Goal: Task Accomplishment & Management: Manage account settings

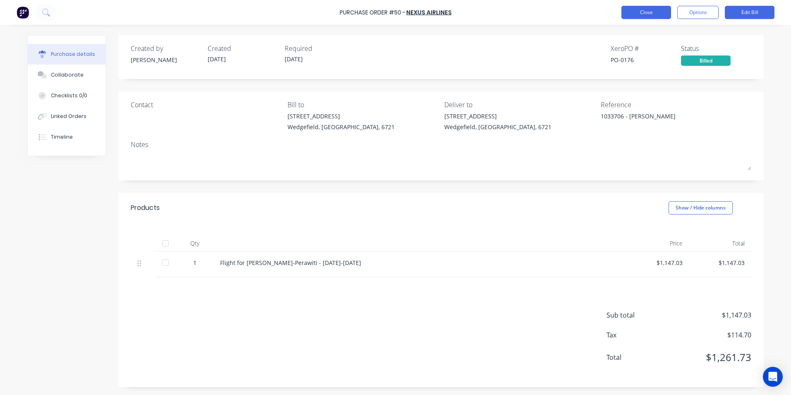
click at [651, 11] on button "Close" at bounding box center [647, 12] width 50 height 13
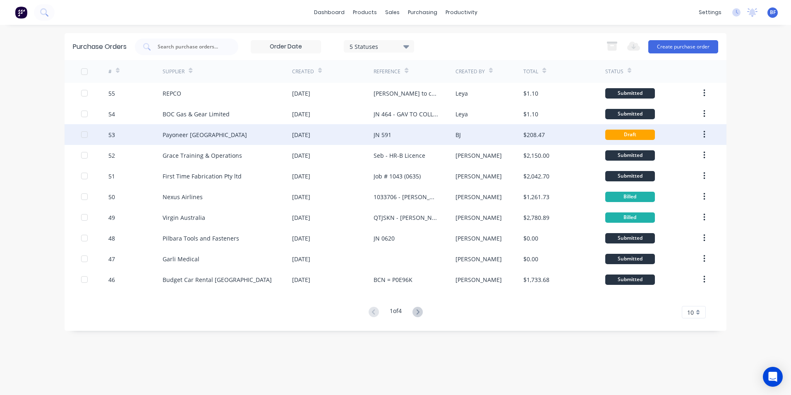
click at [704, 132] on icon "button" at bounding box center [705, 134] width 2 height 9
click at [527, 136] on div "$208.47" at bounding box center [535, 134] width 22 height 9
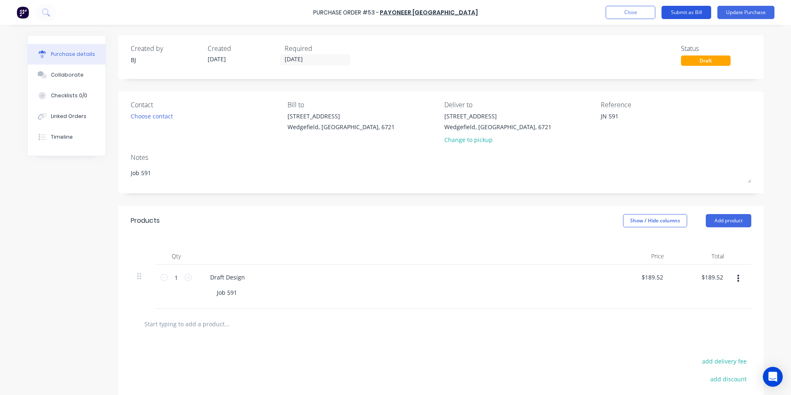
click at [688, 14] on button "Submit as Bill" at bounding box center [687, 12] width 50 height 13
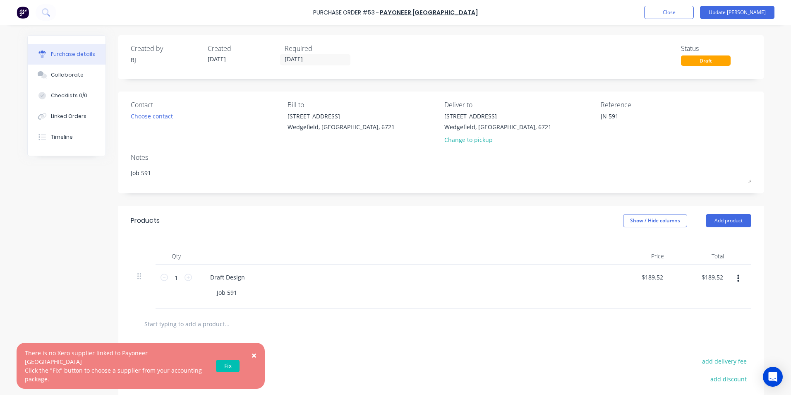
type textarea "x"
click at [227, 370] on link "Fix" at bounding box center [228, 366] width 24 height 12
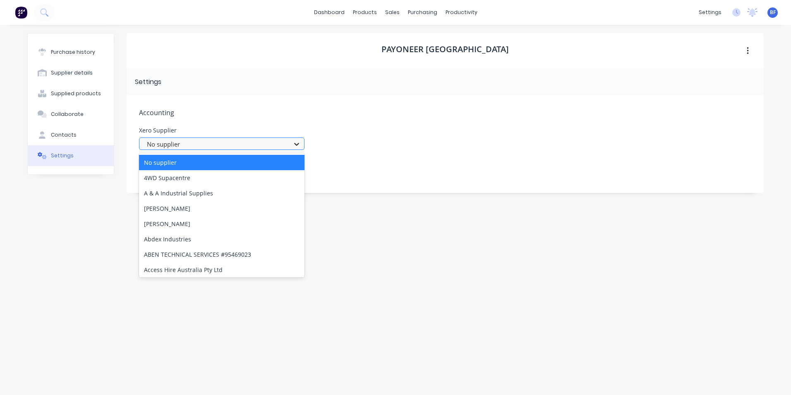
click at [298, 145] on icon at bounding box center [297, 144] width 8 height 8
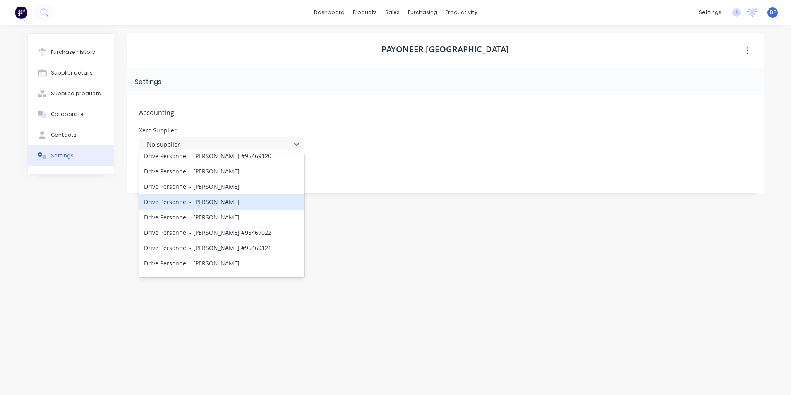
scroll to position [3518, 0]
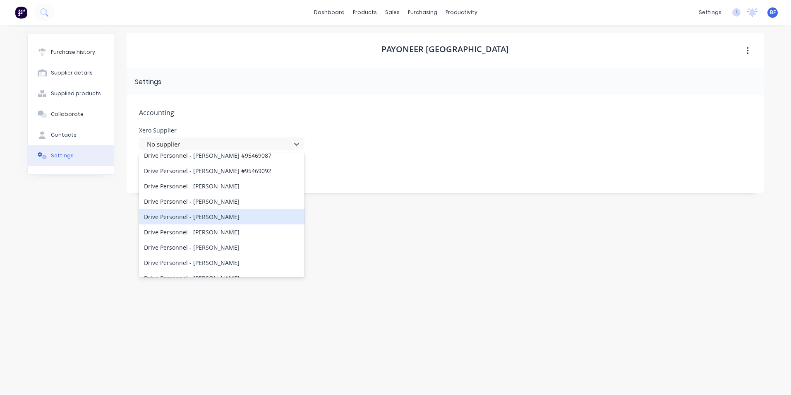
type input "p"
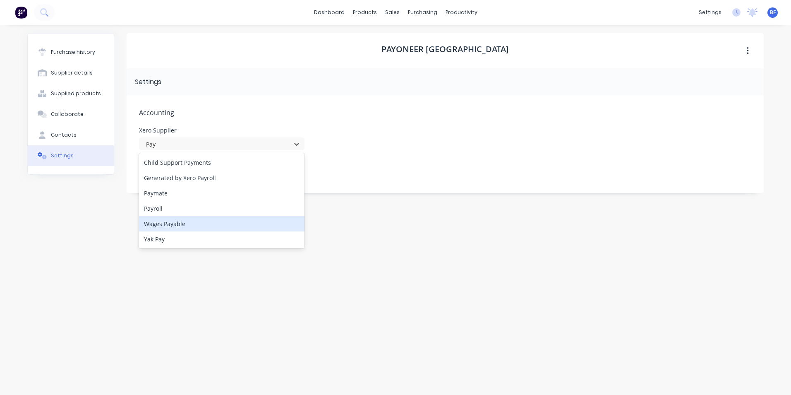
type input "Pay"
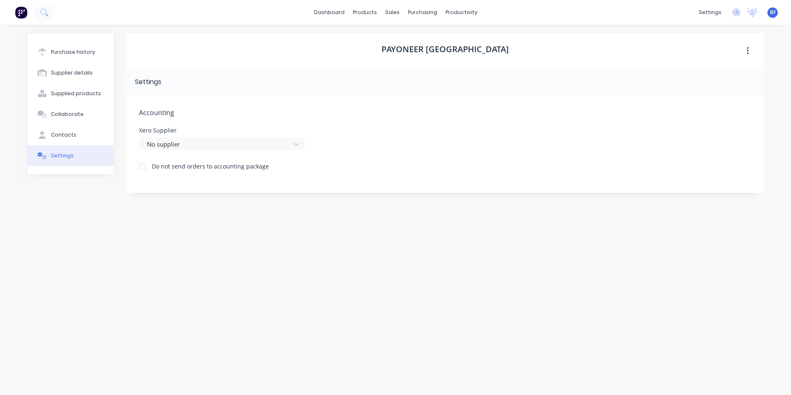
click at [379, 256] on div "Payoneer Australia Settings Accounting Xero Supplier No supplier Do not send or…" at bounding box center [445, 205] width 637 height 345
click at [68, 74] on div "Supplier details" at bounding box center [72, 72] width 42 height 7
select select "AU"
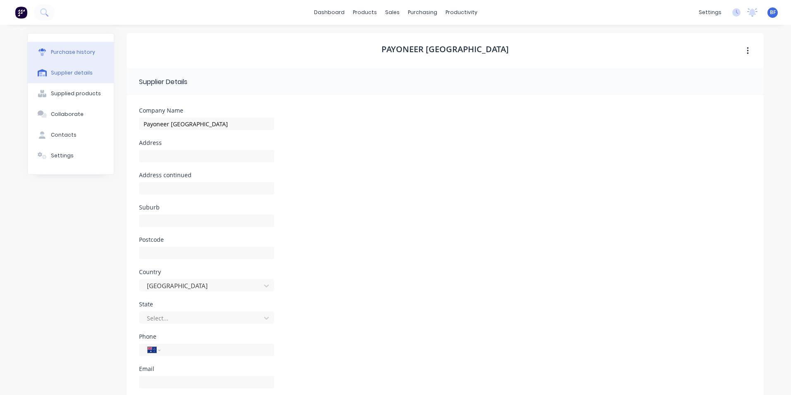
click at [61, 54] on div "Purchase history" at bounding box center [73, 51] width 44 height 7
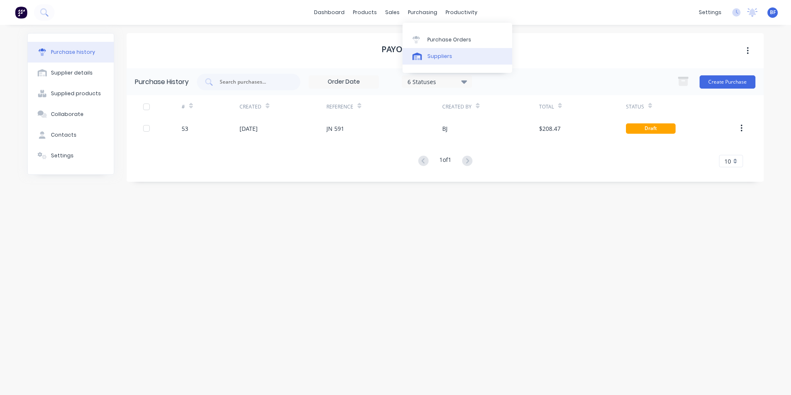
click at [433, 57] on div "Suppliers" at bounding box center [440, 56] width 25 height 7
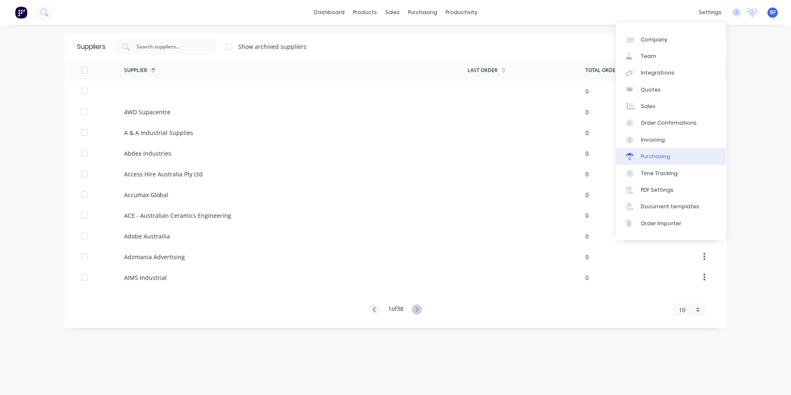
click at [652, 157] on div "Purchasing" at bounding box center [655, 156] width 29 height 7
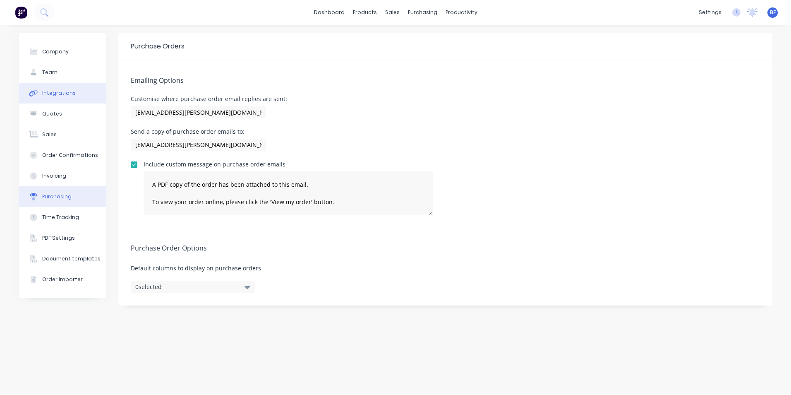
click at [60, 93] on div "Integrations" at bounding box center [59, 92] width 34 height 7
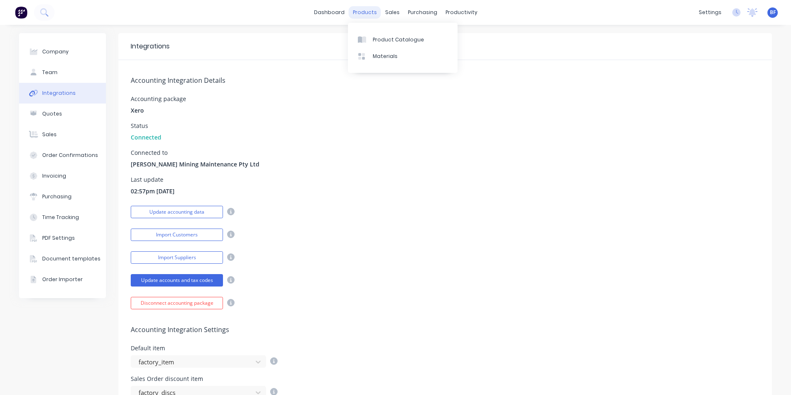
click at [363, 12] on div "products" at bounding box center [365, 12] width 32 height 12
click at [436, 42] on div "Purchase Orders" at bounding box center [446, 39] width 44 height 7
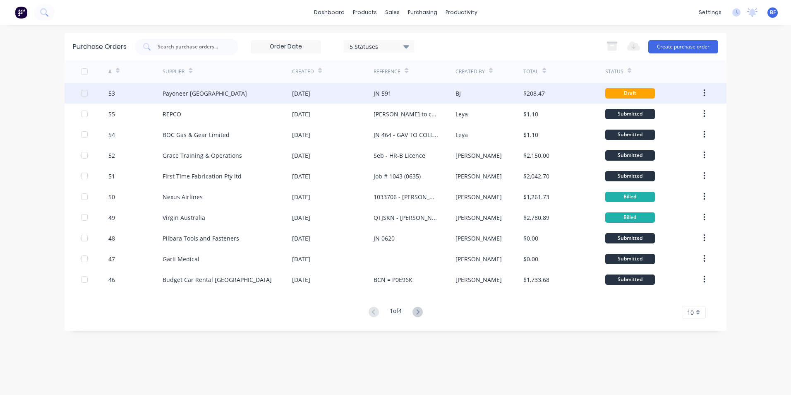
click at [488, 92] on div "BJ" at bounding box center [490, 93] width 68 height 21
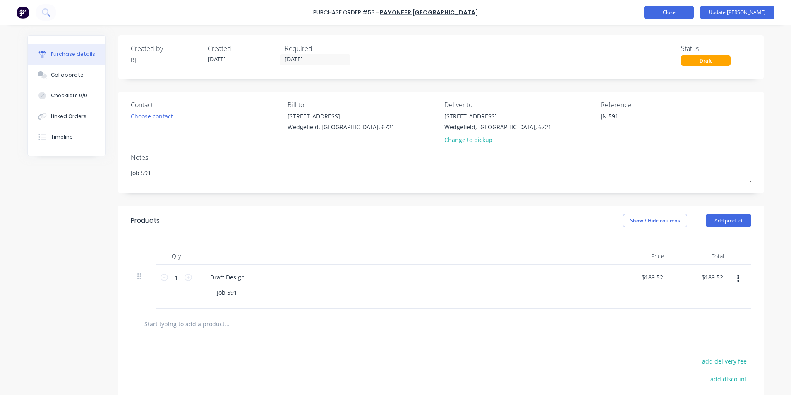
type textarea "x"
click at [693, 13] on button "Close" at bounding box center [669, 12] width 50 height 13
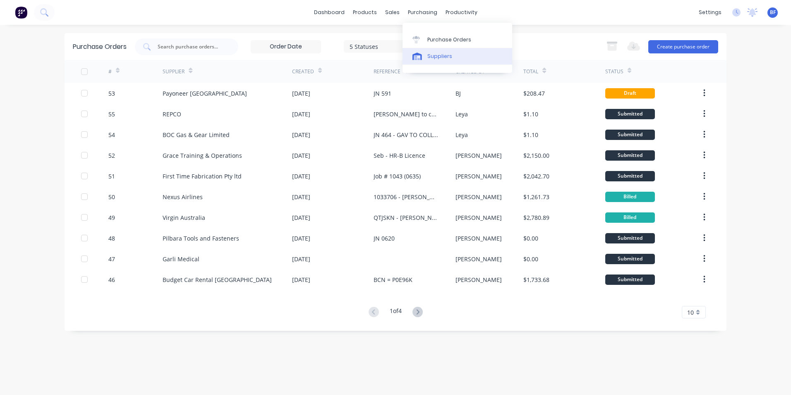
click at [436, 56] on div "Suppliers" at bounding box center [440, 56] width 25 height 7
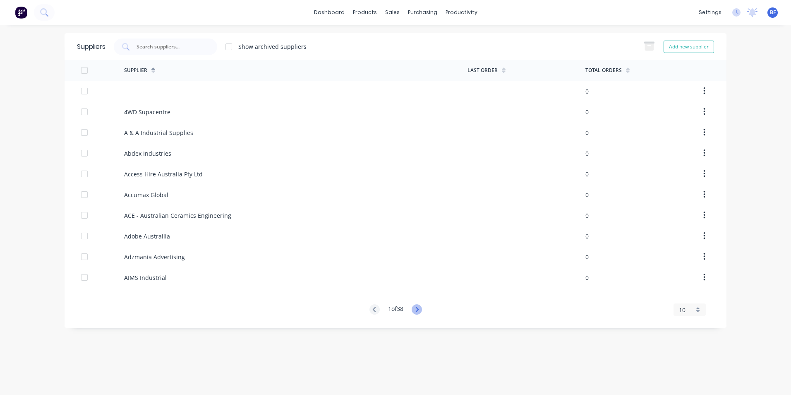
click at [418, 308] on icon at bounding box center [417, 309] width 3 height 5
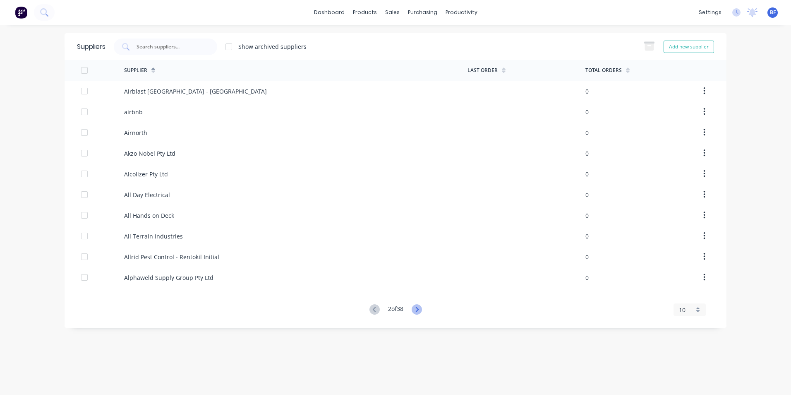
click at [418, 308] on icon at bounding box center [417, 309] width 3 height 5
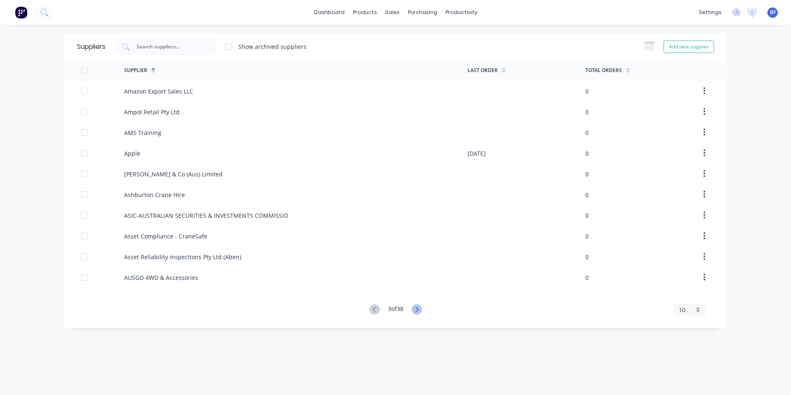
click at [418, 308] on icon at bounding box center [417, 309] width 3 height 5
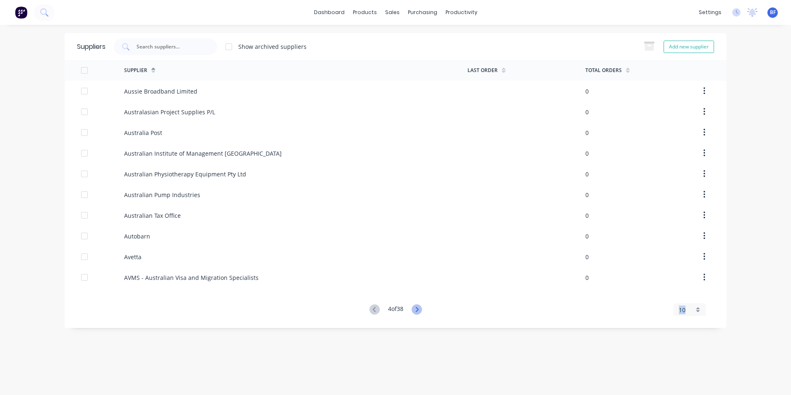
click at [418, 308] on icon at bounding box center [417, 309] width 3 height 5
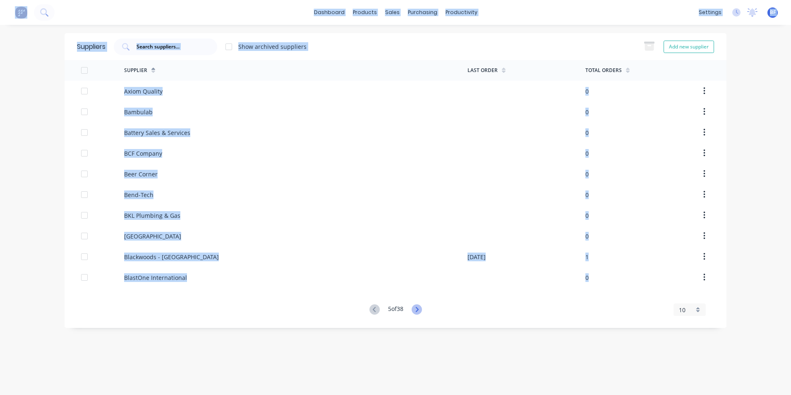
click at [418, 308] on icon at bounding box center [417, 309] width 3 height 5
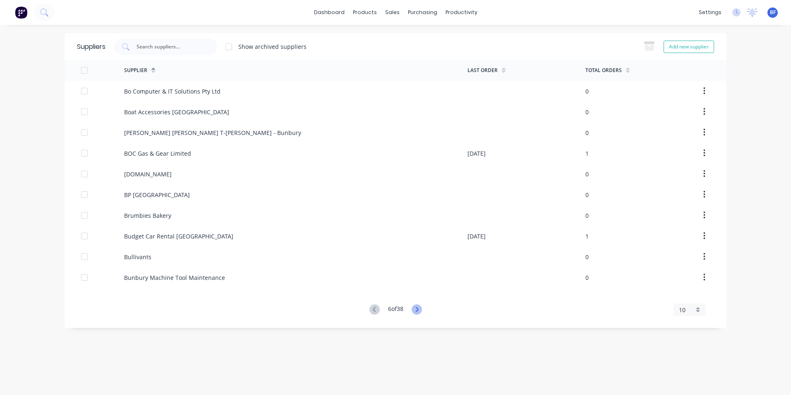
click at [418, 308] on icon at bounding box center [417, 309] width 3 height 5
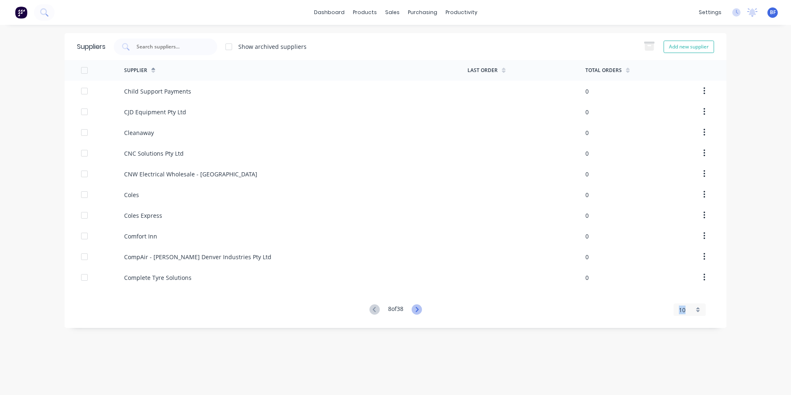
click at [418, 308] on icon at bounding box center [417, 309] width 3 height 5
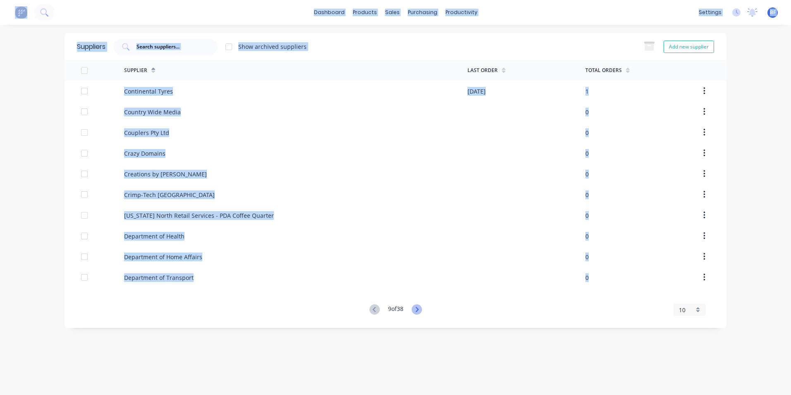
click at [418, 308] on icon at bounding box center [417, 309] width 3 height 5
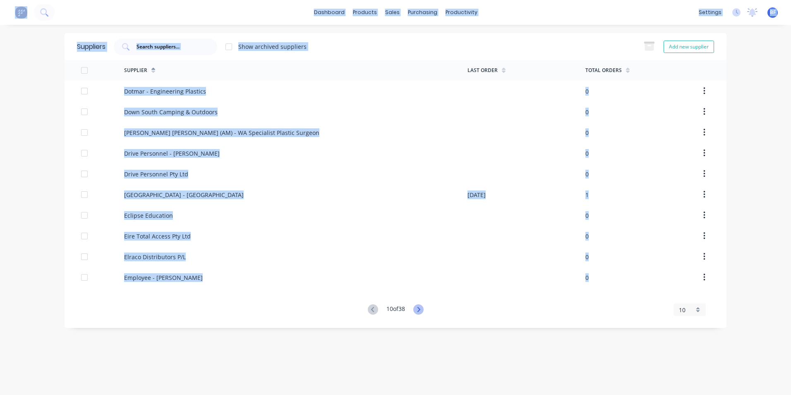
click at [418, 308] on icon at bounding box center [419, 309] width 10 height 10
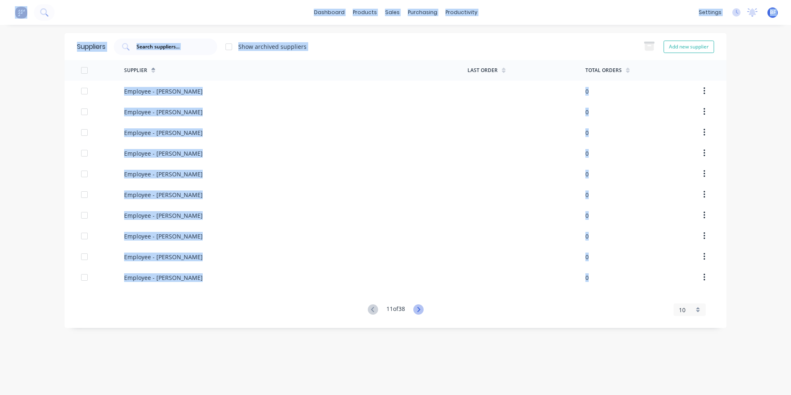
click at [418, 308] on icon at bounding box center [419, 309] width 10 height 10
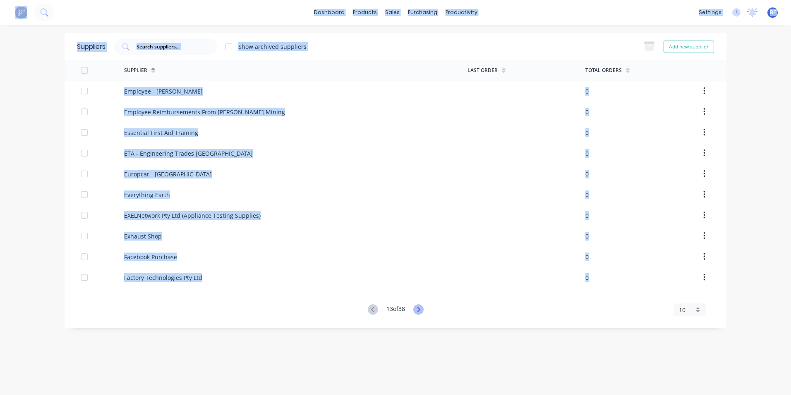
click at [418, 308] on icon at bounding box center [419, 309] width 10 height 10
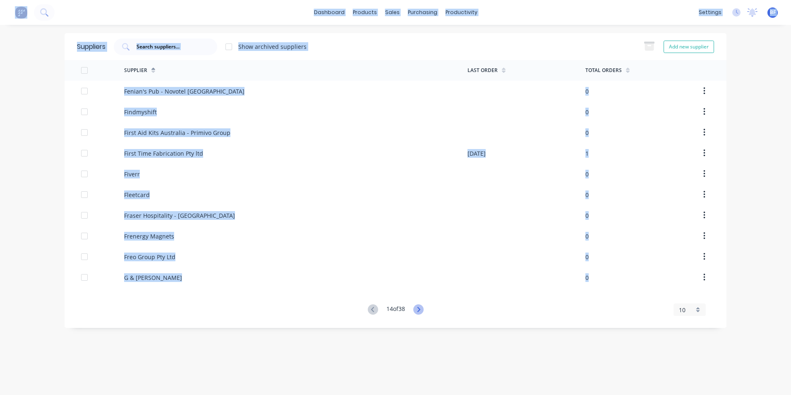
click at [418, 308] on icon at bounding box center [419, 309] width 10 height 10
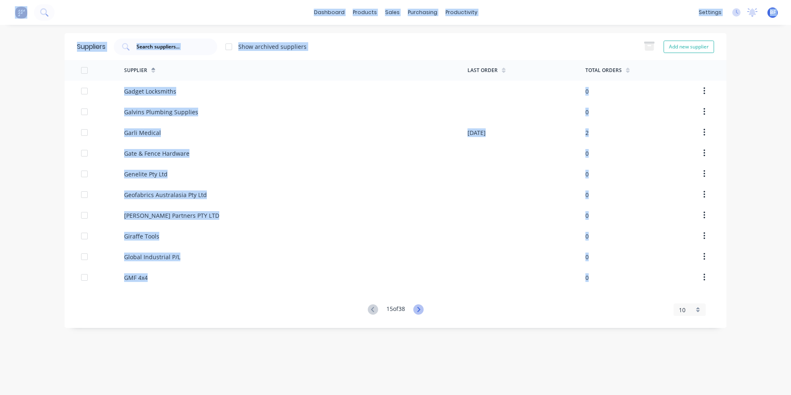
click at [418, 308] on icon at bounding box center [419, 309] width 10 height 10
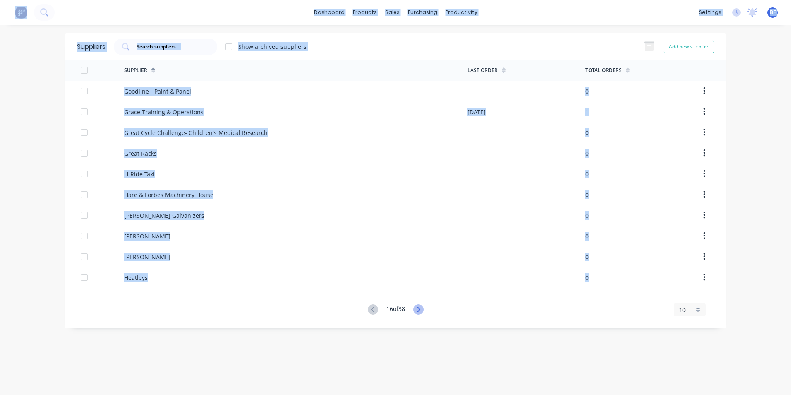
click at [418, 308] on icon at bounding box center [419, 309] width 10 height 10
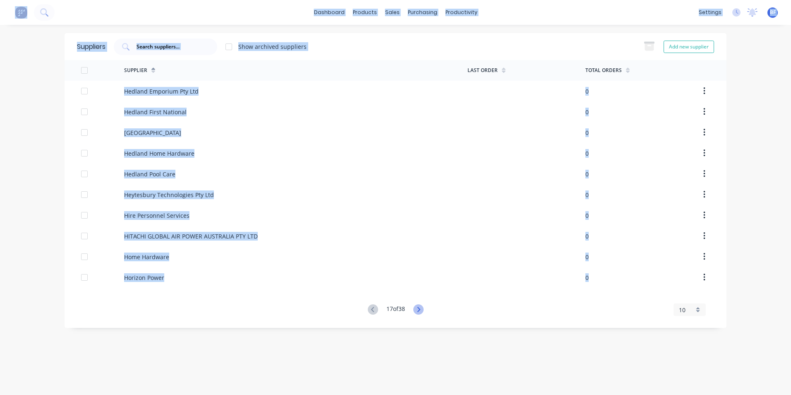
click at [418, 308] on icon at bounding box center [419, 309] width 10 height 10
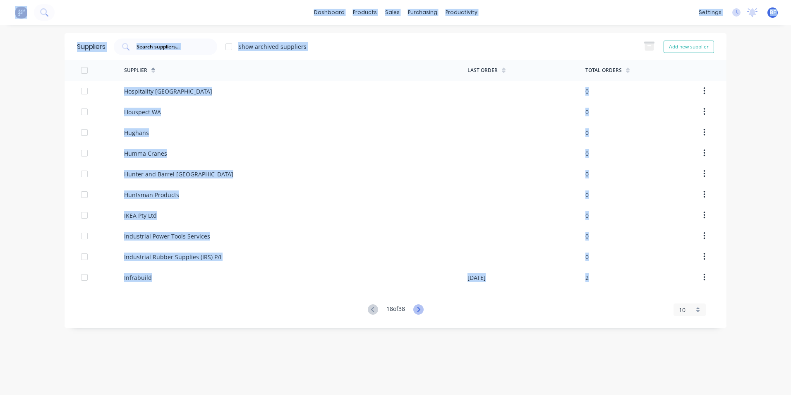
click at [418, 308] on icon at bounding box center [419, 309] width 10 height 10
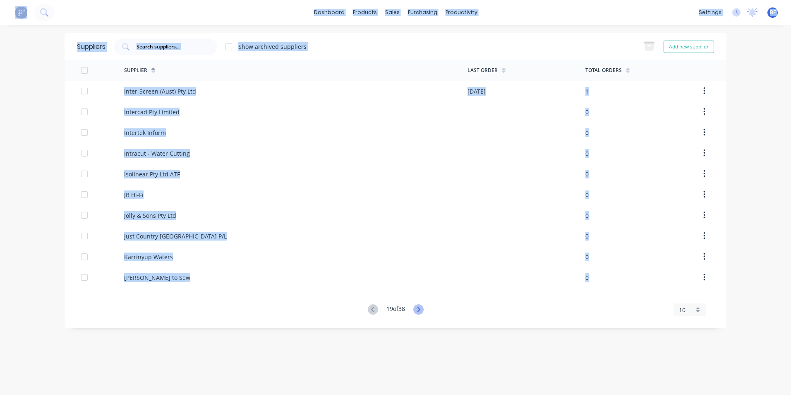
click at [418, 308] on icon at bounding box center [419, 309] width 10 height 10
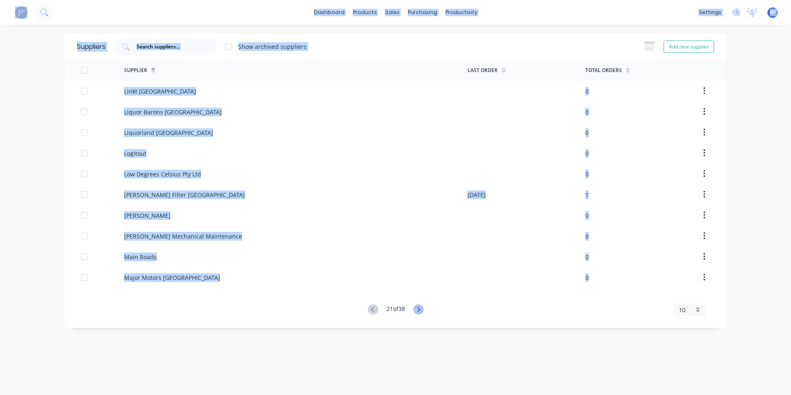
click at [418, 308] on icon at bounding box center [419, 309] width 10 height 10
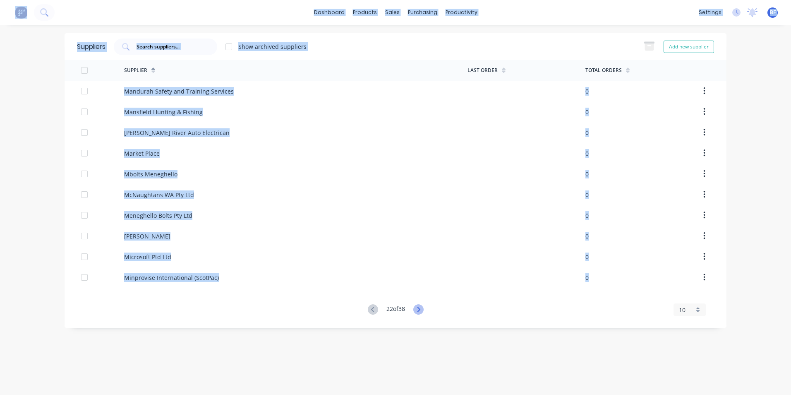
click at [418, 308] on icon at bounding box center [419, 309] width 10 height 10
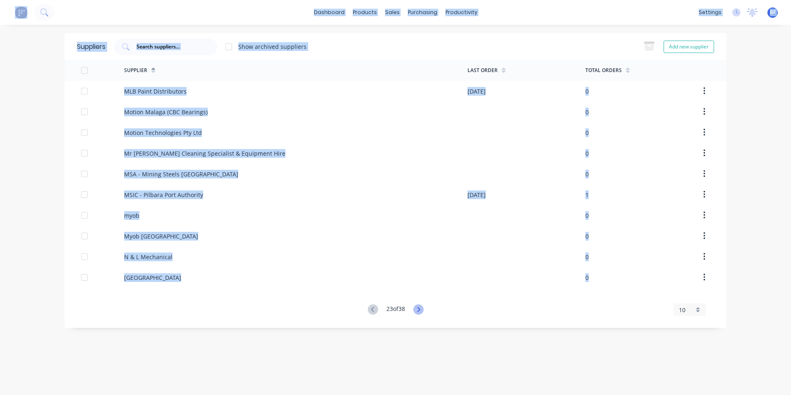
click at [418, 308] on icon at bounding box center [419, 309] width 10 height 10
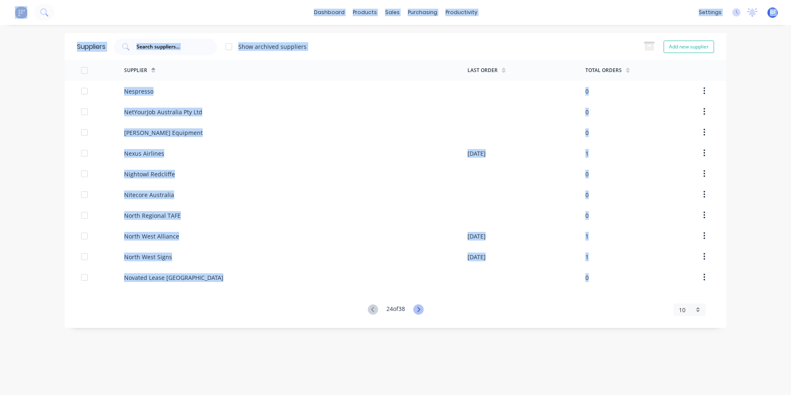
click at [418, 308] on icon at bounding box center [419, 309] width 10 height 10
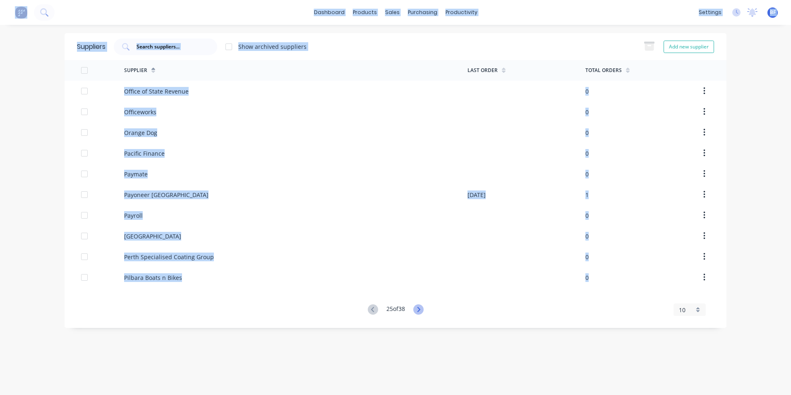
click at [418, 308] on icon at bounding box center [419, 309] width 10 height 10
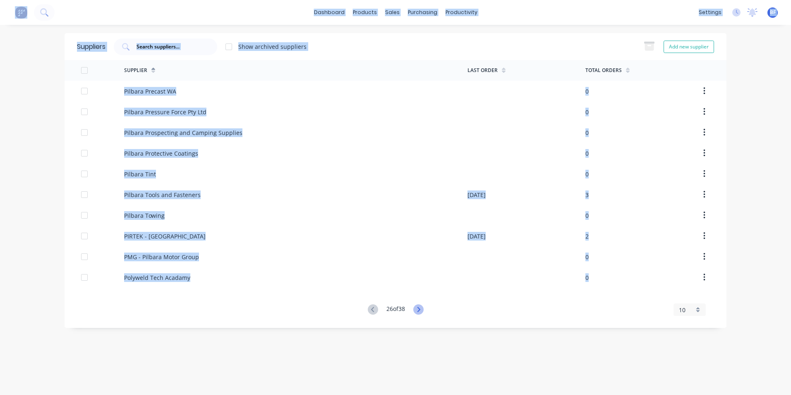
click at [418, 308] on icon at bounding box center [419, 309] width 10 height 10
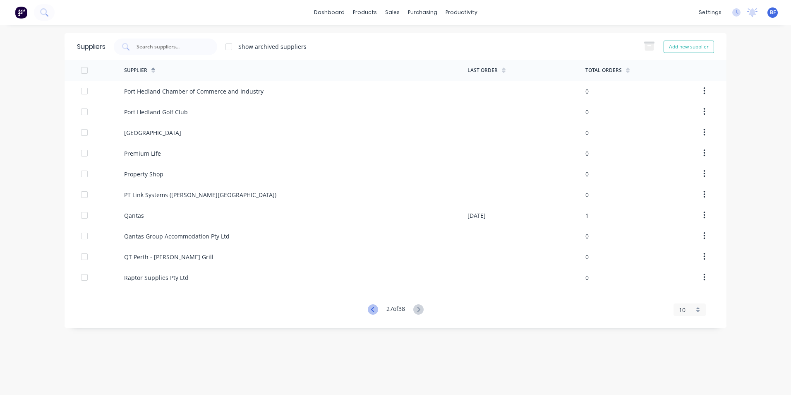
drag, startPoint x: 418, startPoint y: 308, endPoint x: 371, endPoint y: 309, distance: 46.8
click at [371, 309] on icon at bounding box center [373, 309] width 10 height 10
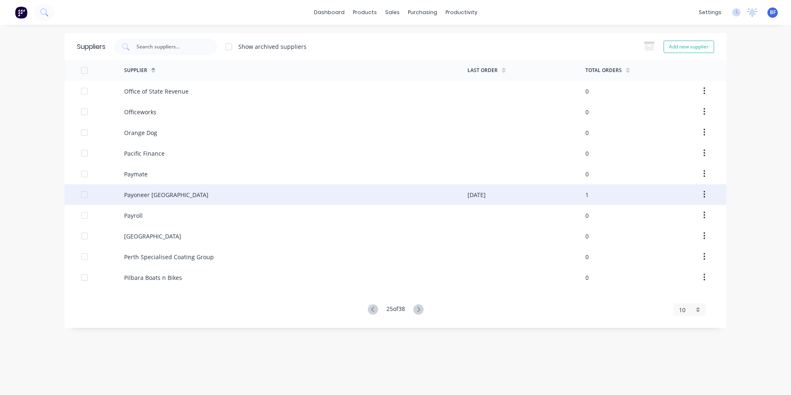
click at [81, 195] on div "Payoneer Australia 10/09/25 1" at bounding box center [396, 194] width 662 height 21
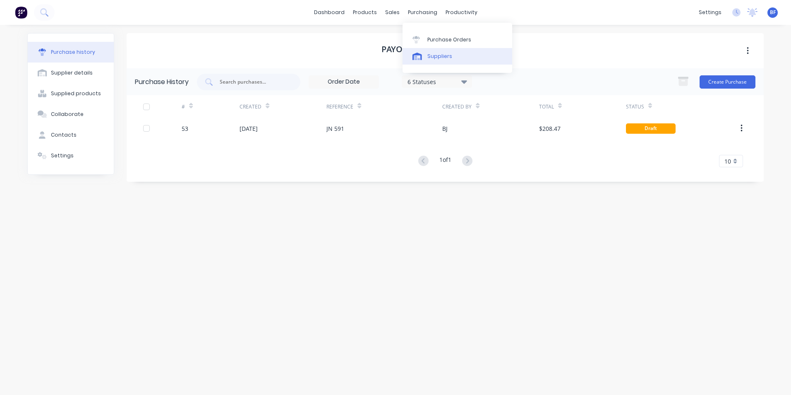
click at [437, 60] on div "Suppliers" at bounding box center [440, 56] width 25 height 7
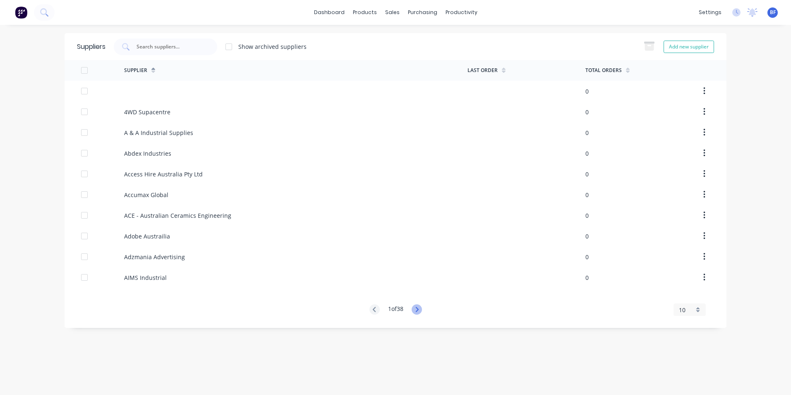
click at [416, 310] on icon at bounding box center [417, 309] width 10 height 10
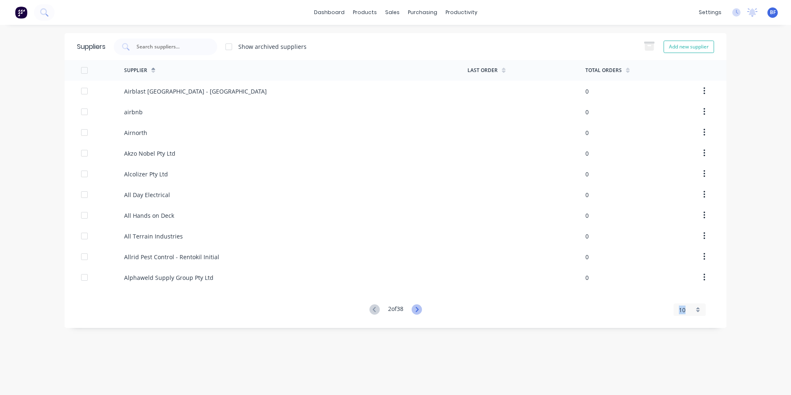
click at [416, 310] on icon at bounding box center [417, 309] width 10 height 10
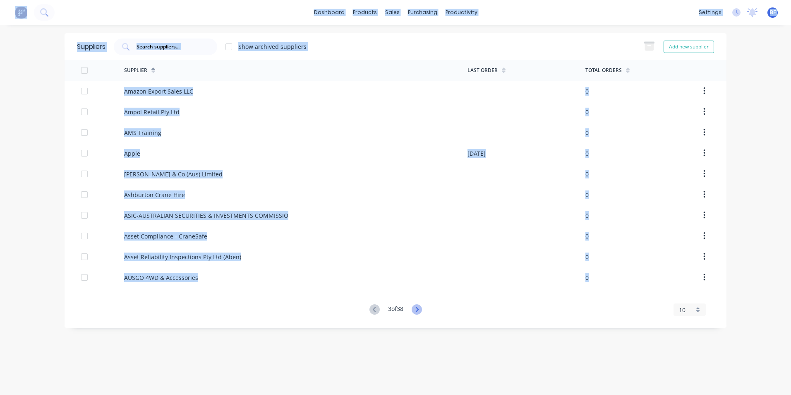
click at [416, 310] on icon at bounding box center [417, 309] width 10 height 10
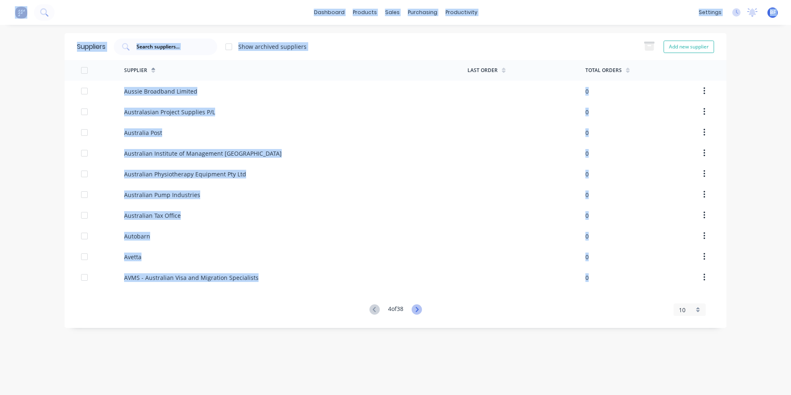
click at [416, 310] on icon at bounding box center [417, 309] width 10 height 10
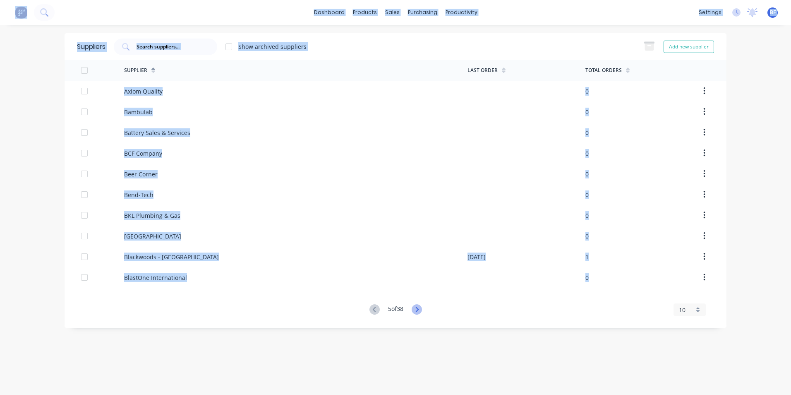
click at [416, 310] on icon at bounding box center [417, 309] width 10 height 10
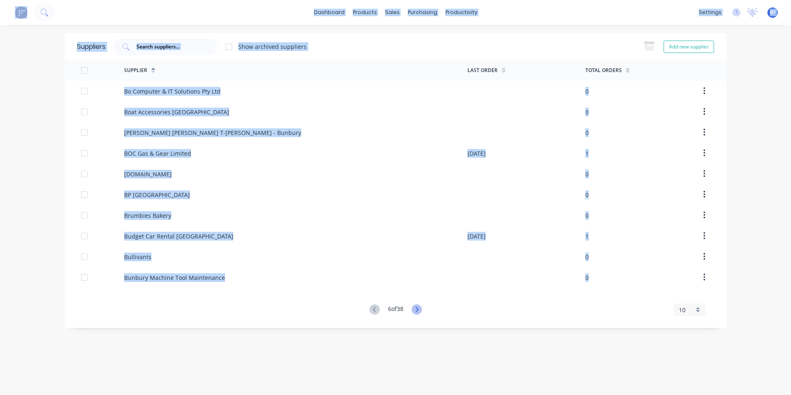
click at [416, 310] on icon at bounding box center [417, 309] width 10 height 10
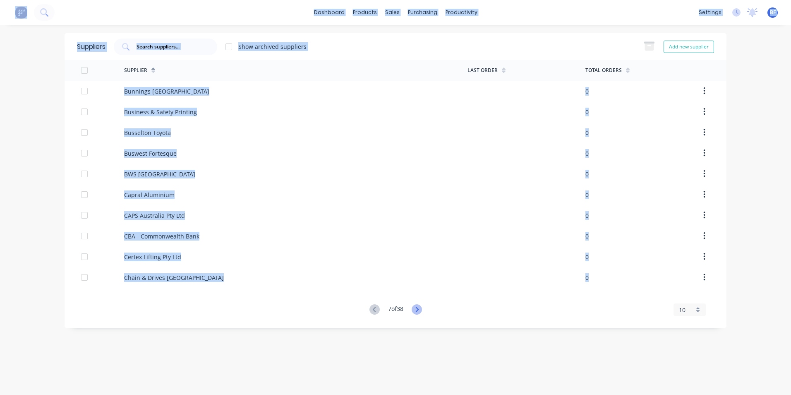
click at [416, 310] on icon at bounding box center [417, 309] width 10 height 10
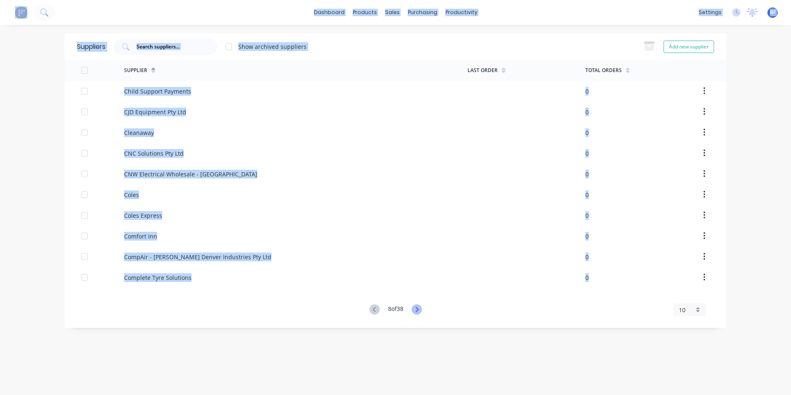
click at [416, 310] on icon at bounding box center [417, 309] width 10 height 10
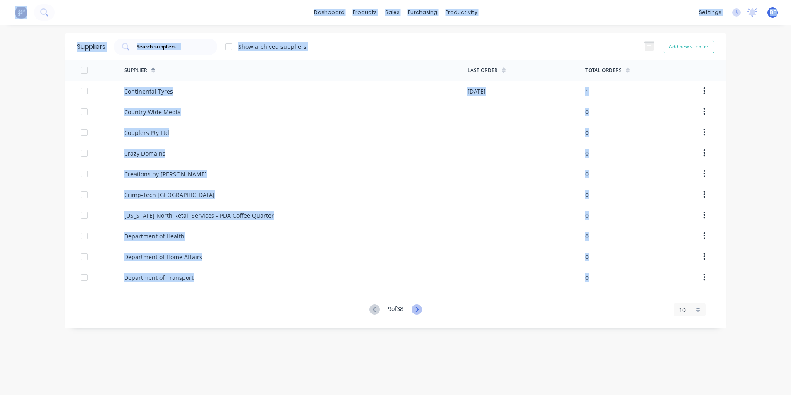
click at [416, 310] on icon at bounding box center [417, 309] width 10 height 10
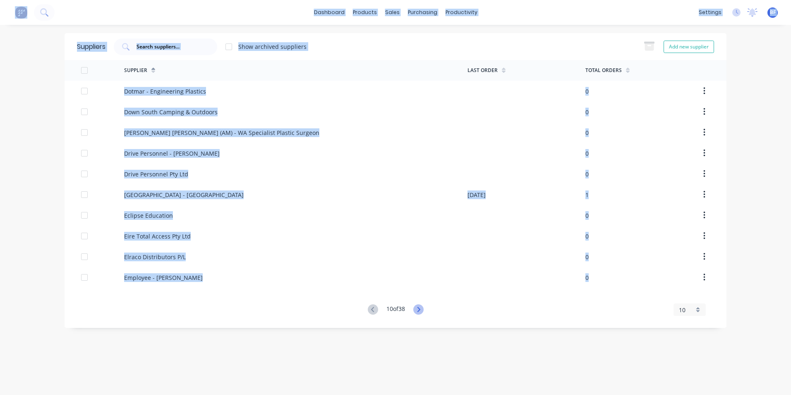
click at [416, 310] on icon at bounding box center [419, 309] width 10 height 10
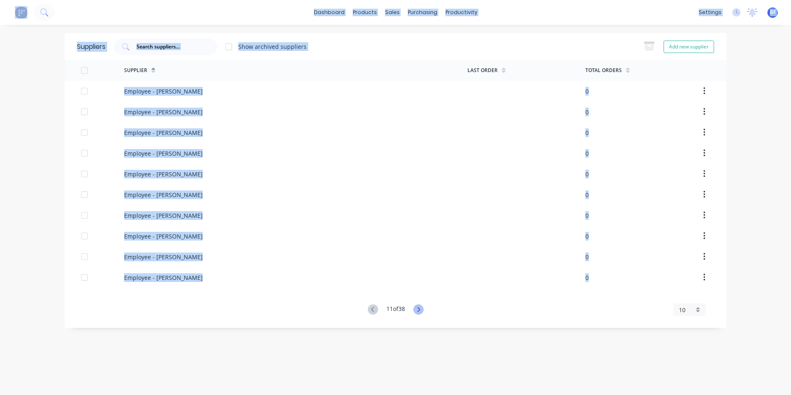
click at [416, 310] on icon at bounding box center [419, 309] width 10 height 10
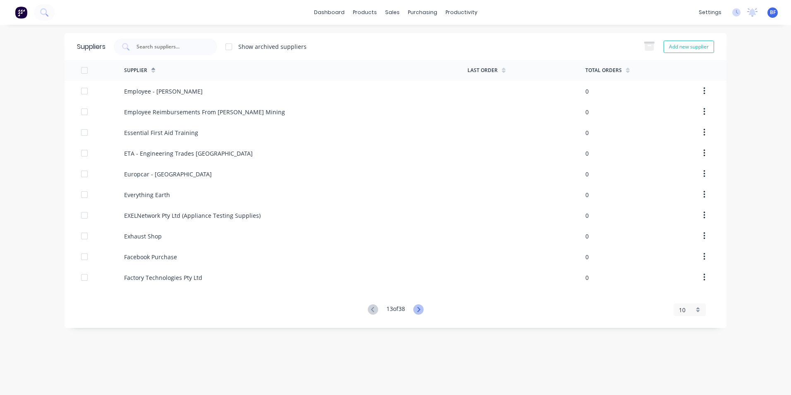
click at [416, 310] on icon at bounding box center [419, 309] width 10 height 10
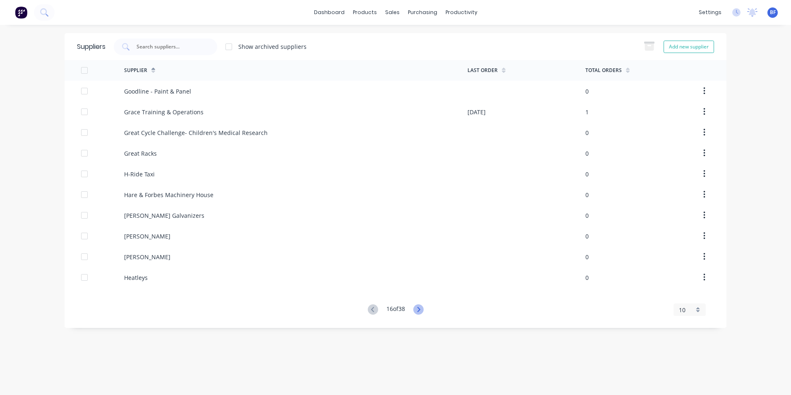
click at [416, 310] on icon at bounding box center [419, 309] width 10 height 10
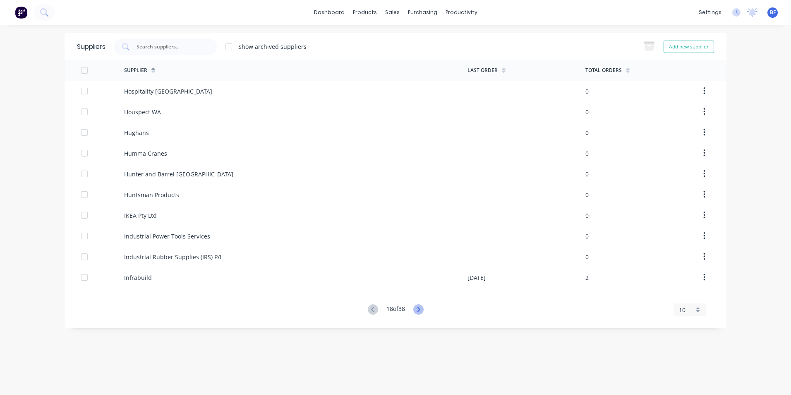
click at [416, 310] on icon at bounding box center [419, 309] width 10 height 10
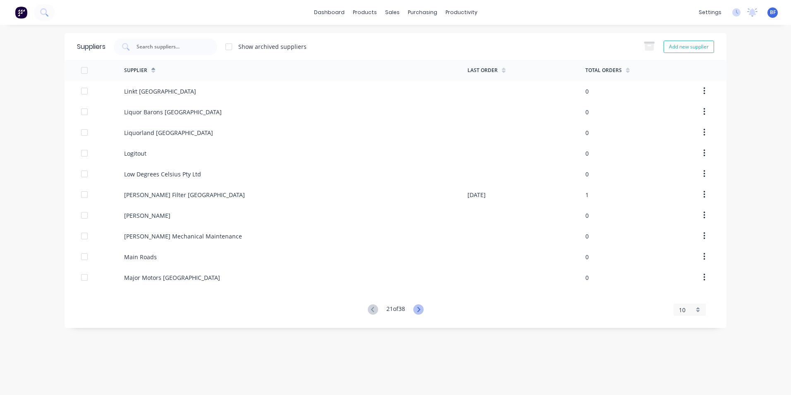
click at [416, 310] on icon at bounding box center [419, 309] width 10 height 10
click at [417, 308] on icon at bounding box center [419, 309] width 10 height 10
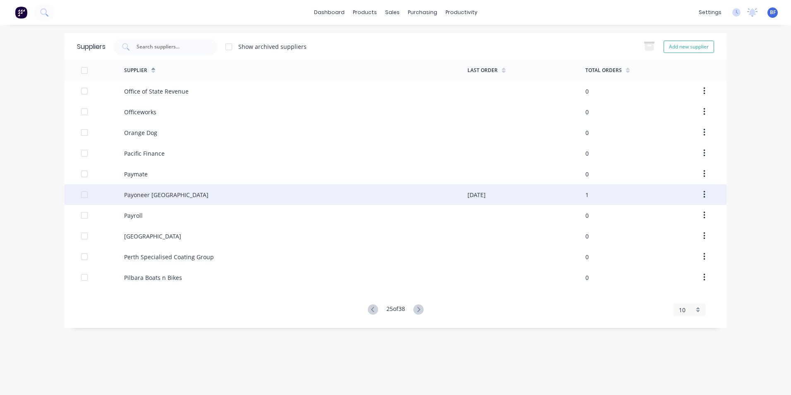
click at [81, 192] on div at bounding box center [84, 194] width 17 height 17
click at [138, 193] on div "Payoneer [GEOGRAPHIC_DATA]" at bounding box center [166, 194] width 84 height 9
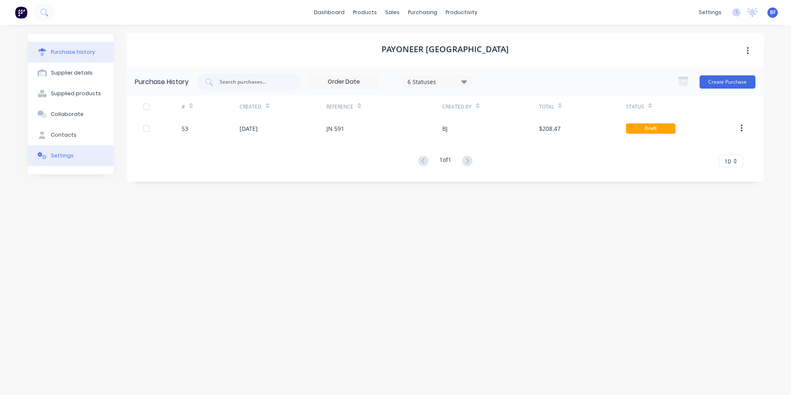
click at [67, 156] on div "Settings" at bounding box center [62, 155] width 23 height 7
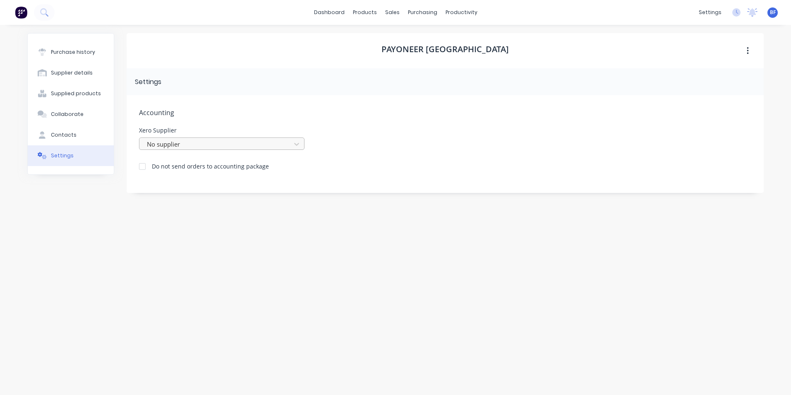
click at [185, 142] on div at bounding box center [216, 144] width 141 height 10
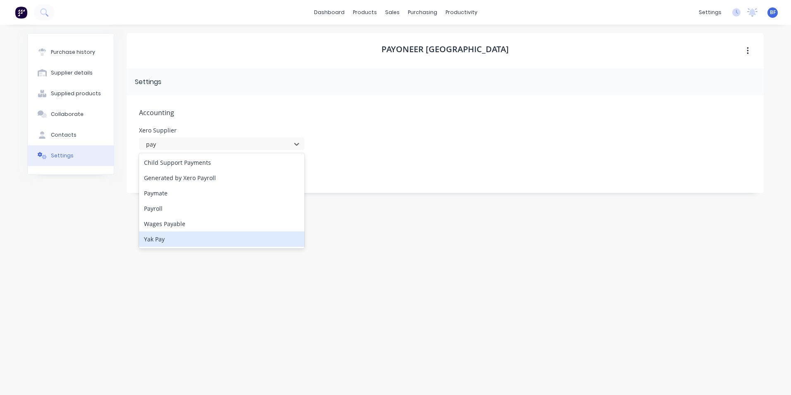
type input "pay"
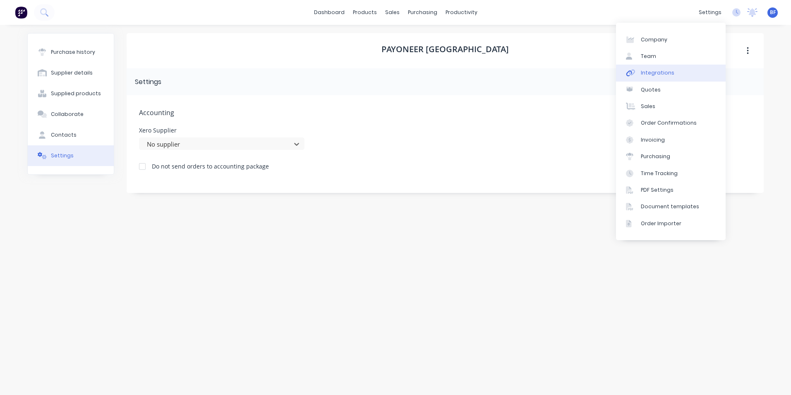
click at [652, 71] on div "Integrations" at bounding box center [658, 72] width 34 height 7
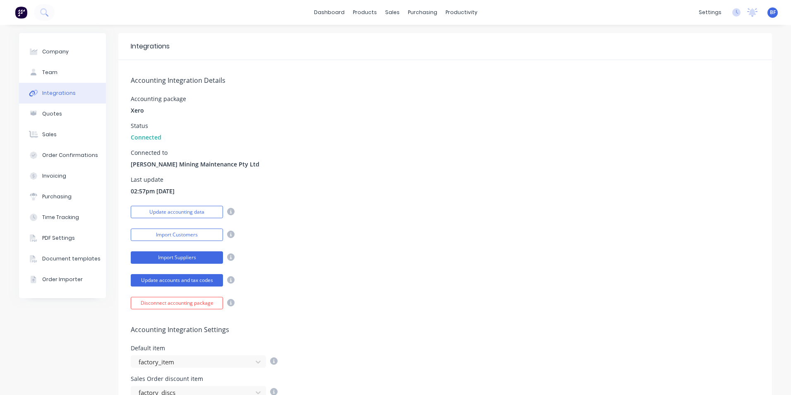
click at [202, 257] on button "Import Suppliers" at bounding box center [177, 257] width 92 height 12
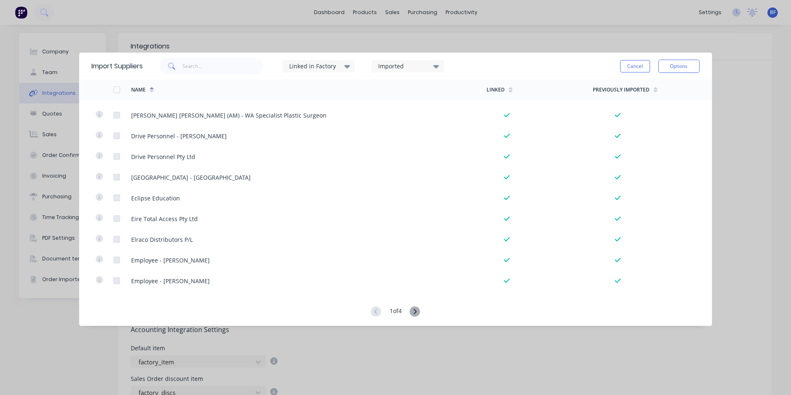
scroll to position [1880, 0]
click at [414, 308] on icon at bounding box center [415, 311] width 10 height 10
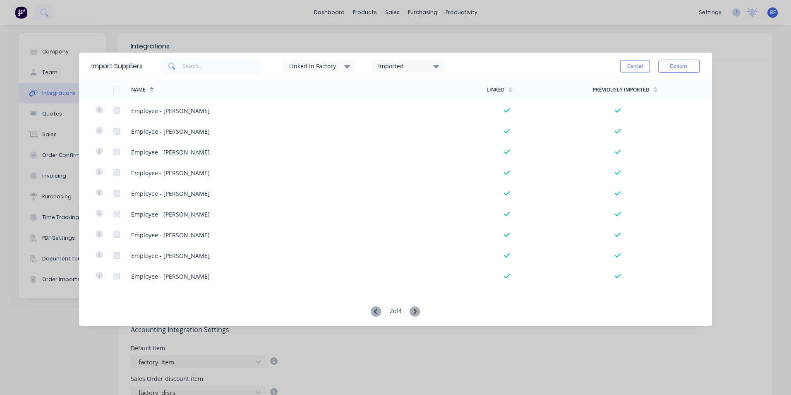
click at [414, 308] on icon at bounding box center [415, 311] width 10 height 10
click at [419, 312] on icon at bounding box center [415, 311] width 10 height 10
click at [376, 312] on icon at bounding box center [376, 311] width 10 height 10
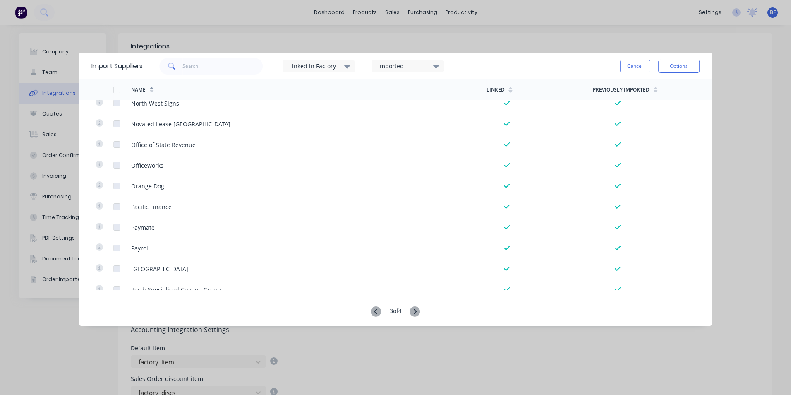
scroll to position [745, 0]
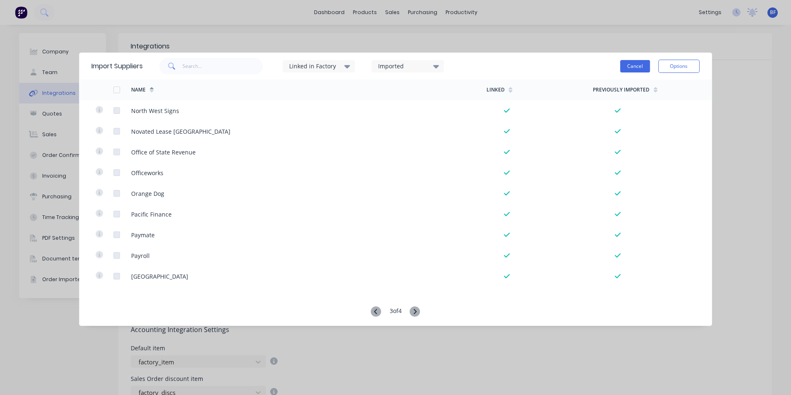
click at [636, 64] on button "Cancel" at bounding box center [635, 66] width 30 height 12
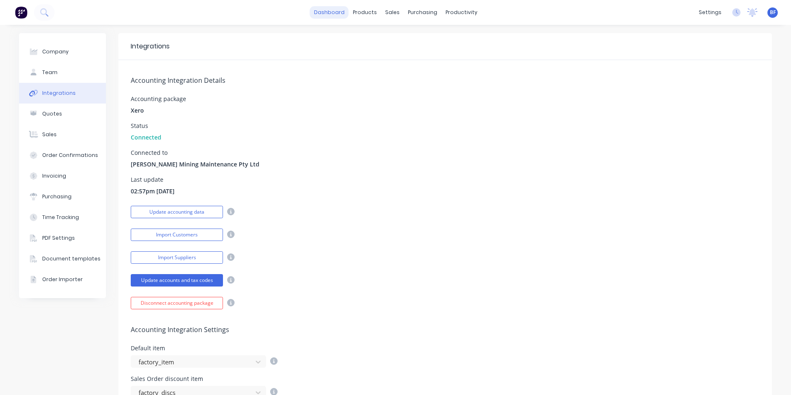
click at [329, 14] on link "dashboard" at bounding box center [329, 12] width 39 height 12
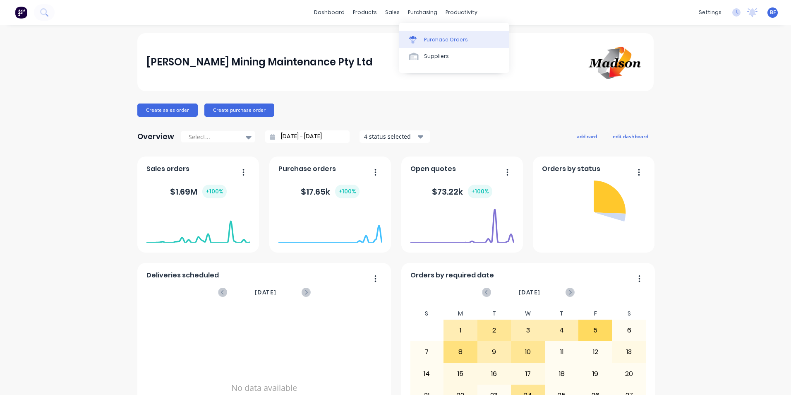
click at [435, 41] on div "Purchase Orders" at bounding box center [446, 39] width 44 height 7
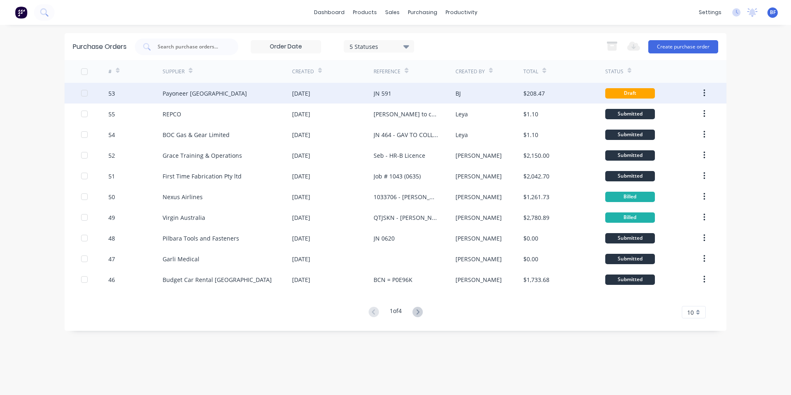
click at [702, 92] on button "button" at bounding box center [704, 93] width 19 height 15
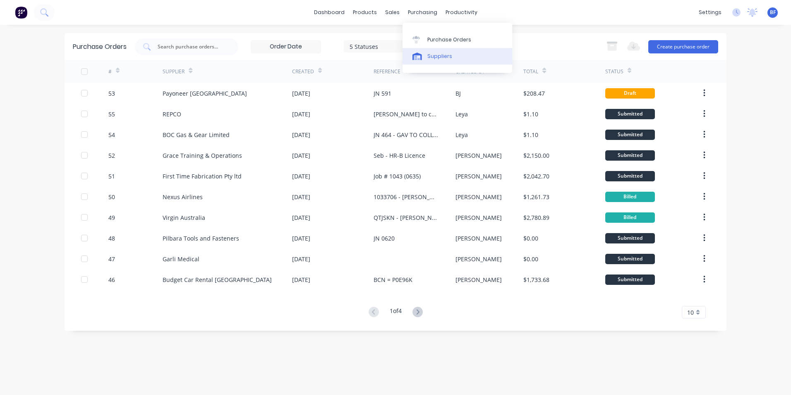
click at [432, 58] on div "Suppliers" at bounding box center [440, 56] width 25 height 7
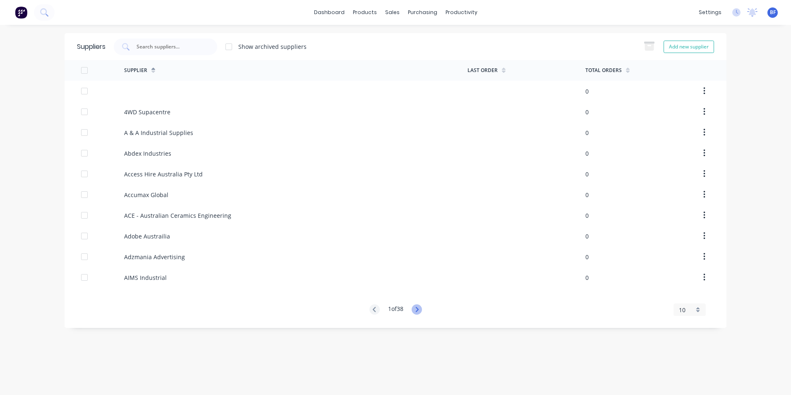
click at [416, 309] on icon at bounding box center [417, 309] width 10 height 10
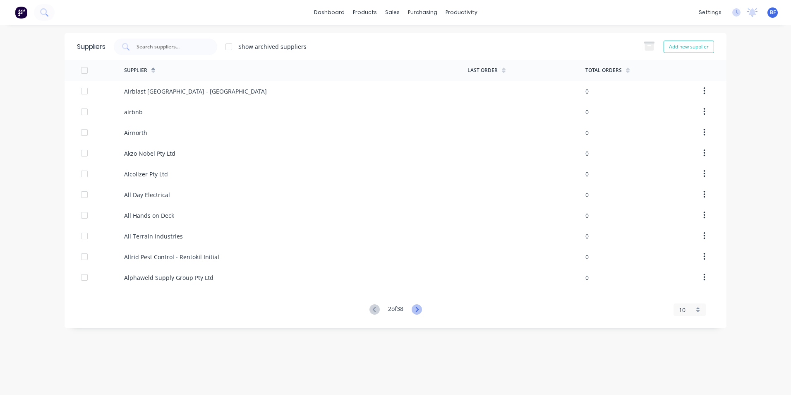
click at [417, 308] on icon at bounding box center [417, 309] width 10 height 10
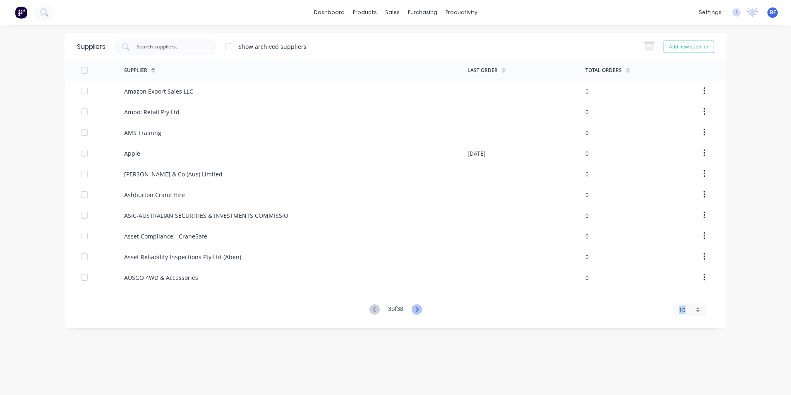
click at [417, 308] on icon at bounding box center [417, 309] width 10 height 10
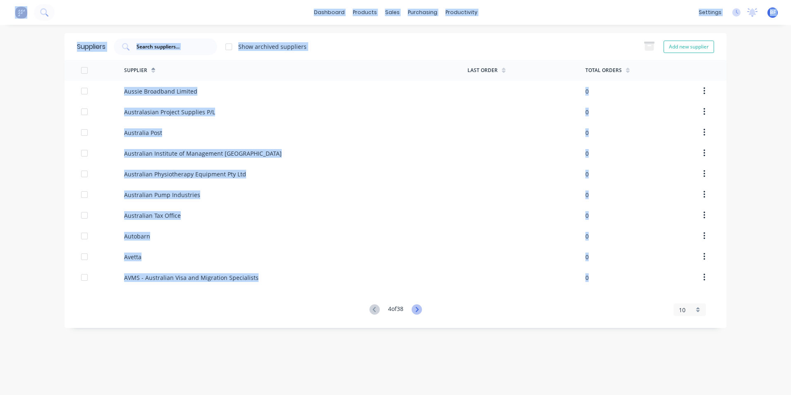
click at [417, 308] on icon at bounding box center [417, 309] width 10 height 10
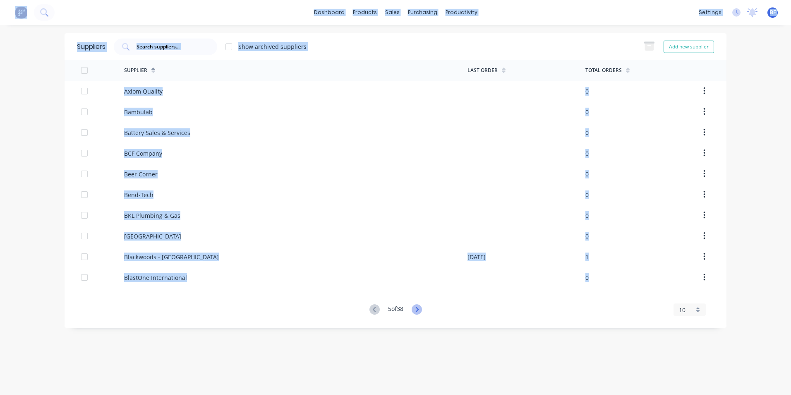
click at [417, 308] on icon at bounding box center [417, 309] width 10 height 10
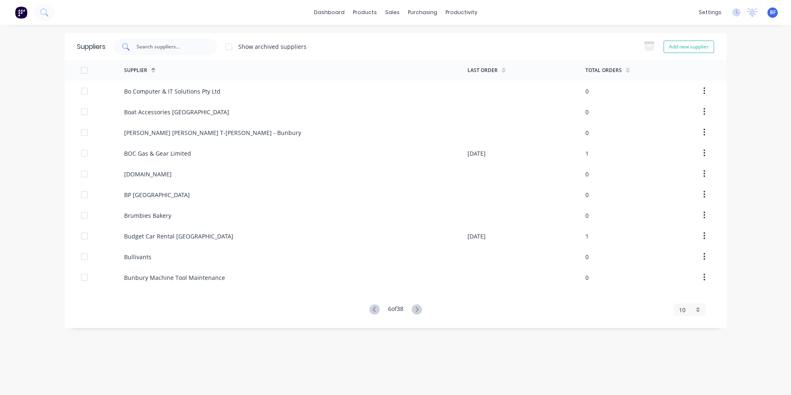
click at [141, 46] on input "text" at bounding box center [170, 47] width 69 height 8
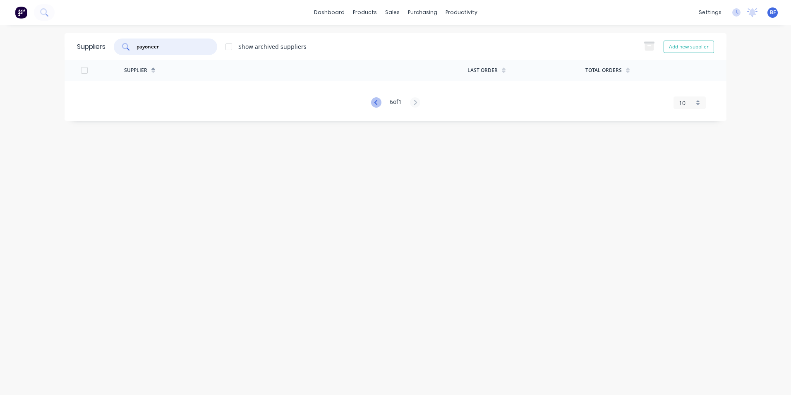
type input "payoneer"
click at [375, 101] on icon at bounding box center [375, 102] width 3 height 5
click at [416, 100] on icon at bounding box center [415, 102] width 3 height 5
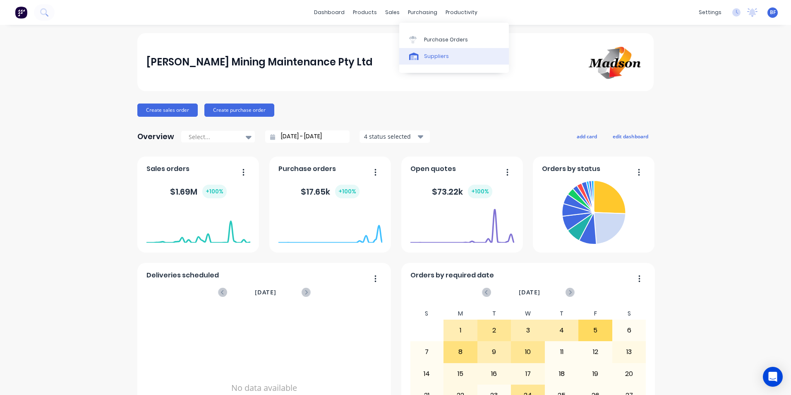
click at [433, 56] on div "Suppliers" at bounding box center [436, 56] width 25 height 7
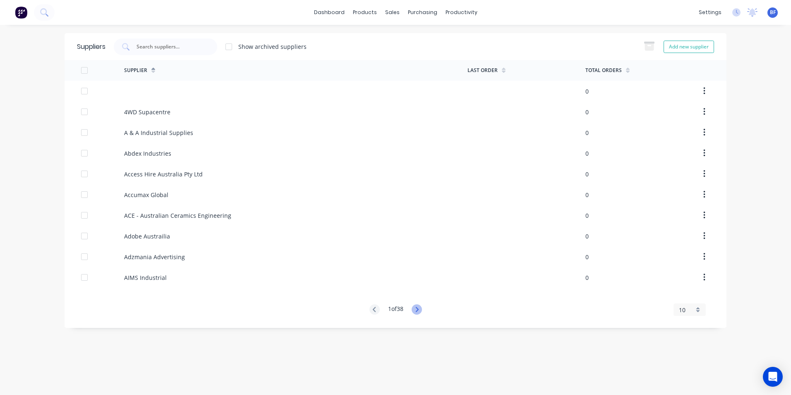
click at [418, 309] on icon at bounding box center [417, 309] width 3 height 5
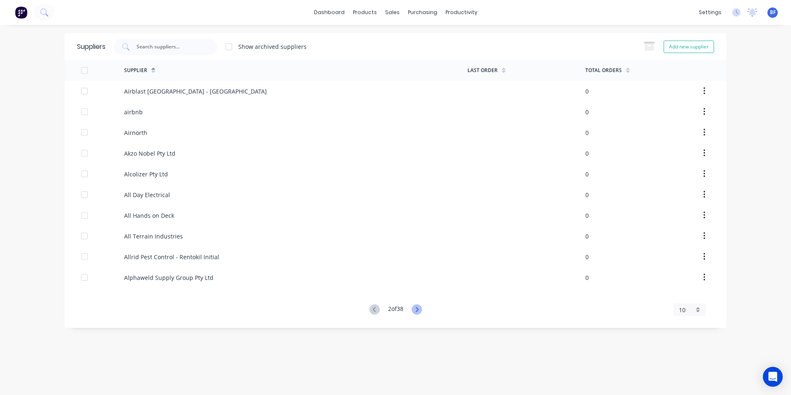
click at [418, 309] on icon at bounding box center [417, 309] width 3 height 5
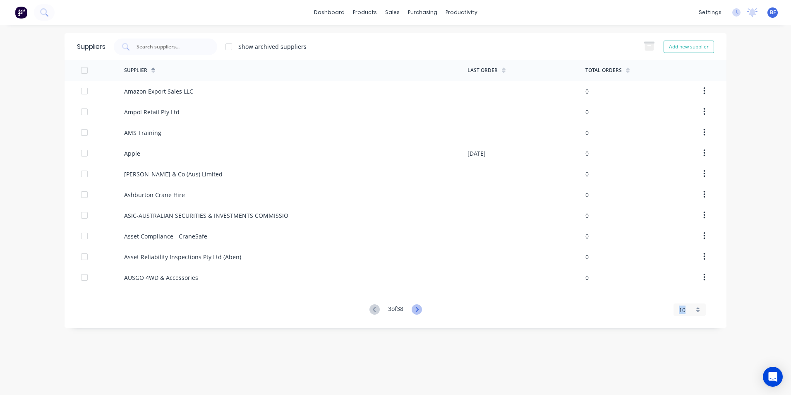
click at [418, 309] on icon at bounding box center [417, 309] width 3 height 5
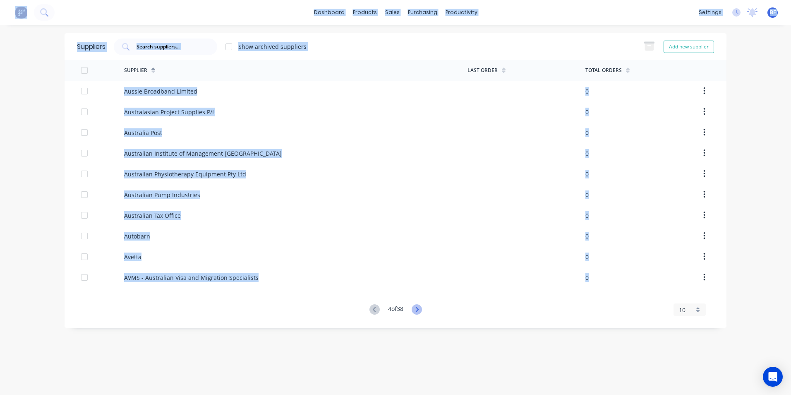
click at [418, 309] on icon at bounding box center [417, 309] width 3 height 5
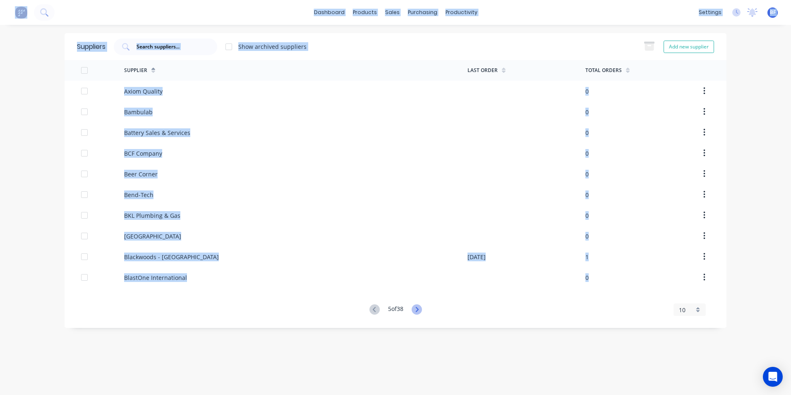
click at [418, 309] on icon at bounding box center [417, 309] width 3 height 5
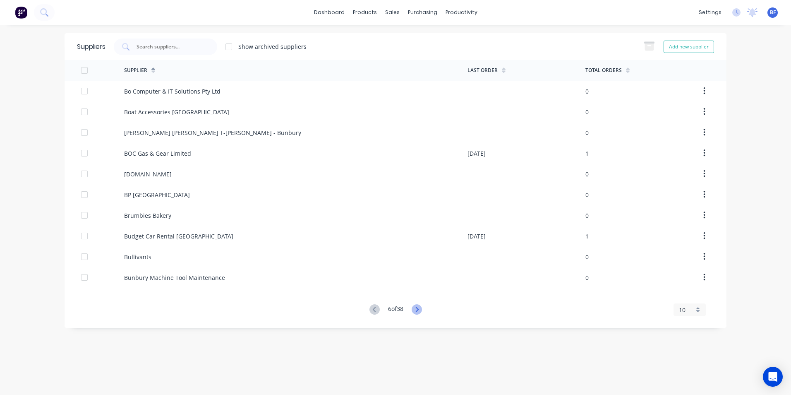
click at [418, 309] on icon at bounding box center [417, 309] width 3 height 5
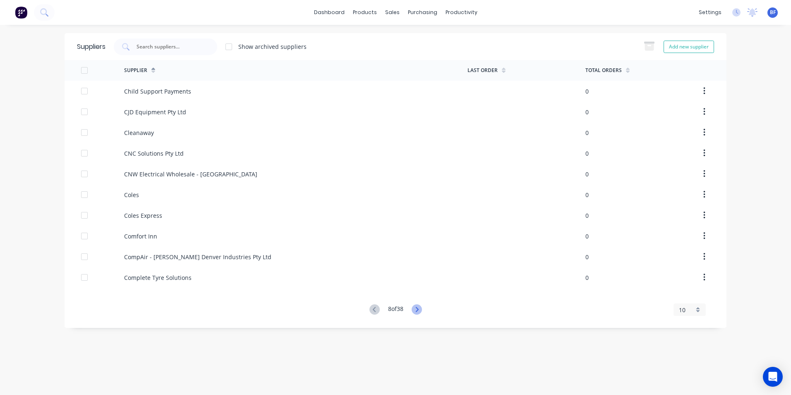
click at [418, 309] on icon at bounding box center [417, 309] width 3 height 5
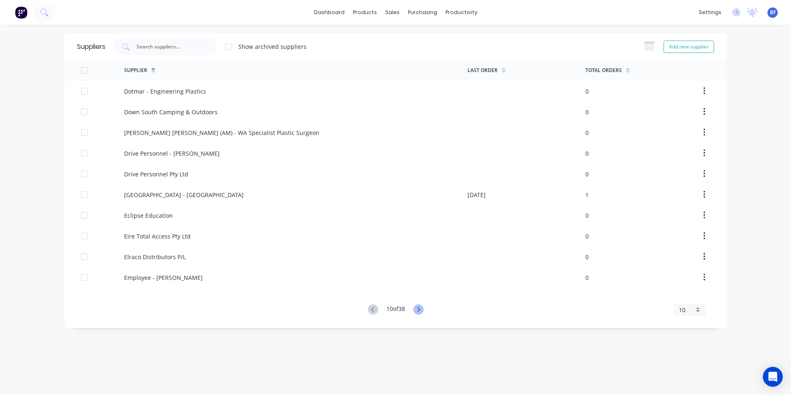
click at [420, 309] on icon at bounding box center [419, 309] width 10 height 10
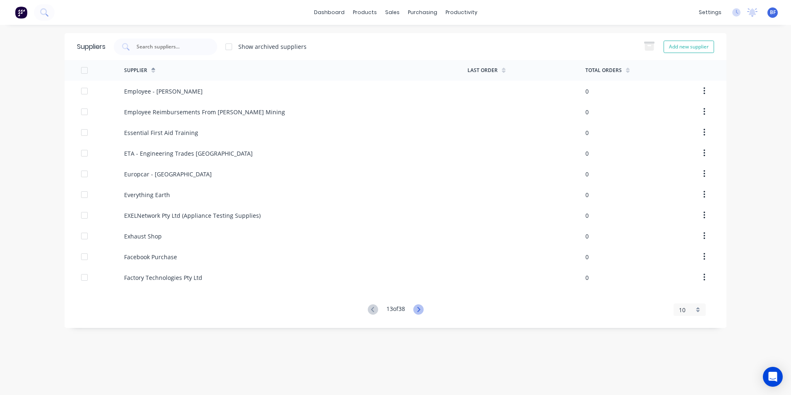
click at [420, 309] on icon at bounding box center [419, 309] width 10 height 10
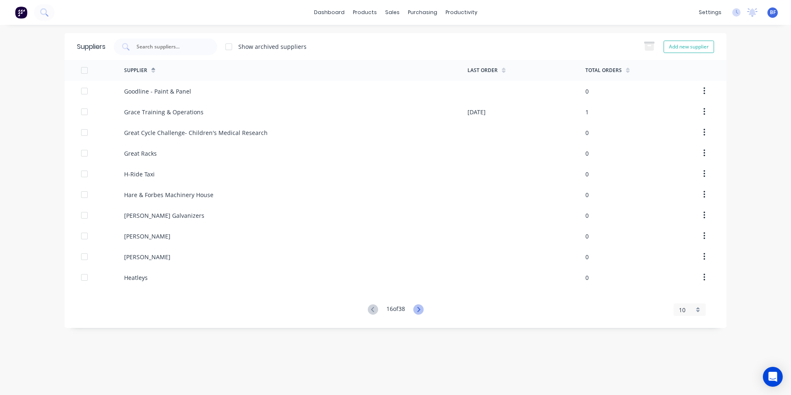
click at [420, 309] on icon at bounding box center [419, 309] width 10 height 10
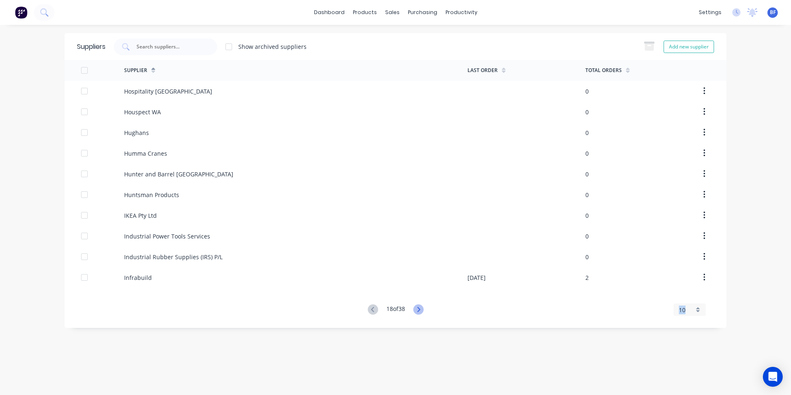
click at [420, 309] on icon at bounding box center [419, 309] width 10 height 10
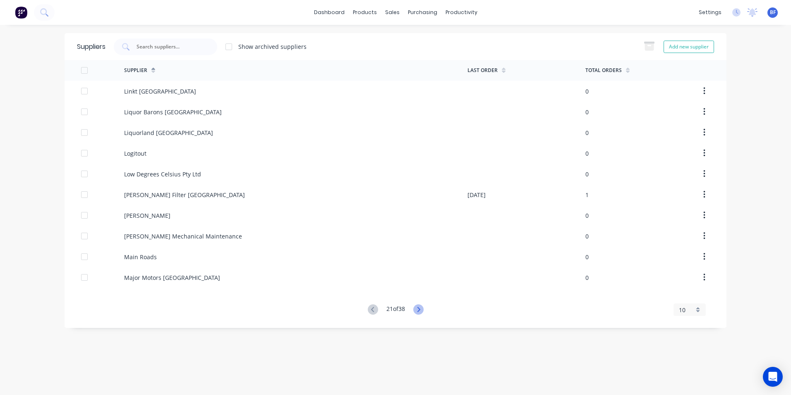
click at [420, 309] on icon at bounding box center [419, 309] width 10 height 10
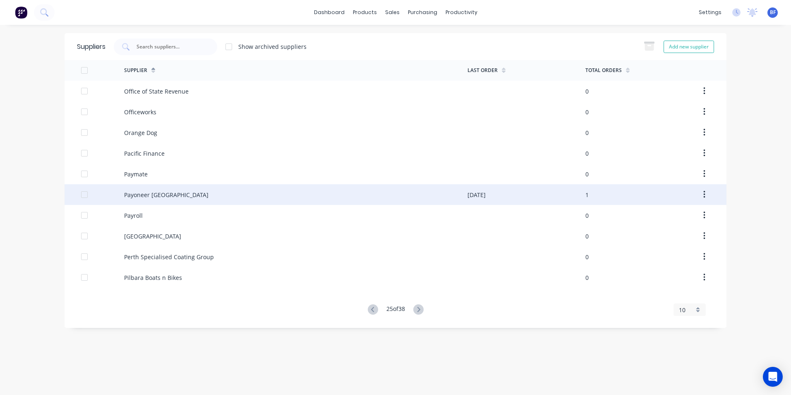
click at [705, 192] on icon "button" at bounding box center [705, 194] width 2 height 7
click at [81, 194] on div "Payoneer Australia 10/09/25 1 Archive" at bounding box center [396, 194] width 662 height 21
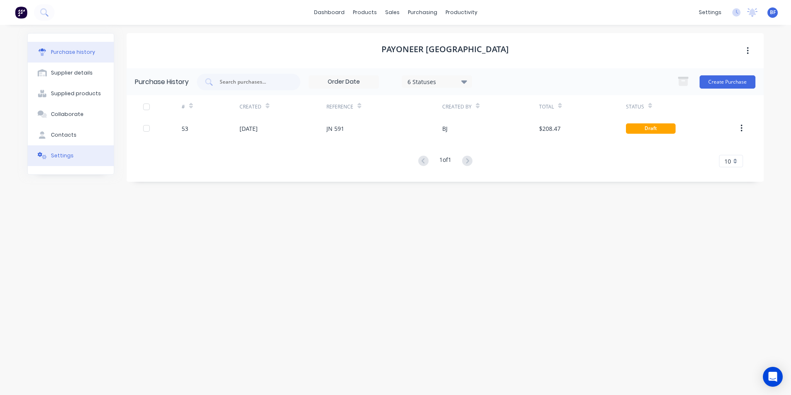
click at [64, 153] on div "Settings" at bounding box center [62, 155] width 23 height 7
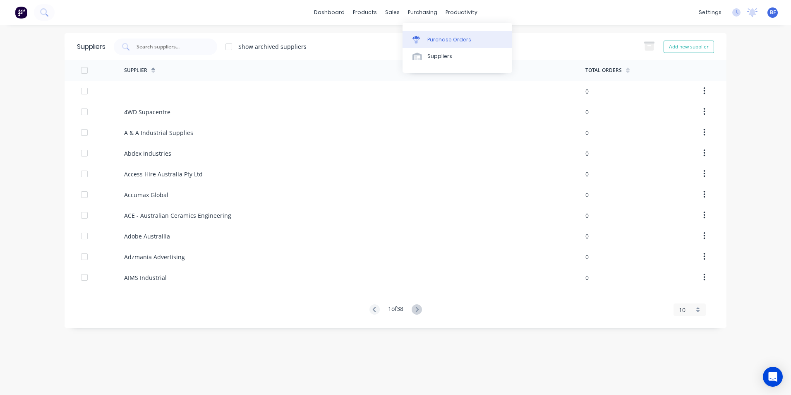
click at [426, 41] on link "Purchase Orders" at bounding box center [458, 39] width 110 height 17
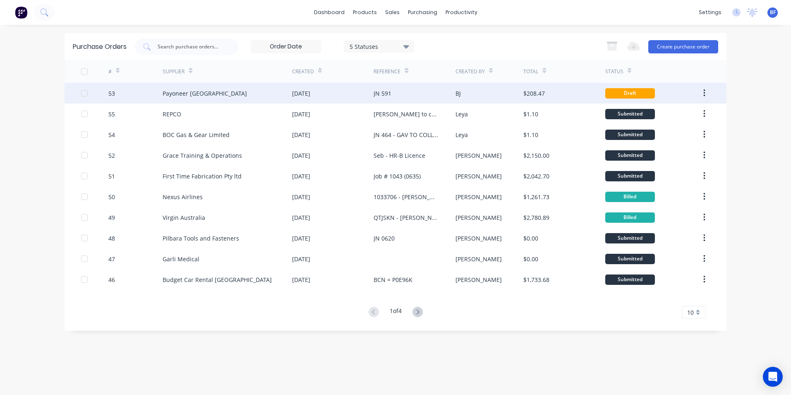
click at [310, 95] on div "[DATE]" at bounding box center [301, 93] width 18 height 9
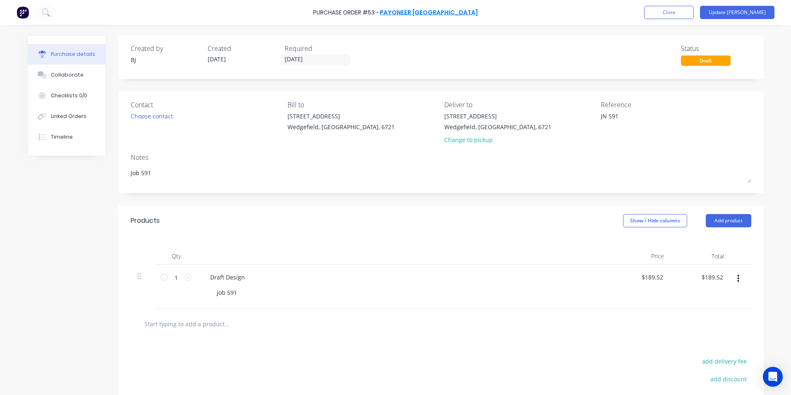
click at [424, 11] on link "Payoneer [GEOGRAPHIC_DATA]" at bounding box center [429, 12] width 98 height 8
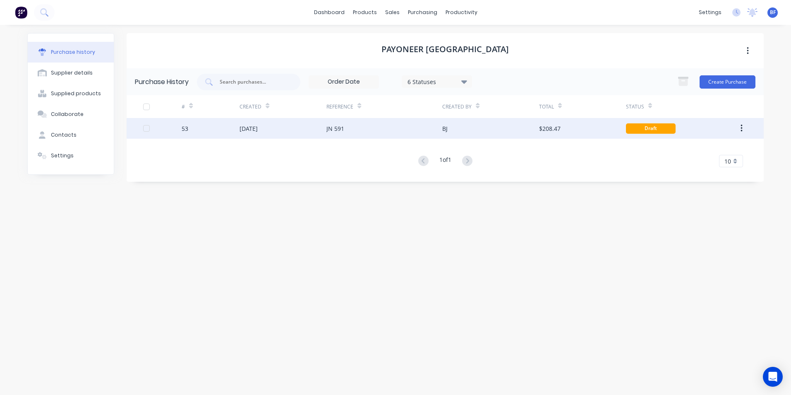
click at [647, 127] on div "Draft" at bounding box center [651, 128] width 50 height 10
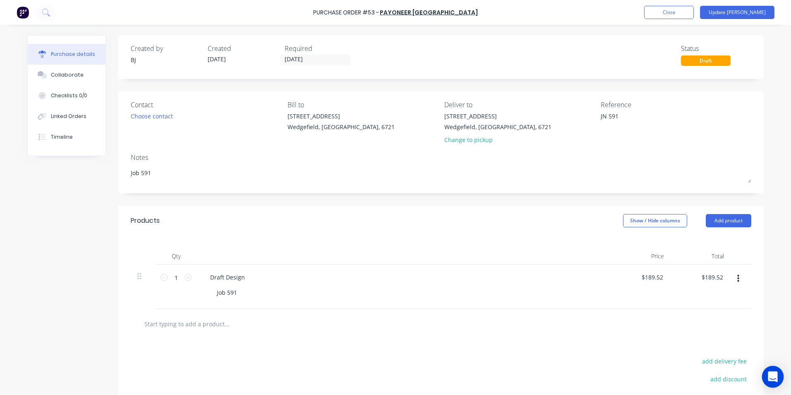
type textarea "x"
click at [774, 381] on icon "Open Intercom Messenger" at bounding box center [773, 376] width 11 height 11
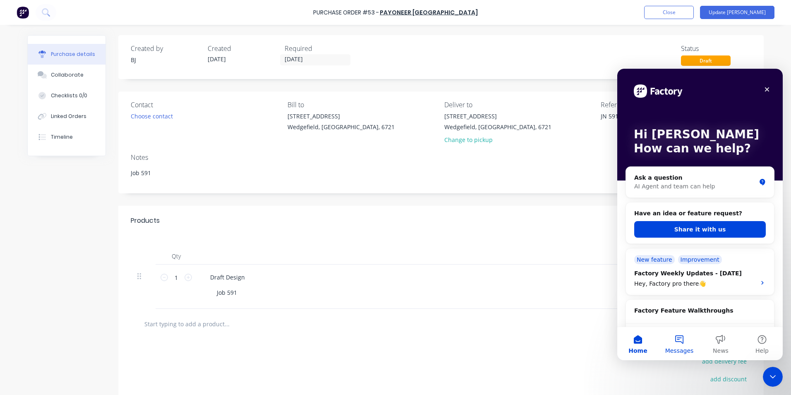
click at [681, 341] on button "Messages" at bounding box center [679, 343] width 41 height 33
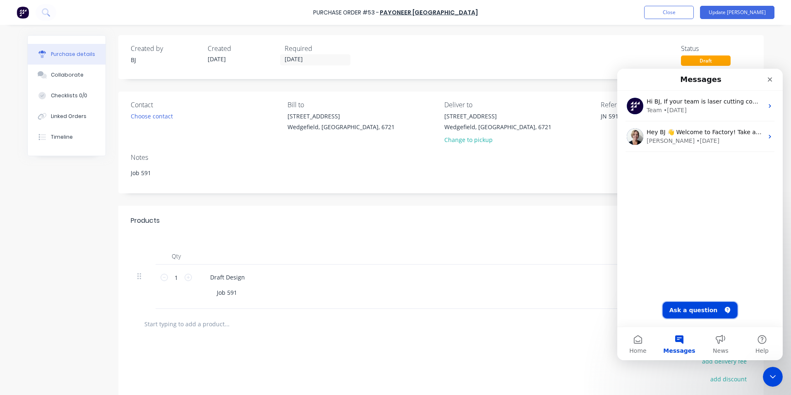
click at [690, 310] on button "Ask a question" at bounding box center [700, 310] width 75 height 17
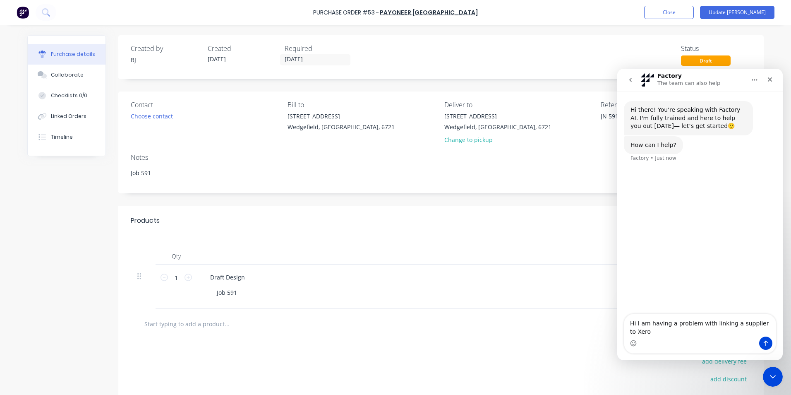
type textarea "Hi I am having a problem with linking a supplier to Xero"
click at [764, 341] on icon "Send a message…" at bounding box center [766, 343] width 7 height 7
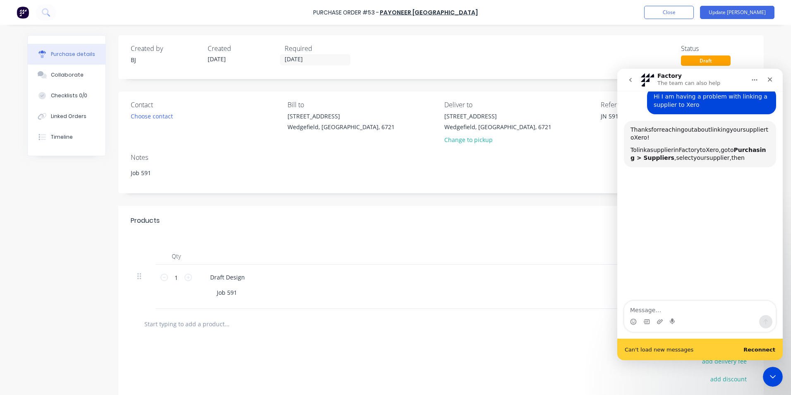
scroll to position [93, 0]
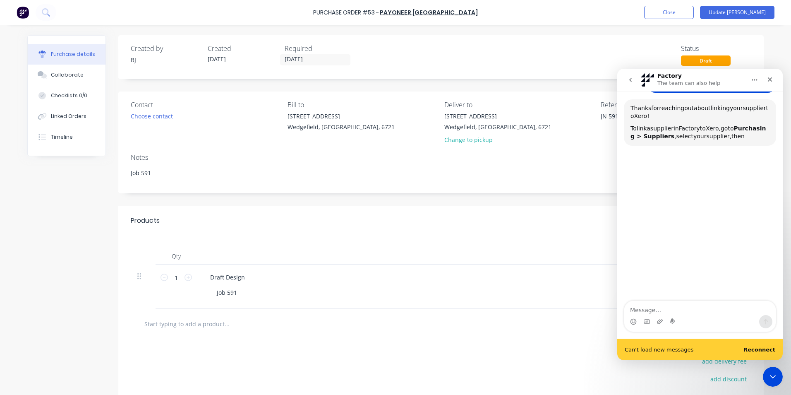
click at [745, 137] on span "then" at bounding box center [738, 136] width 13 height 7
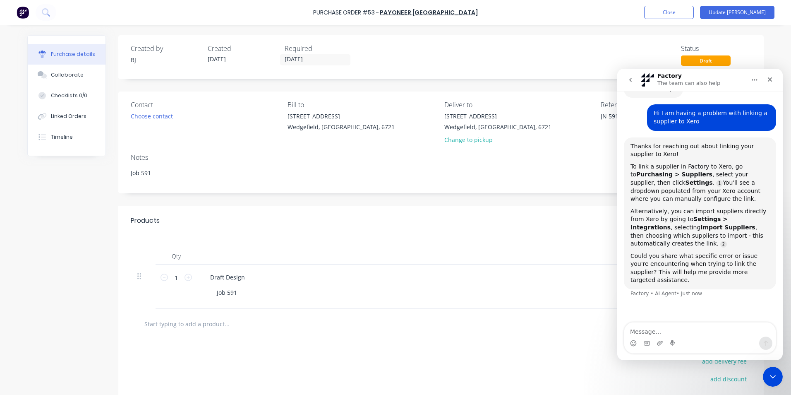
scroll to position [63, 0]
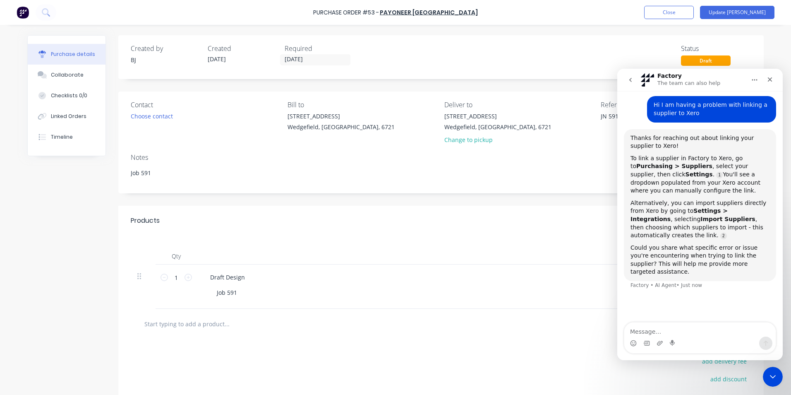
click at [505, 284] on div "Draft Design Job 591" at bounding box center [404, 287] width 414 height 44
click at [355, 301] on div "Draft Design Job 591" at bounding box center [404, 287] width 414 height 44
type textarea "x"
click at [686, 14] on button "Close" at bounding box center [669, 12] width 50 height 13
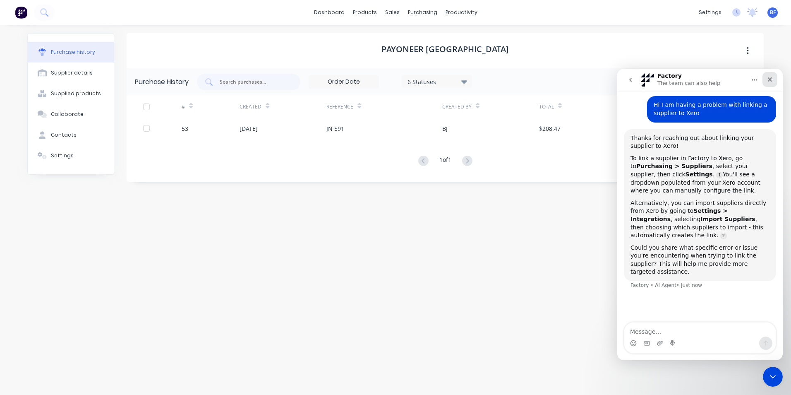
click at [774, 79] on div "Close" at bounding box center [770, 79] width 15 height 15
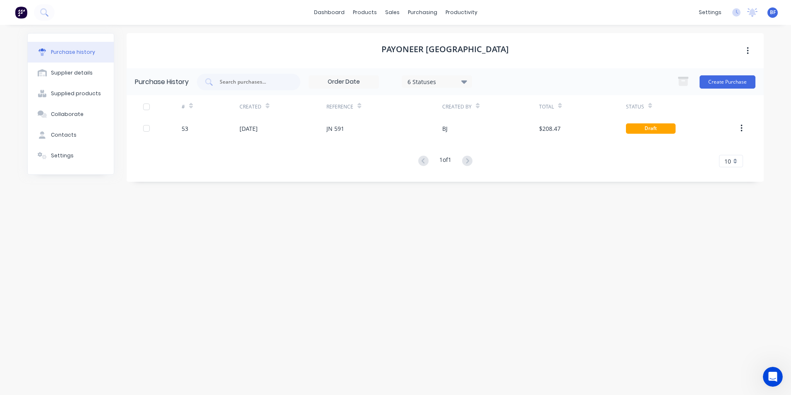
scroll to position [24, 0]
click at [749, 48] on button "button" at bounding box center [747, 50] width 19 height 15
click at [604, 57] on div "Payoneer Australia Archive" at bounding box center [445, 50] width 637 height 35
click at [554, 75] on div "6 Statuses 6 Statuses Create Purchase" at bounding box center [476, 82] width 559 height 17
click at [446, 55] on div "Suppliers" at bounding box center [440, 56] width 25 height 7
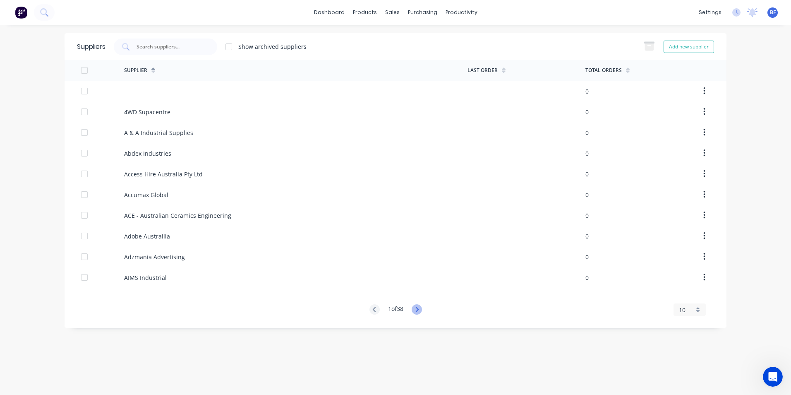
click at [417, 306] on icon at bounding box center [417, 309] width 10 height 10
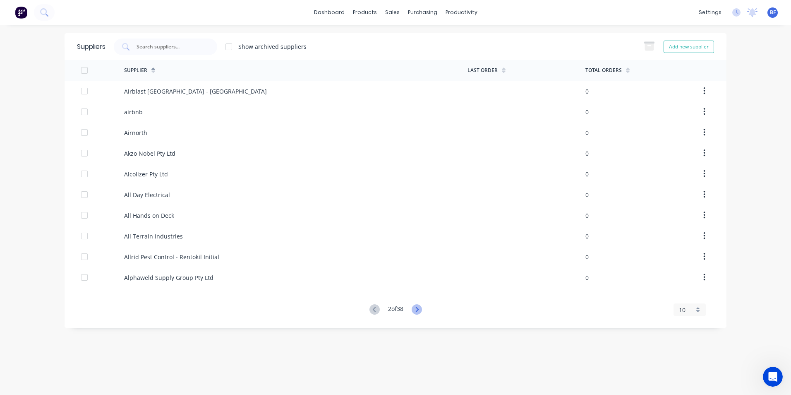
click at [417, 306] on icon at bounding box center [417, 309] width 10 height 10
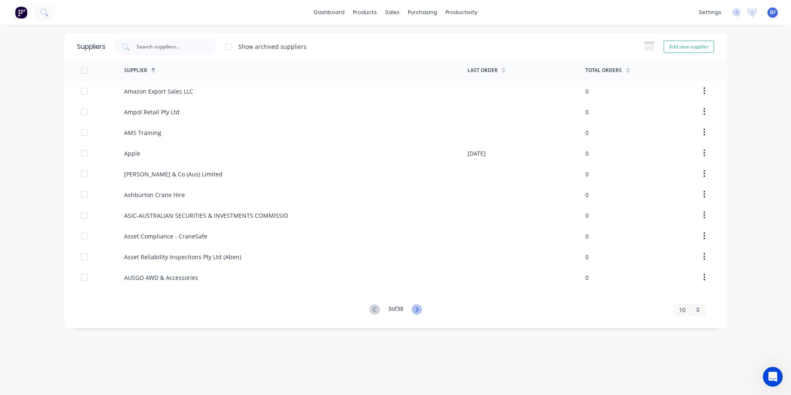
click at [417, 306] on icon at bounding box center [417, 309] width 10 height 10
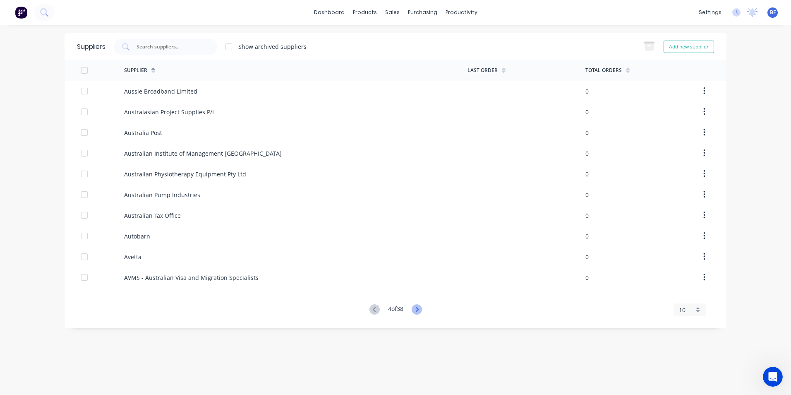
click at [417, 306] on icon at bounding box center [417, 309] width 10 height 10
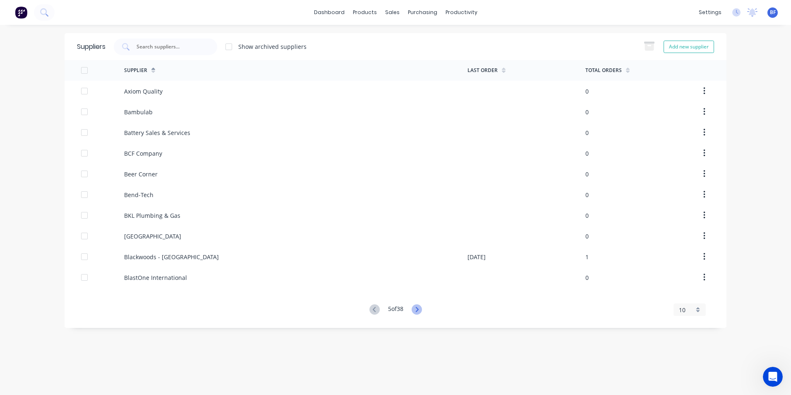
click at [417, 306] on icon at bounding box center [417, 309] width 10 height 10
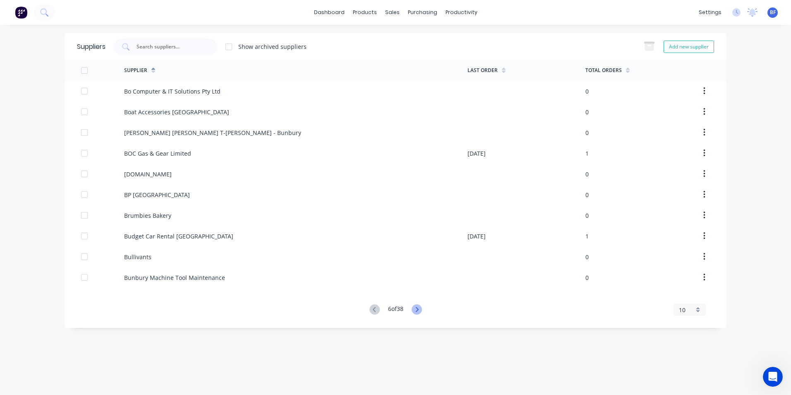
click at [418, 306] on icon at bounding box center [417, 309] width 10 height 10
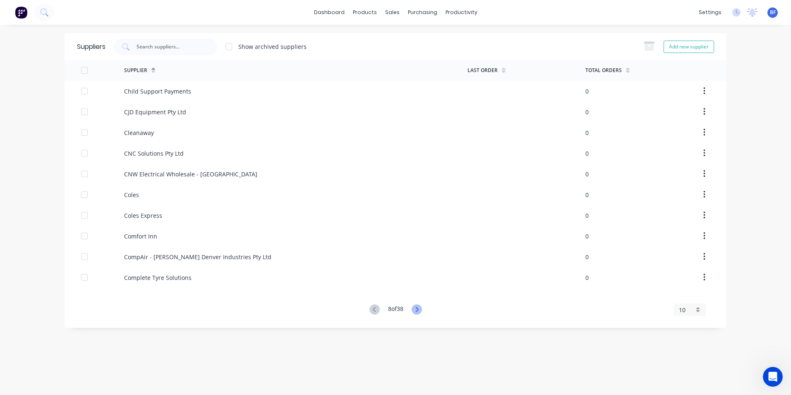
click at [418, 306] on icon at bounding box center [417, 309] width 10 height 10
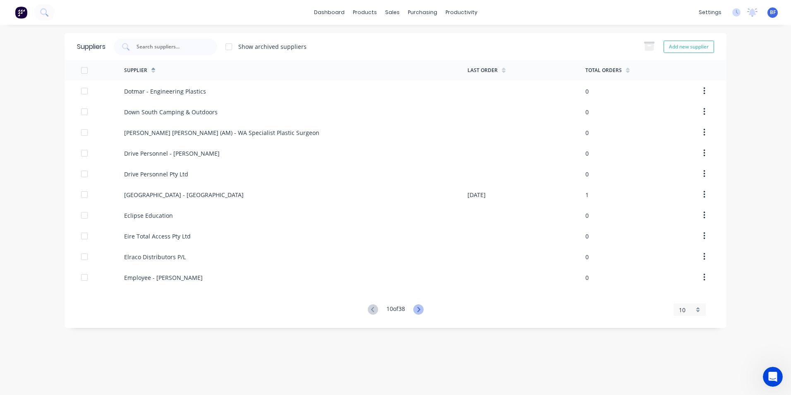
click at [418, 306] on icon at bounding box center [419, 309] width 10 height 10
click at [418, 307] on icon at bounding box center [419, 309] width 10 height 10
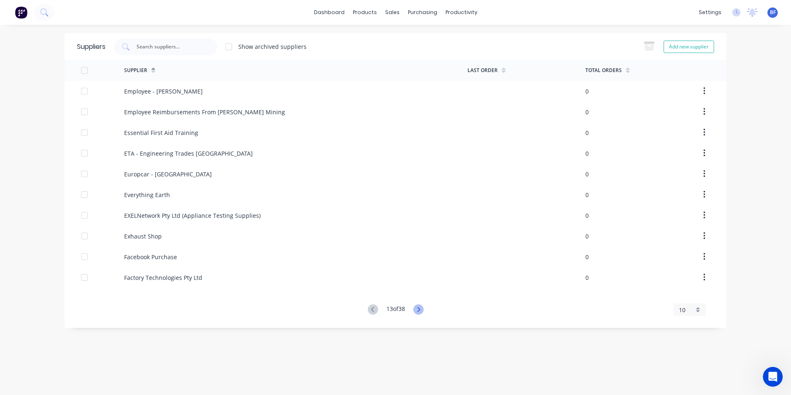
click at [418, 307] on icon at bounding box center [419, 309] width 10 height 10
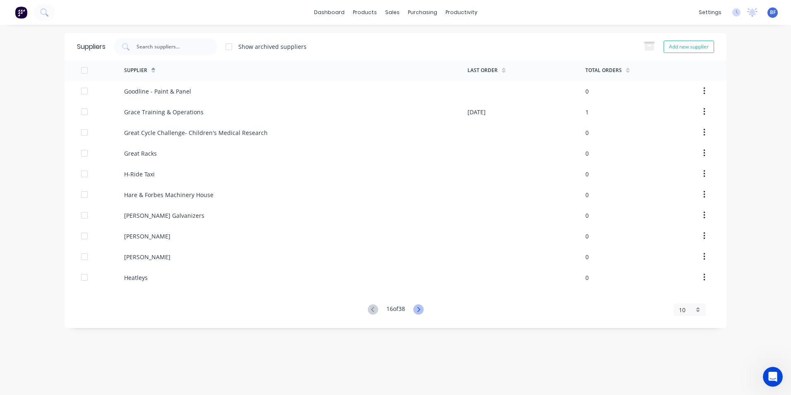
click at [418, 307] on icon at bounding box center [419, 309] width 10 height 10
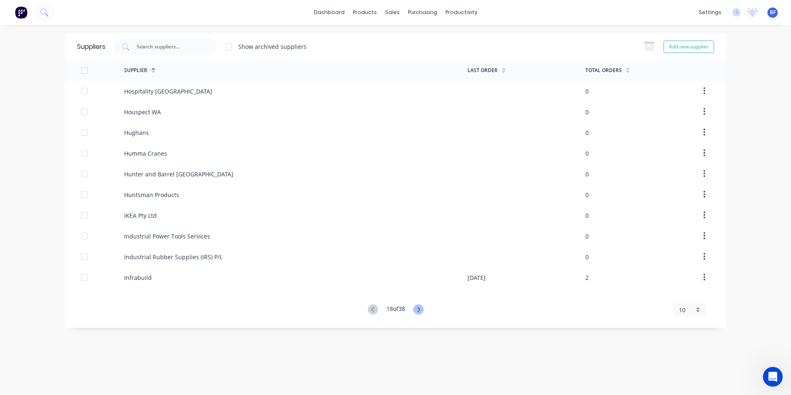
click at [418, 307] on icon at bounding box center [419, 309] width 10 height 10
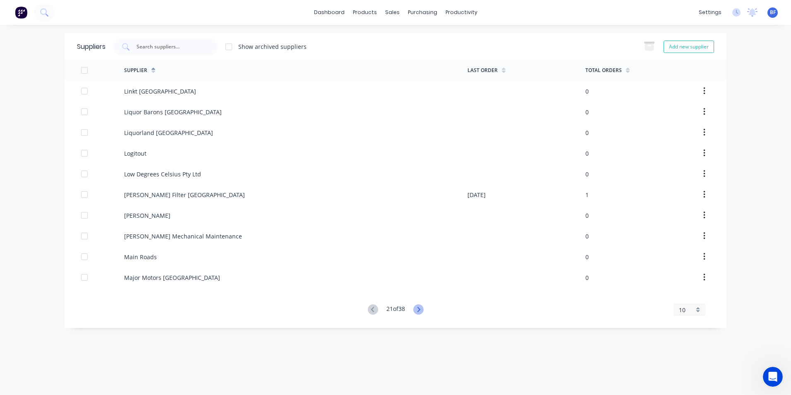
click at [418, 307] on icon at bounding box center [419, 309] width 10 height 10
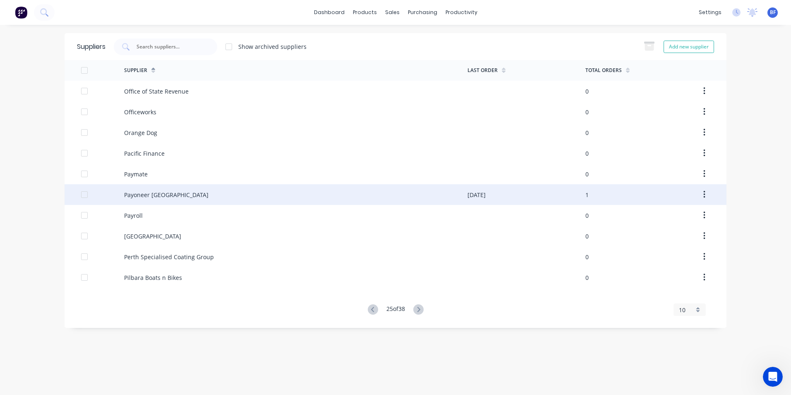
click at [84, 195] on div at bounding box center [84, 194] width 17 height 17
click at [142, 194] on div "Payoneer [GEOGRAPHIC_DATA]" at bounding box center [166, 194] width 84 height 9
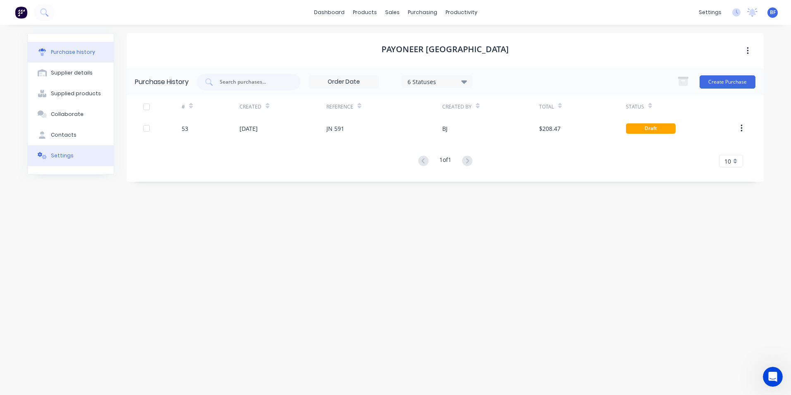
click at [58, 154] on div "Settings" at bounding box center [62, 155] width 23 height 7
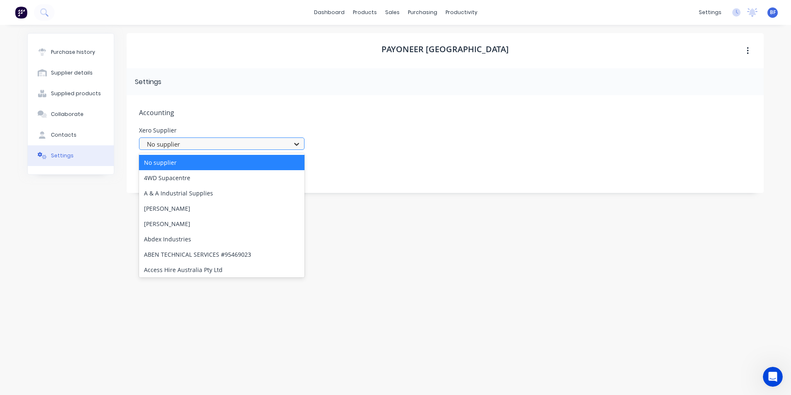
click at [297, 144] on icon at bounding box center [297, 144] width 8 height 8
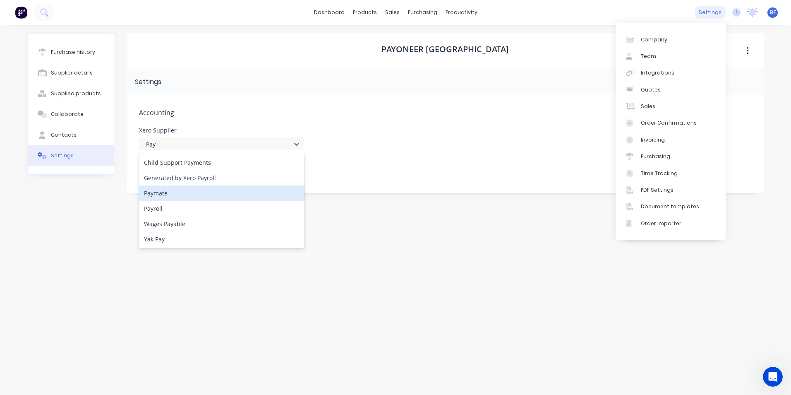
type input "Pay"
click at [711, 12] on div "settings" at bounding box center [710, 12] width 31 height 12
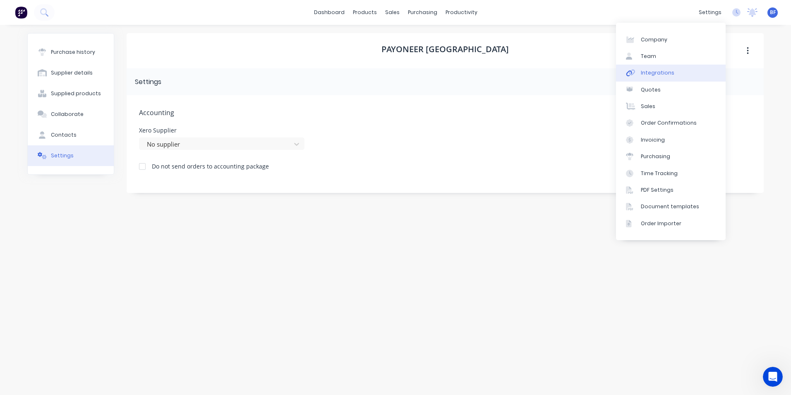
click at [670, 71] on div "Integrations" at bounding box center [658, 72] width 34 height 7
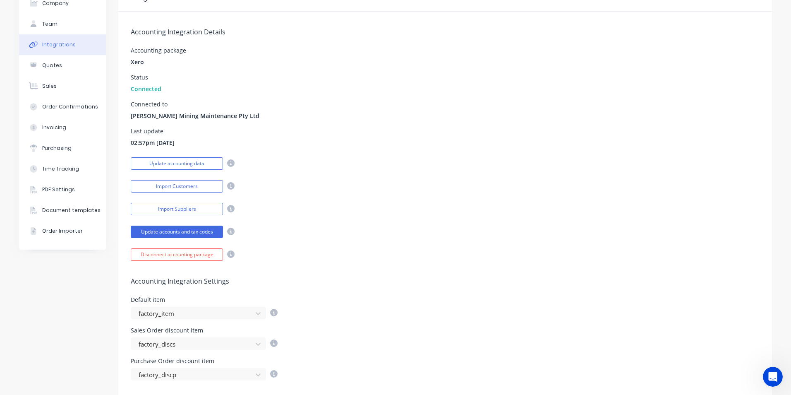
scroll to position [41, 0]
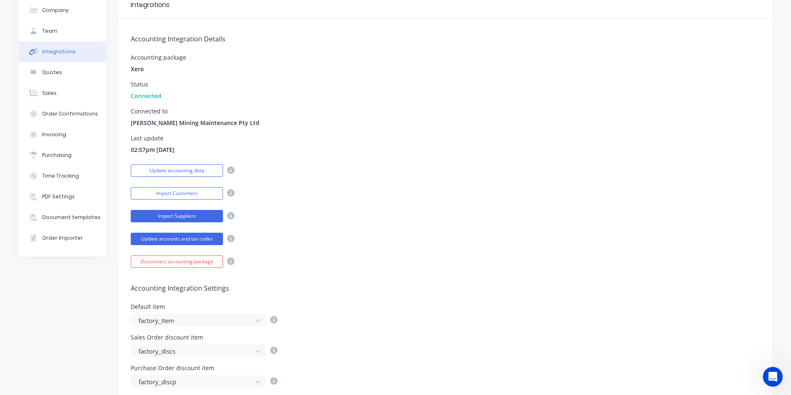
click at [194, 215] on button "Import Suppliers" at bounding box center [177, 216] width 92 height 12
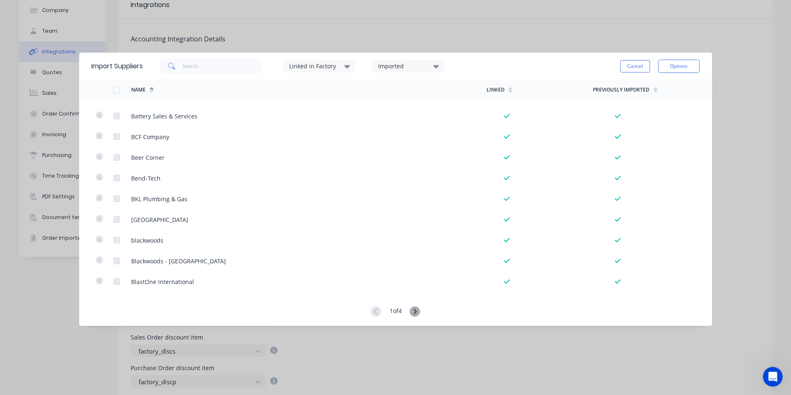
scroll to position [828, 0]
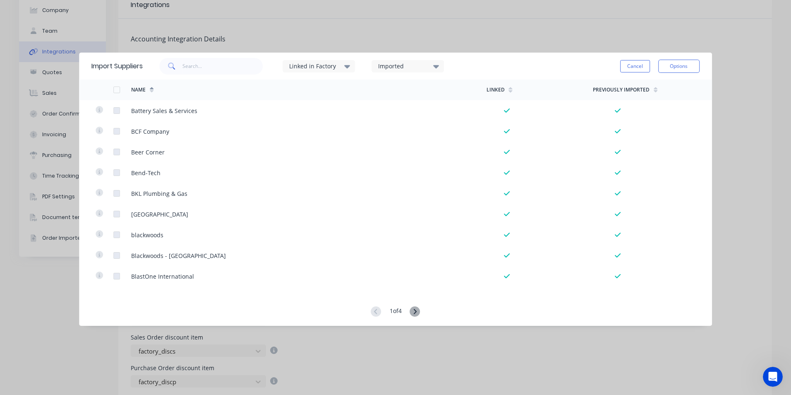
click at [418, 309] on icon at bounding box center [415, 311] width 10 height 10
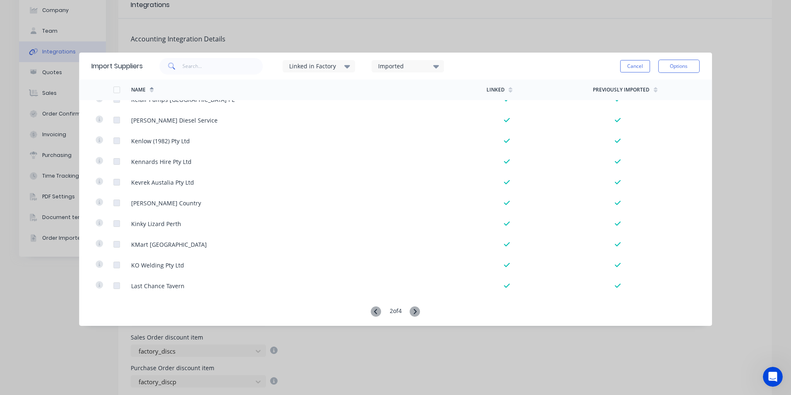
scroll to position [1880, 0]
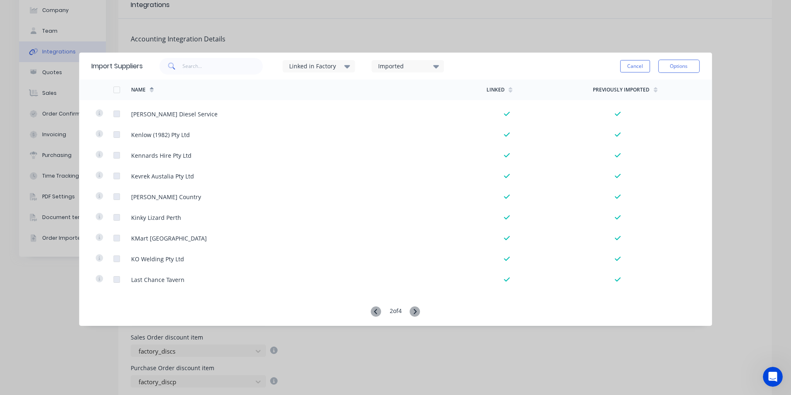
click at [414, 308] on icon at bounding box center [415, 311] width 10 height 10
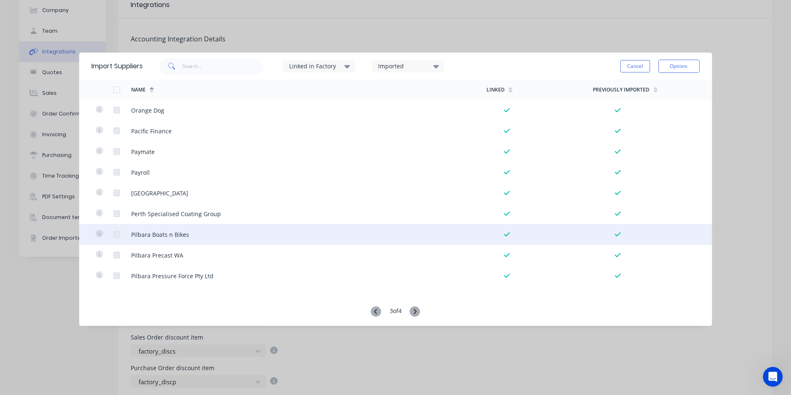
scroll to position [828, 0]
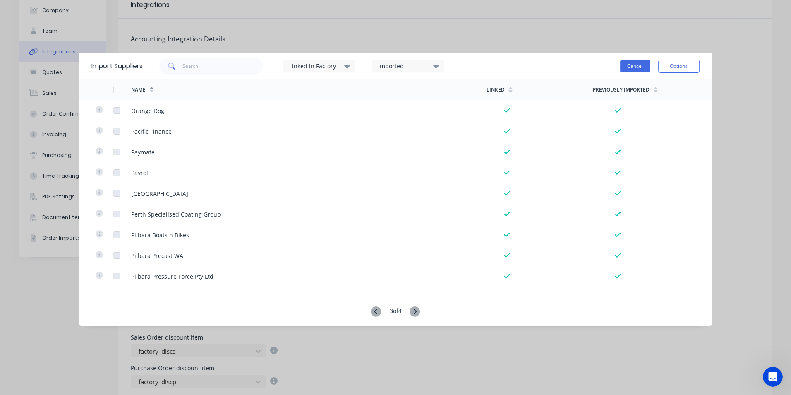
click at [636, 67] on button "Cancel" at bounding box center [635, 66] width 30 height 12
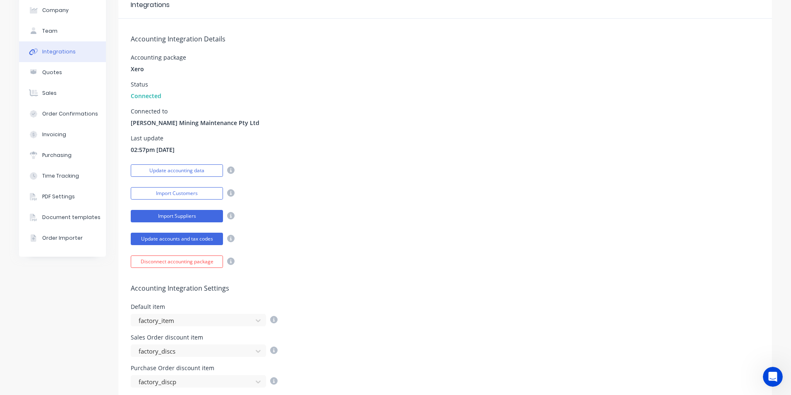
click at [202, 216] on button "Import Suppliers" at bounding box center [177, 216] width 92 height 12
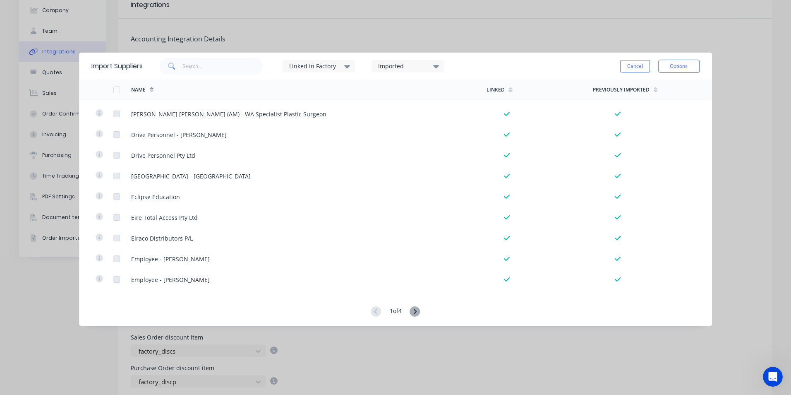
scroll to position [24, 0]
click at [413, 308] on icon at bounding box center [415, 311] width 10 height 10
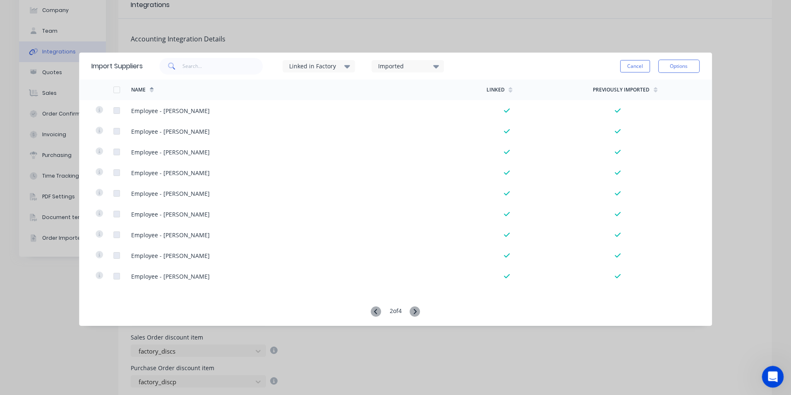
click at [772, 376] on icon "Open Intercom Messenger" at bounding box center [772, 376] width 14 height 14
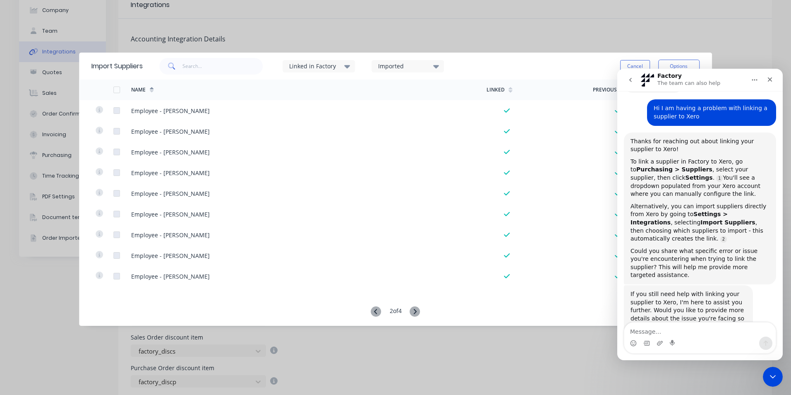
scroll to position [76, 0]
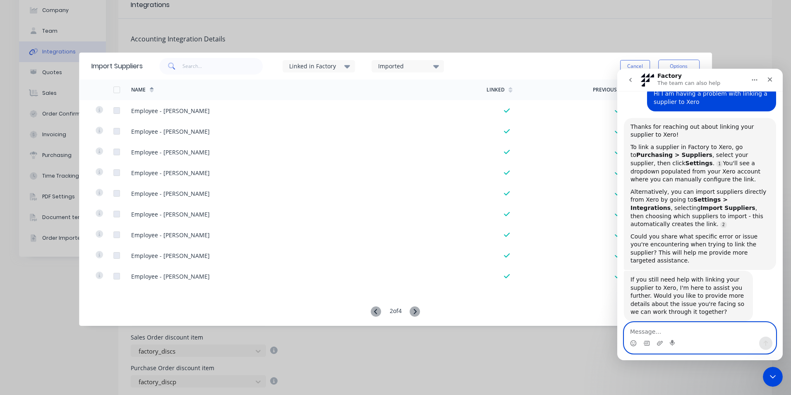
click at [662, 334] on textarea "Message…" at bounding box center [700, 329] width 151 height 14
type textarea "I"
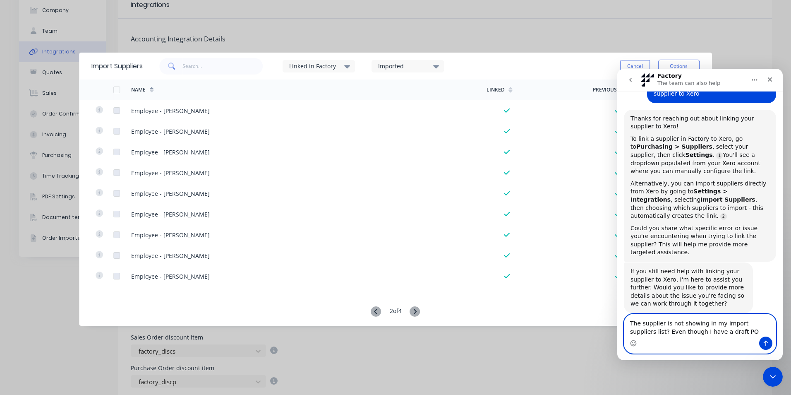
type textarea "The supplier is not showing in my import suppliers list? Even though I have a d…"
click at [768, 343] on icon "Send a message…" at bounding box center [766, 343] width 5 height 5
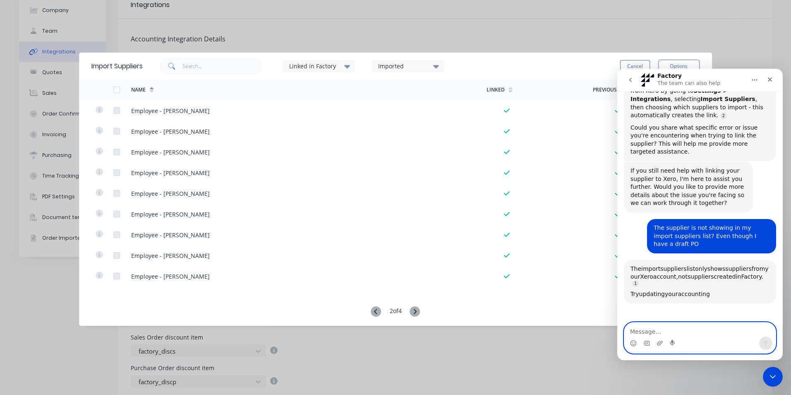
scroll to position [298, 0]
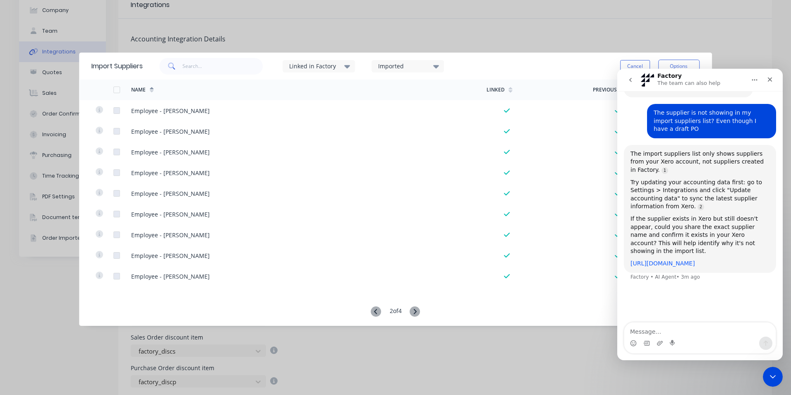
click at [663, 260] on link "https://help.factory.app/en/articles/8343486-integrations" at bounding box center [663, 263] width 65 height 7
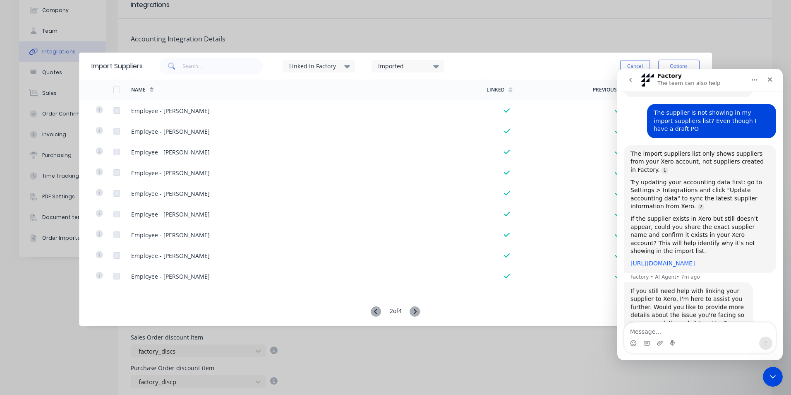
scroll to position [299, 0]
click at [660, 259] on link "https://help.factory.app/en/articles/8343486-integrations" at bounding box center [663, 262] width 65 height 7
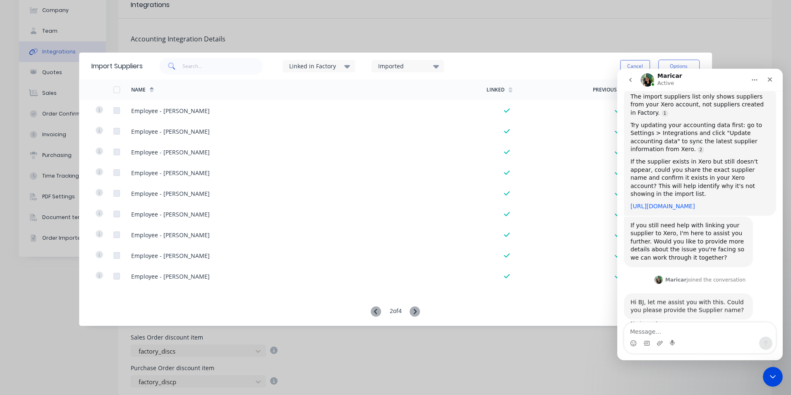
scroll to position [368, 0]
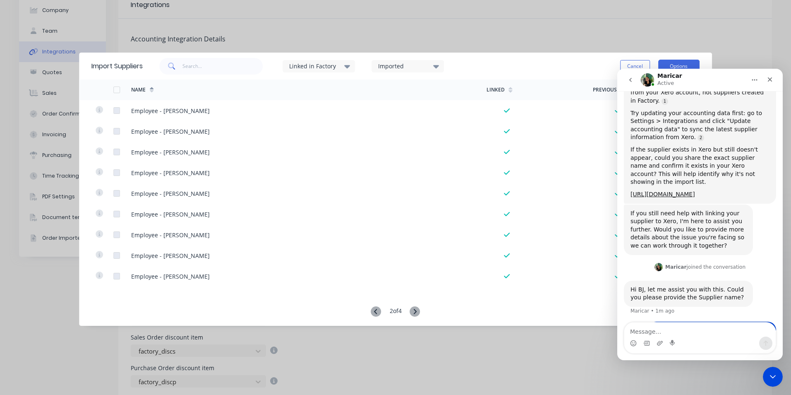
click at [684, 64] on button "Options" at bounding box center [679, 66] width 41 height 13
click at [508, 52] on div "Import Suppliers Linked in Factory Imported Cancel Options Import selected supp…" at bounding box center [395, 197] width 791 height 395
drag, startPoint x: 508, startPoint y: 52, endPoint x: 455, endPoint y: 34, distance: 55.9
click at [455, 34] on div "Import Suppliers Linked in Factory Imported Cancel Options Name Linked Previous…" at bounding box center [395, 197] width 791 height 395
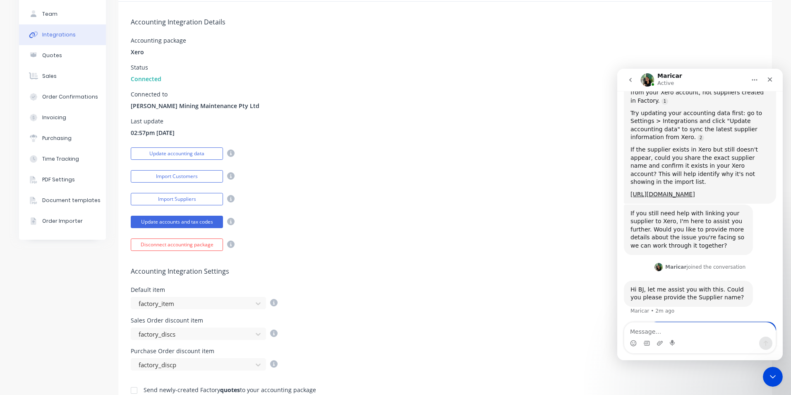
scroll to position [0, 0]
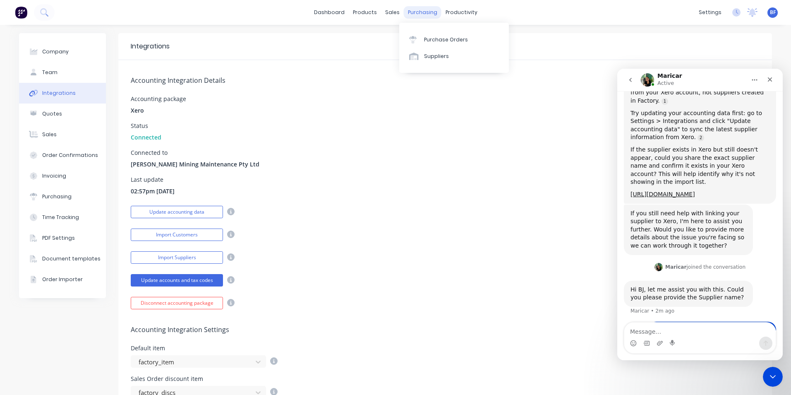
click at [417, 14] on div "purchasing" at bounding box center [423, 12] width 38 height 12
click at [435, 40] on div "Purchase Orders" at bounding box center [446, 39] width 44 height 7
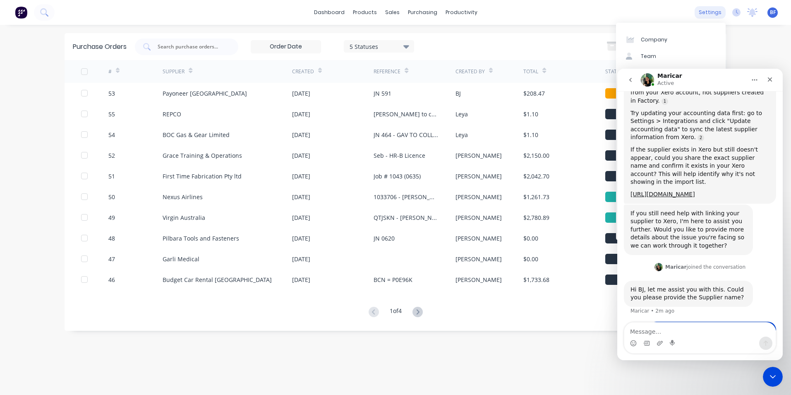
click at [709, 13] on div "settings" at bounding box center [710, 12] width 31 height 12
click at [771, 79] on icon "Close" at bounding box center [770, 79] width 5 height 5
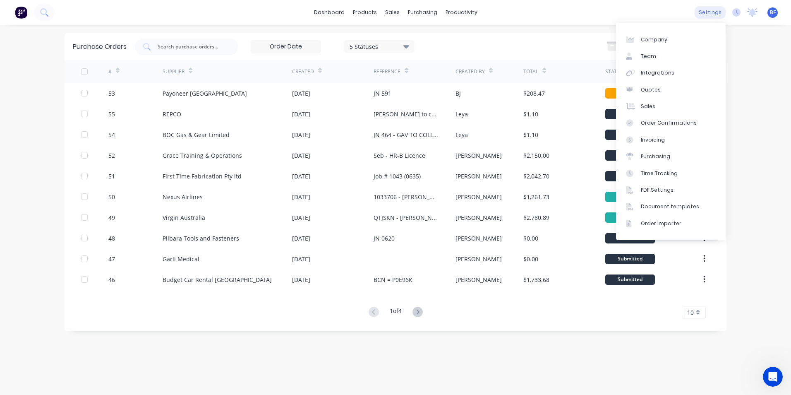
click at [718, 13] on div "settings" at bounding box center [710, 12] width 31 height 12
click at [668, 73] on div "Integrations" at bounding box center [658, 72] width 34 height 7
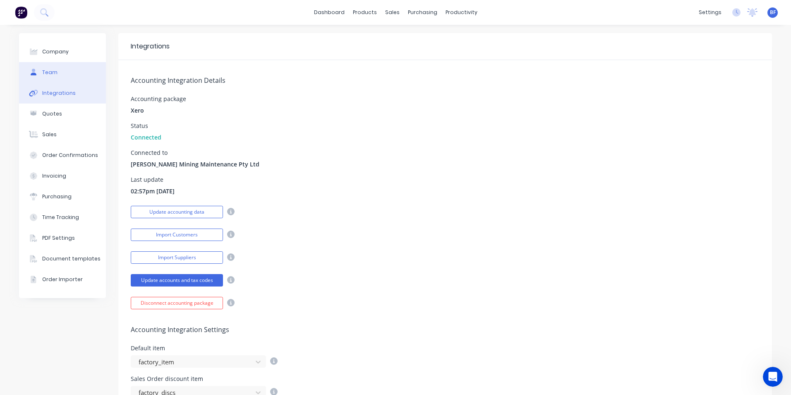
click at [43, 70] on div "Team" at bounding box center [49, 72] width 15 height 7
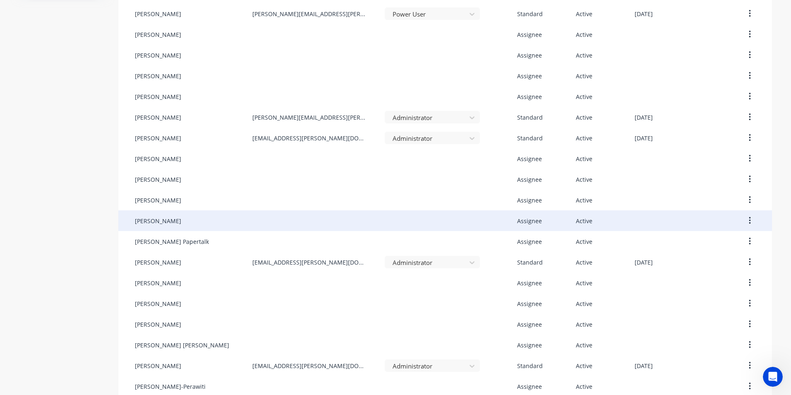
scroll to position [331, 0]
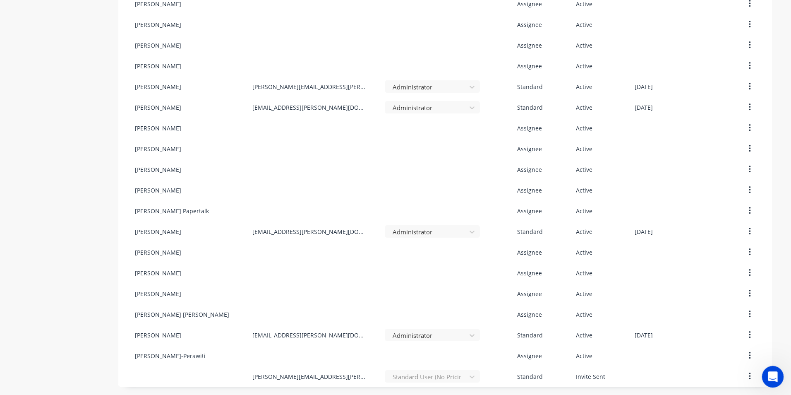
click at [777, 382] on div "Open Intercom Messenger" at bounding box center [771, 375] width 27 height 27
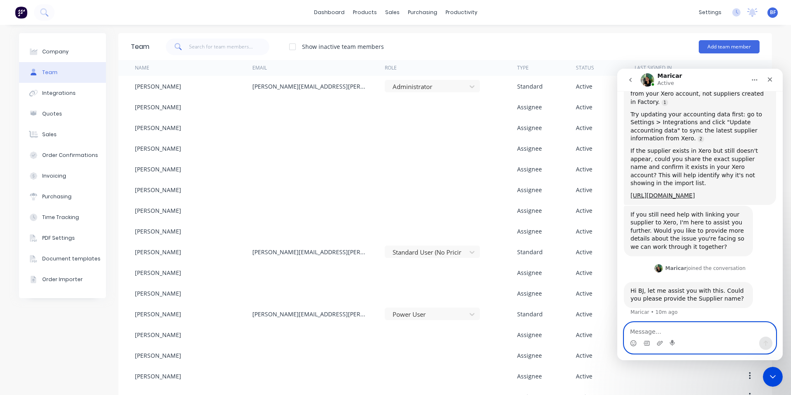
scroll to position [399, 0]
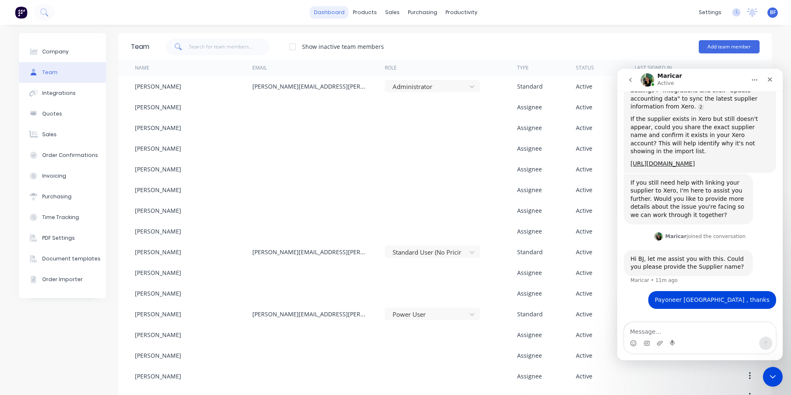
click at [327, 12] on link "dashboard" at bounding box center [329, 12] width 39 height 12
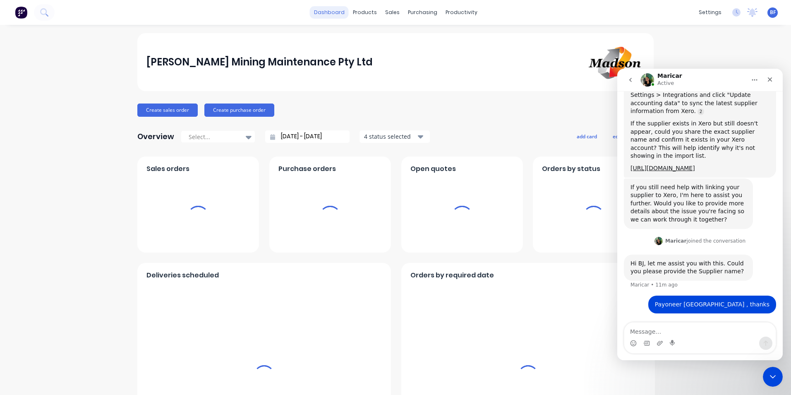
scroll to position [368, 0]
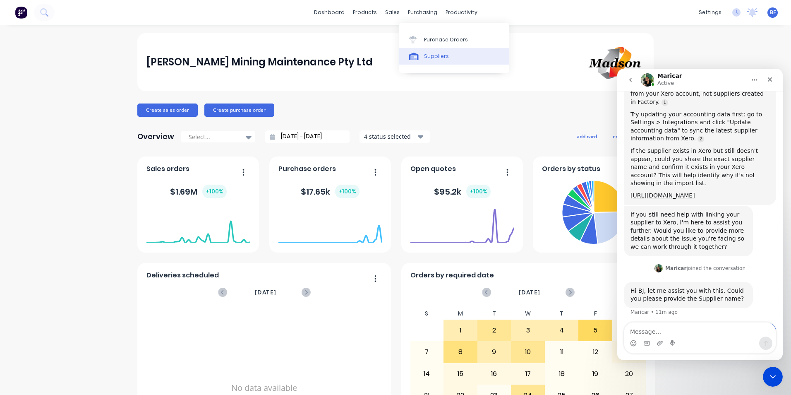
click at [433, 58] on div "Suppliers" at bounding box center [436, 56] width 25 height 7
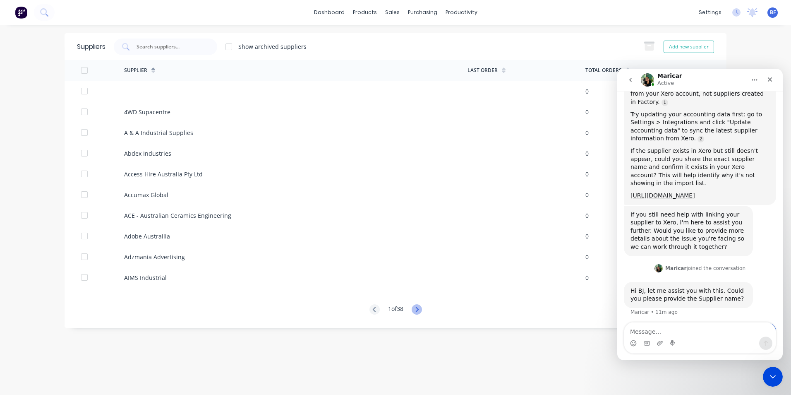
click at [418, 309] on icon at bounding box center [417, 309] width 3 height 5
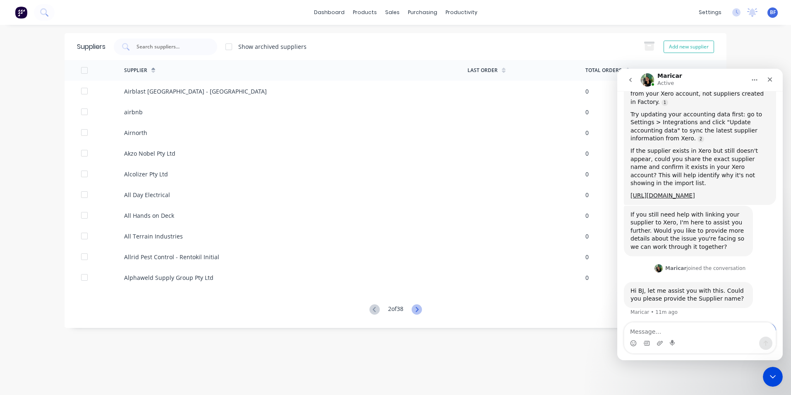
click at [418, 309] on icon at bounding box center [417, 309] width 3 height 5
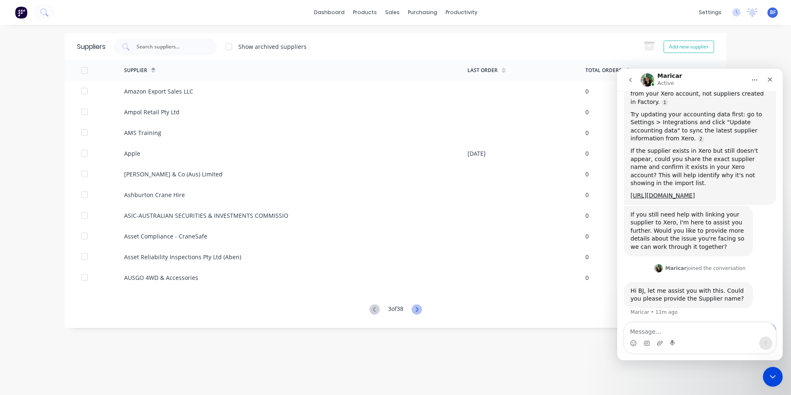
click at [418, 309] on icon at bounding box center [417, 309] width 3 height 5
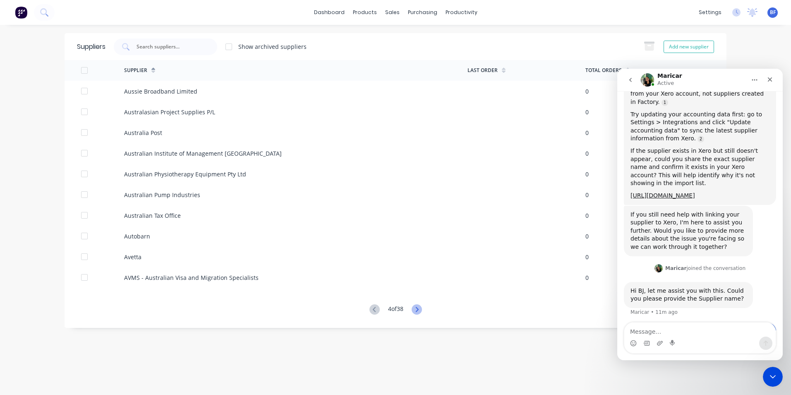
click at [418, 309] on icon at bounding box center [417, 309] width 3 height 5
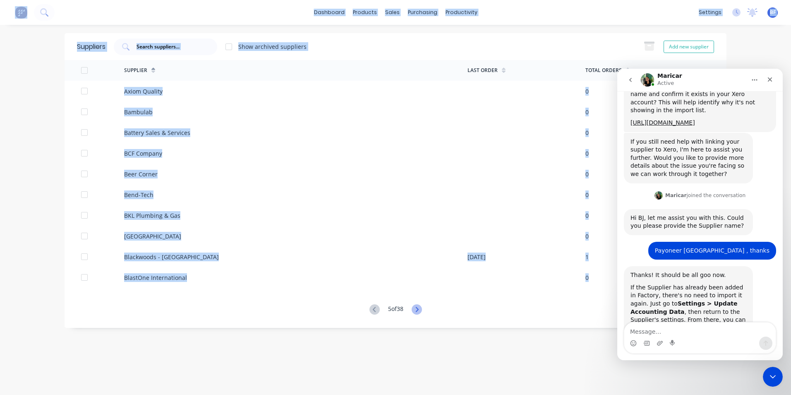
scroll to position [485, 0]
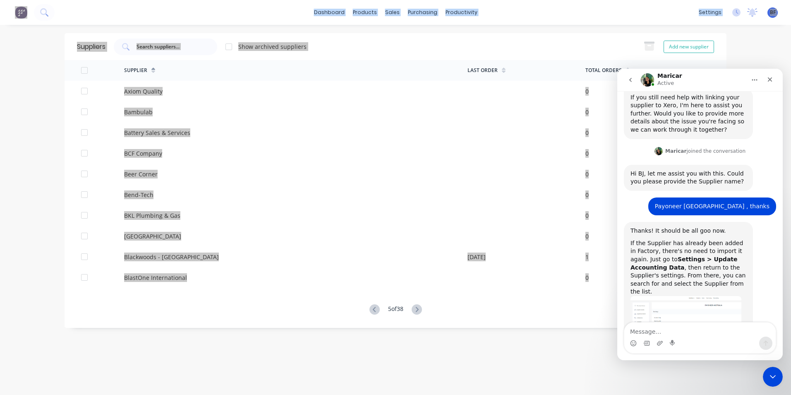
click at [669, 296] on img "Maricar says…" at bounding box center [686, 316] width 111 height 40
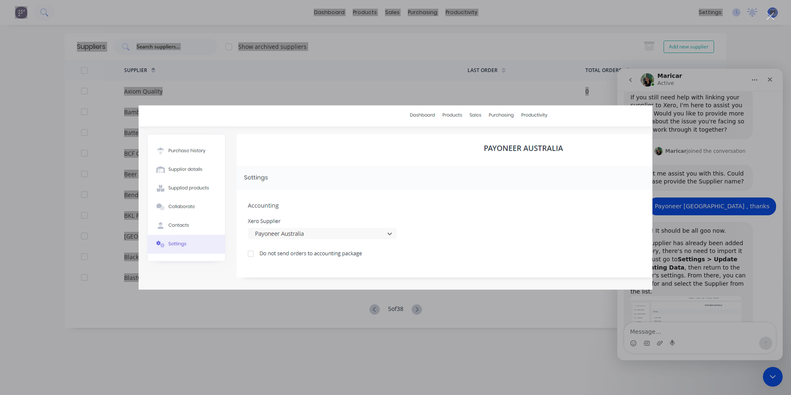
scroll to position [0, 0]
click at [669, 284] on div "Intercom messenger" at bounding box center [395, 197] width 791 height 395
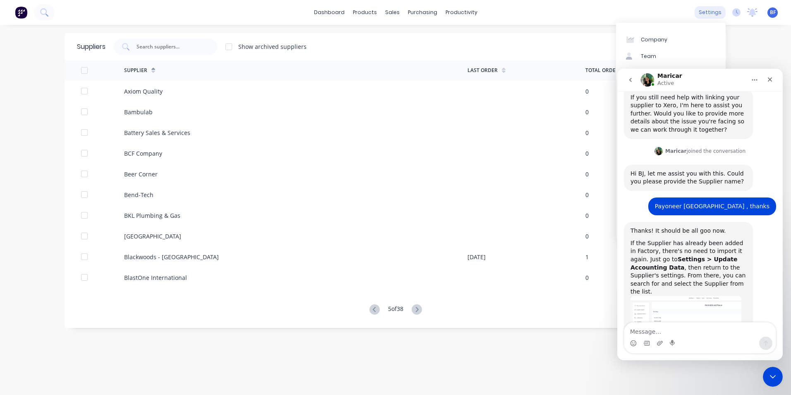
click at [710, 13] on div "settings" at bounding box center [710, 12] width 31 height 12
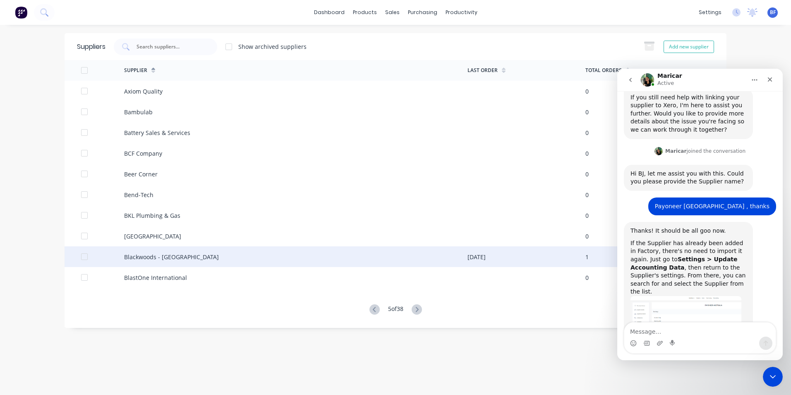
click at [474, 266] on div "08/09/25" at bounding box center [527, 256] width 118 height 21
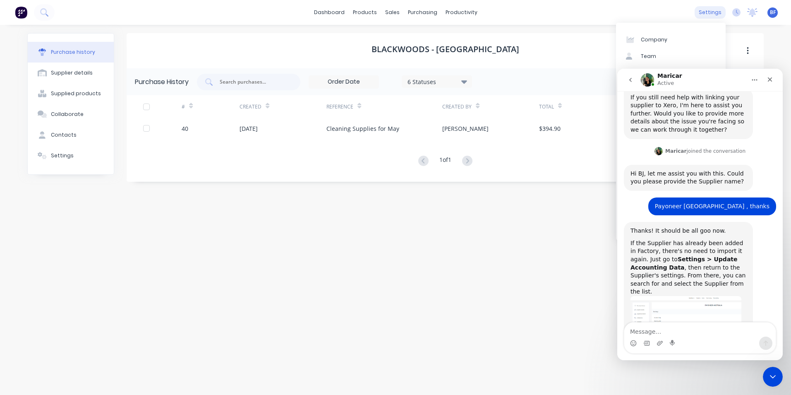
click at [708, 14] on div "settings" at bounding box center [710, 12] width 31 height 12
click at [468, 326] on div "Blackwoods - Port Hedland Purchase History 6 Statuses 6 Statuses Create Purchas…" at bounding box center [445, 205] width 637 height 345
click at [775, 377] on icon "Close Intercom Messenger" at bounding box center [772, 375] width 10 height 10
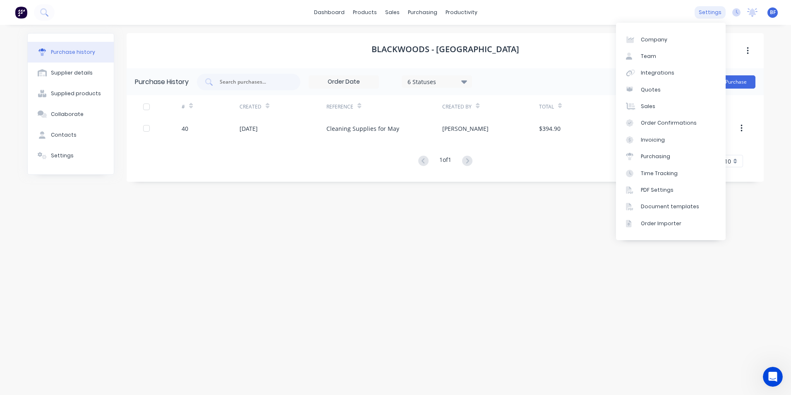
click at [709, 12] on div "settings" at bounding box center [710, 12] width 31 height 12
click at [709, 15] on div "settings" at bounding box center [710, 12] width 31 height 12
click at [655, 72] on div "Integrations" at bounding box center [658, 72] width 34 height 7
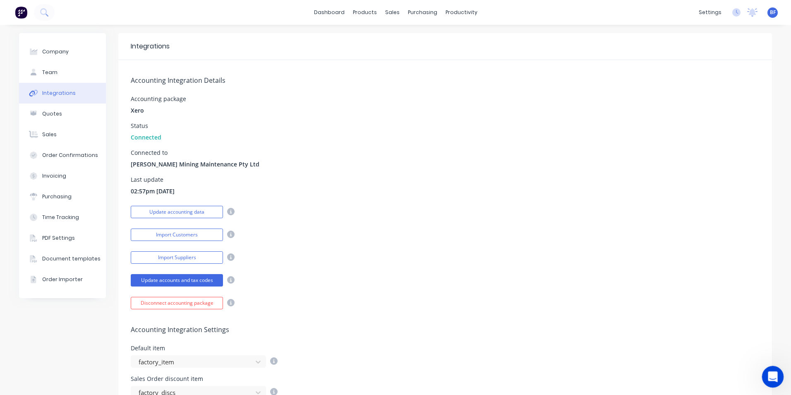
click at [773, 378] on icon "Open Intercom Messenger" at bounding box center [772, 376] width 14 height 14
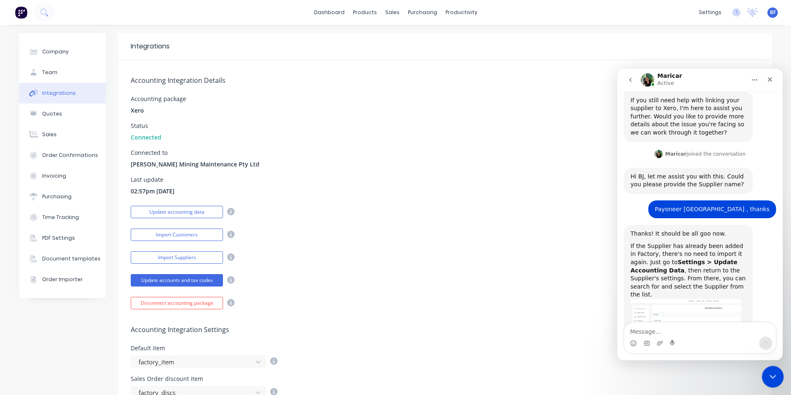
scroll to position [485, 0]
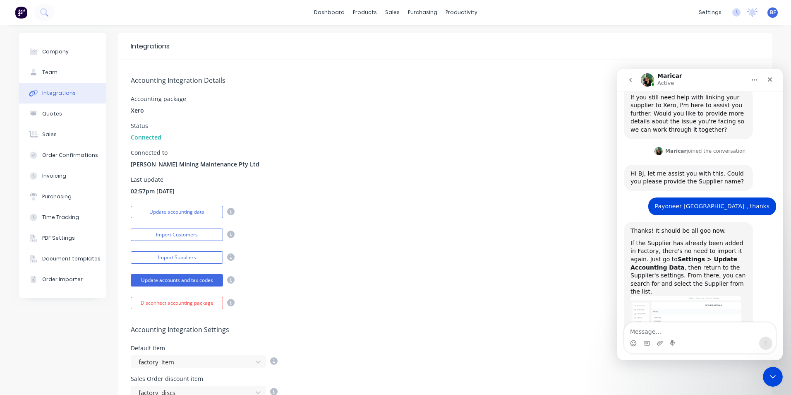
click at [645, 296] on img "Maricar says…" at bounding box center [686, 316] width 111 height 40
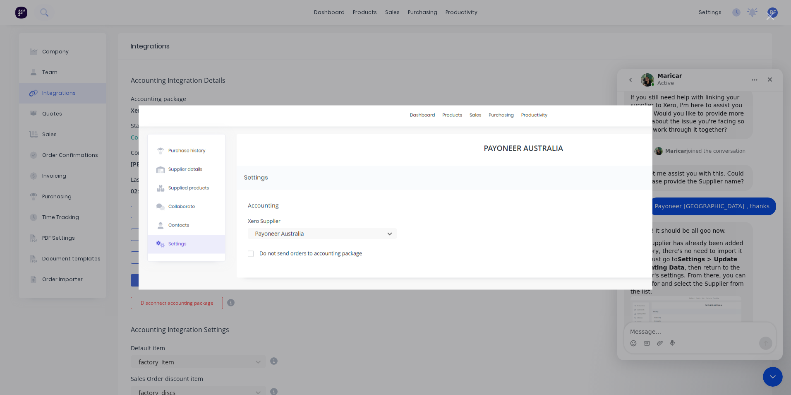
click at [448, 349] on div "Intercom messenger" at bounding box center [395, 197] width 791 height 395
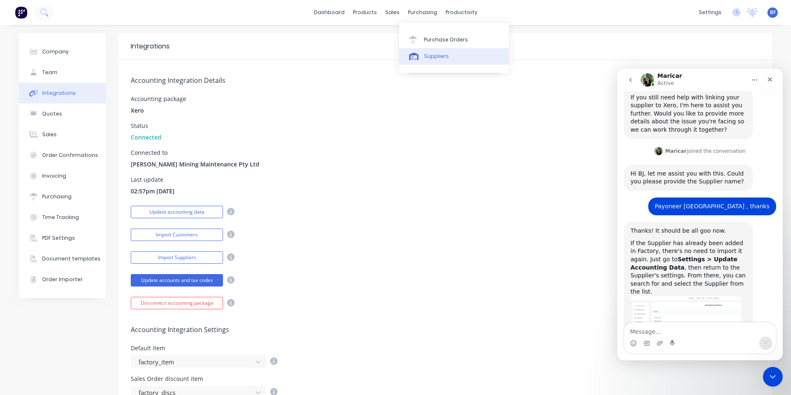
click at [431, 57] on div "Suppliers" at bounding box center [436, 56] width 25 height 7
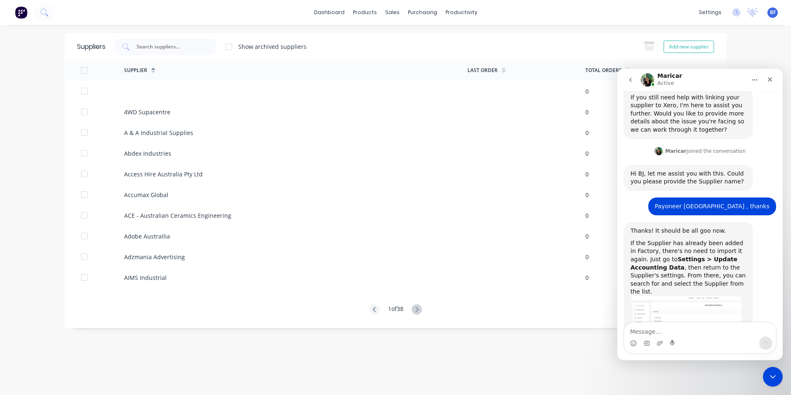
click at [543, 357] on div "Suppliers Show archived suppliers Add new supplier Supplier Last Order Total Or…" at bounding box center [396, 209] width 662 height 353
click at [770, 379] on icon "Close Intercom Messenger" at bounding box center [772, 375] width 10 height 10
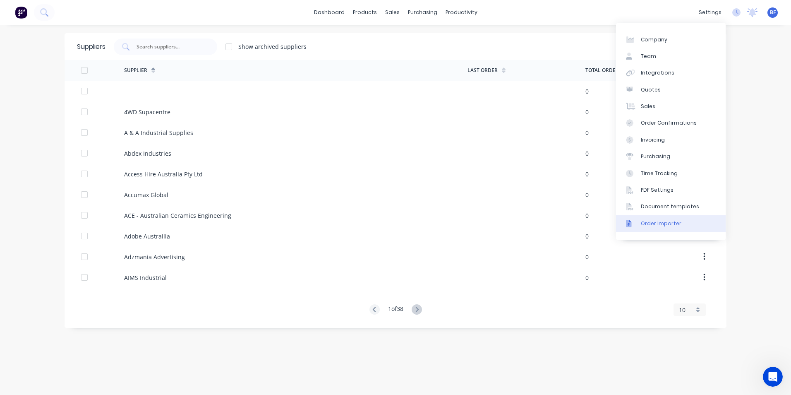
click at [659, 224] on div "Order Importer" at bounding box center [661, 223] width 41 height 7
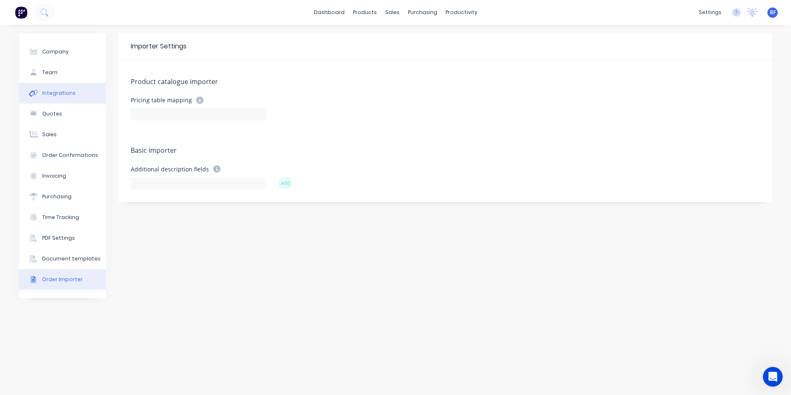
click at [56, 96] on div "Integrations" at bounding box center [59, 92] width 34 height 7
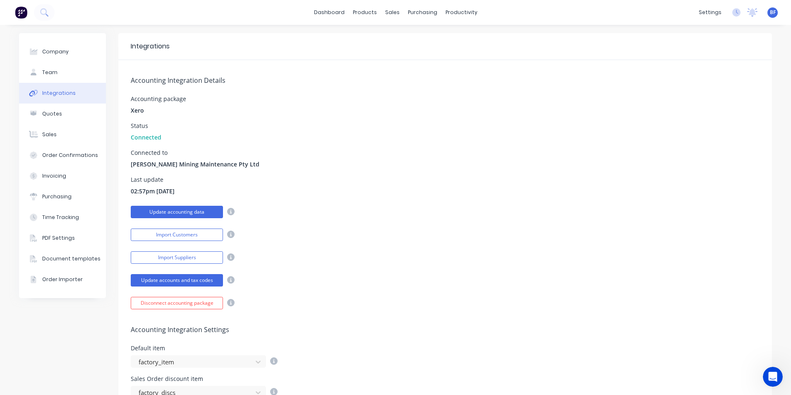
click at [193, 210] on button "Update accounting data" at bounding box center [177, 212] width 92 height 12
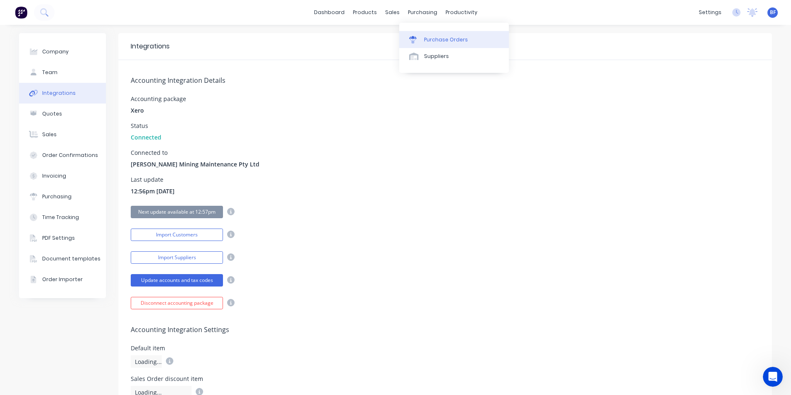
click at [435, 41] on div "Purchase Orders" at bounding box center [446, 39] width 44 height 7
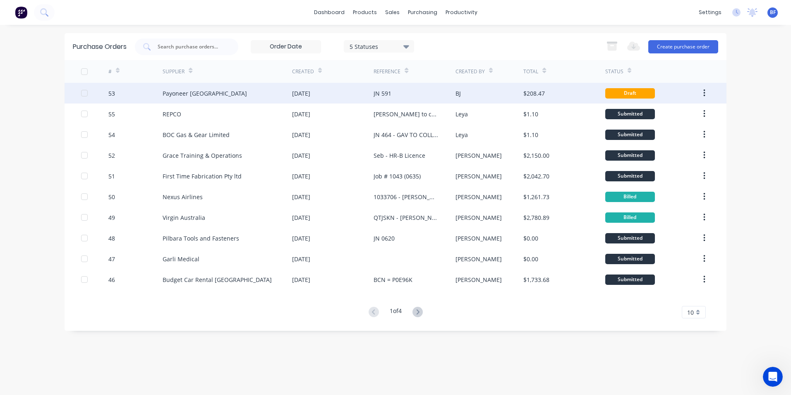
click at [703, 93] on button "button" at bounding box center [704, 93] width 19 height 15
click at [503, 90] on div "BJ" at bounding box center [490, 93] width 68 height 21
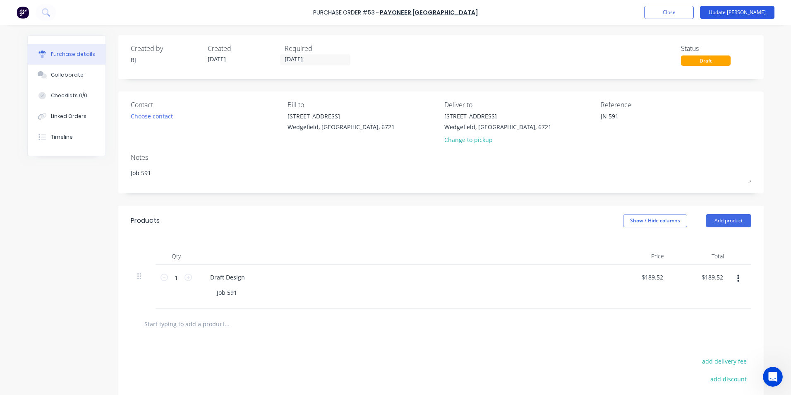
click at [749, 14] on button "Update [PERSON_NAME]" at bounding box center [737, 12] width 75 height 13
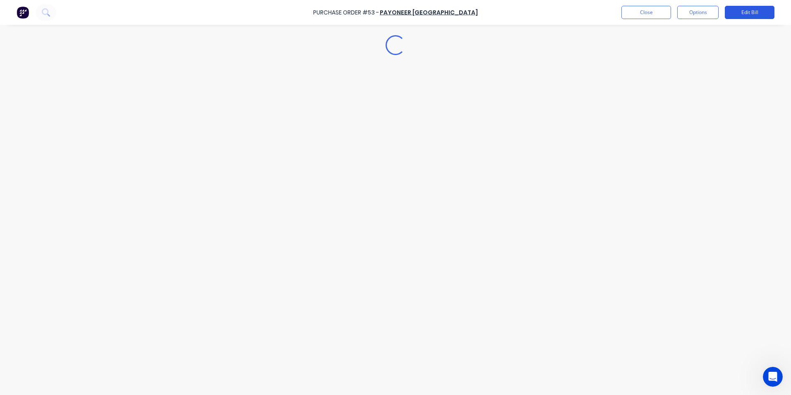
type textarea "x"
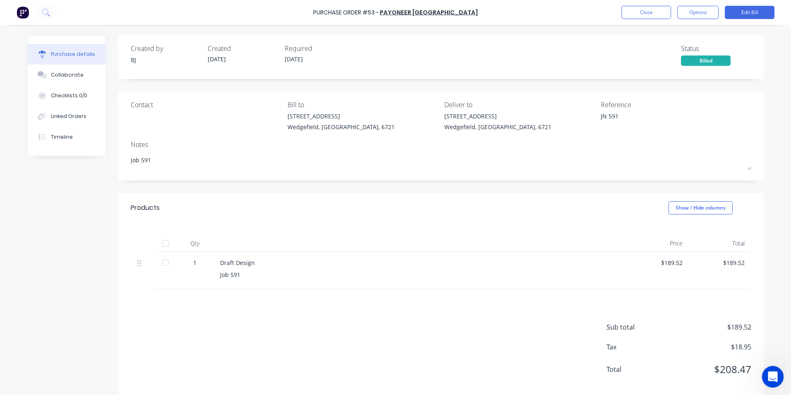
click at [772, 377] on icon "Open Intercom Messenger" at bounding box center [772, 376] width 14 height 14
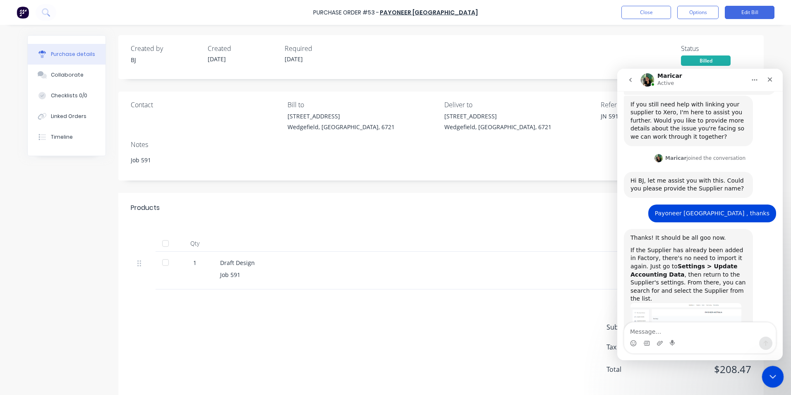
scroll to position [485, 0]
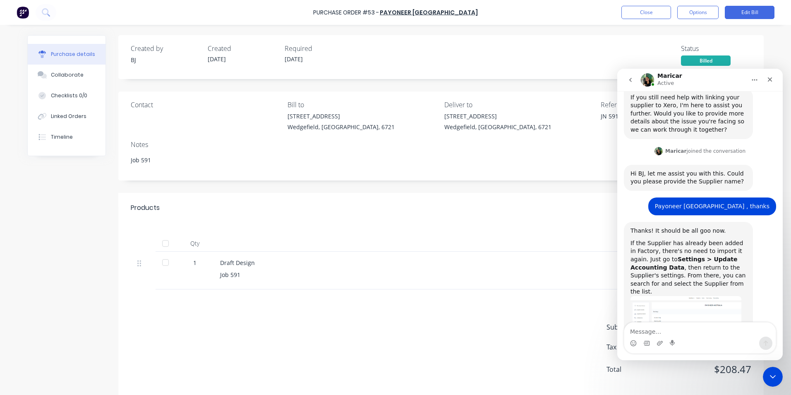
click at [444, 264] on div "Draft Design" at bounding box center [420, 262] width 401 height 9
click at [651, 327] on textarea "Message…" at bounding box center [700, 329] width 151 height 14
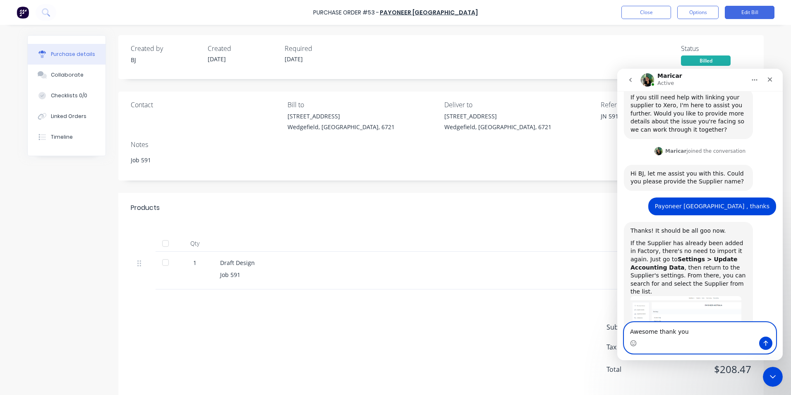
type textarea "Awesome thank you"
click at [767, 342] on icon "Send a message…" at bounding box center [766, 343] width 5 height 5
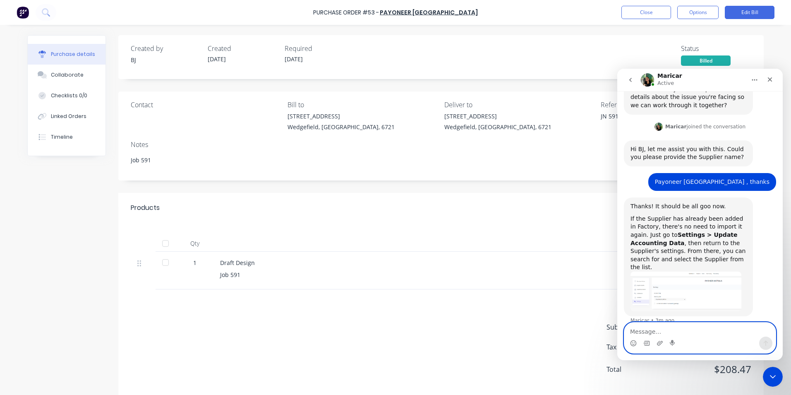
scroll to position [510, 0]
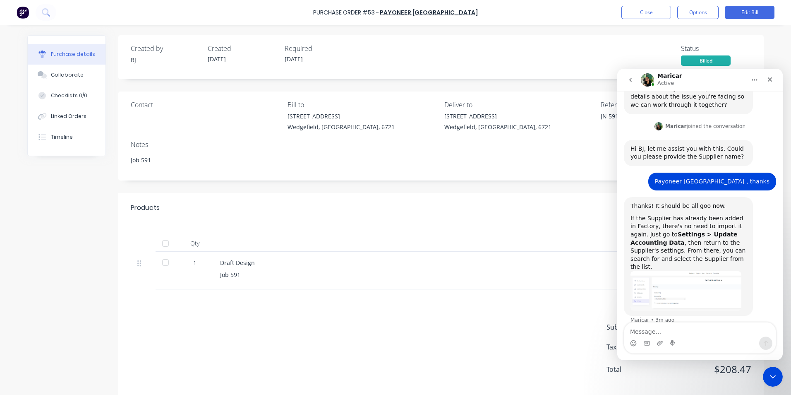
click at [427, 286] on div "Draft Design Job 591" at bounding box center [421, 271] width 414 height 38
click at [443, 263] on div "Draft Design" at bounding box center [420, 262] width 401 height 9
type textarea "x"
click at [633, 77] on icon "go back" at bounding box center [631, 80] width 7 height 7
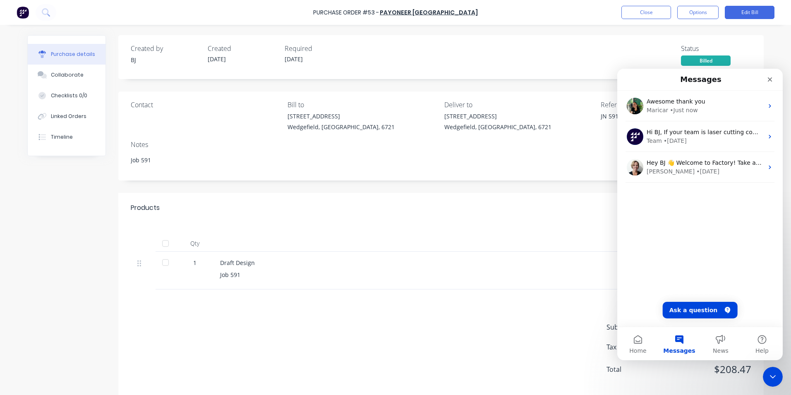
scroll to position [0, 0]
click at [766, 76] on div "Close" at bounding box center [770, 79] width 15 height 15
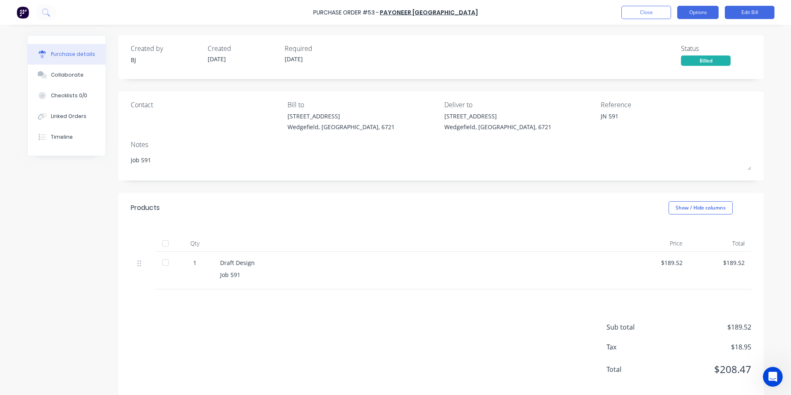
click at [695, 10] on button "Options" at bounding box center [698, 12] width 41 height 13
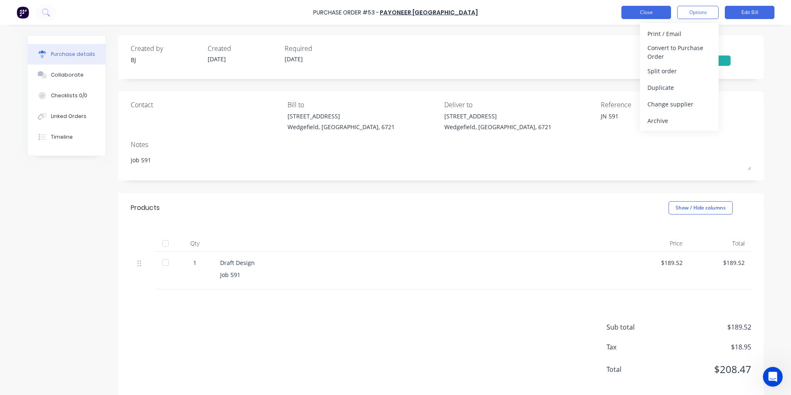
click at [658, 12] on button "Close" at bounding box center [647, 12] width 50 height 13
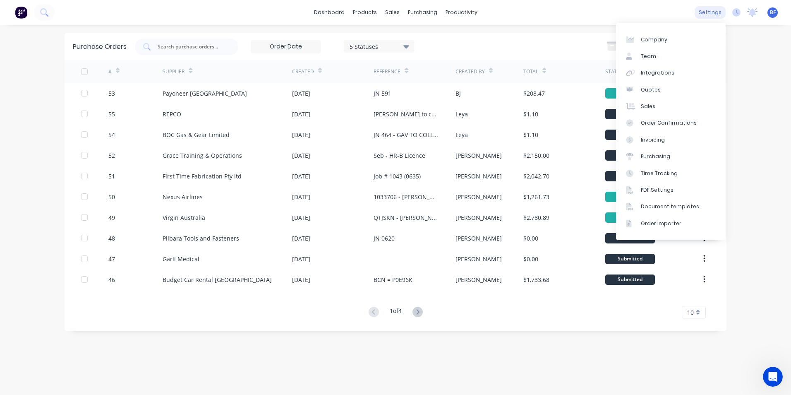
click at [707, 12] on div "settings" at bounding box center [710, 12] width 31 height 12
click at [650, 73] on div "Integrations" at bounding box center [658, 72] width 34 height 7
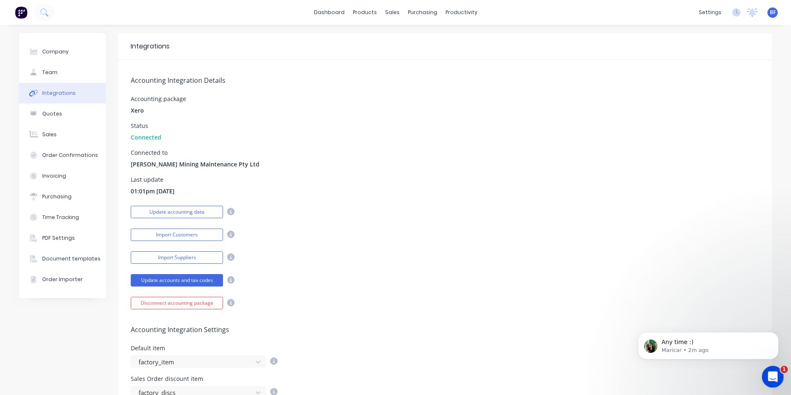
click at [772, 371] on icon "Open Intercom Messenger" at bounding box center [772, 376] width 14 height 14
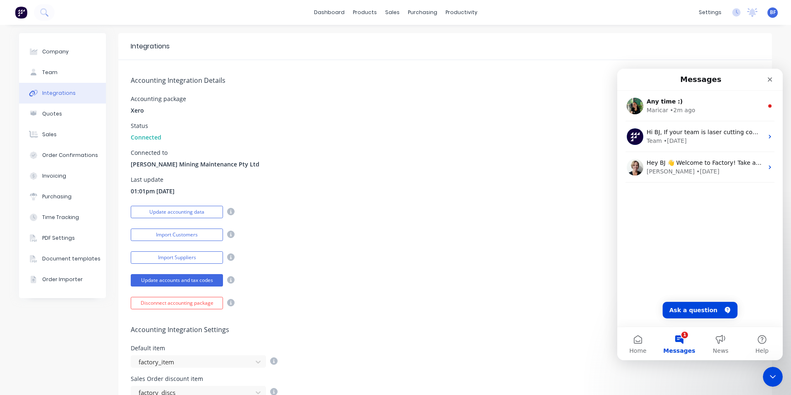
click at [442, 311] on div "Accounting Integration Settings Default item factory_item Sales Order discount …" at bounding box center [445, 369] width 654 height 120
click at [671, 345] on button "1 Messages" at bounding box center [679, 343] width 41 height 33
click at [682, 339] on button "1 Messages" at bounding box center [679, 343] width 41 height 33
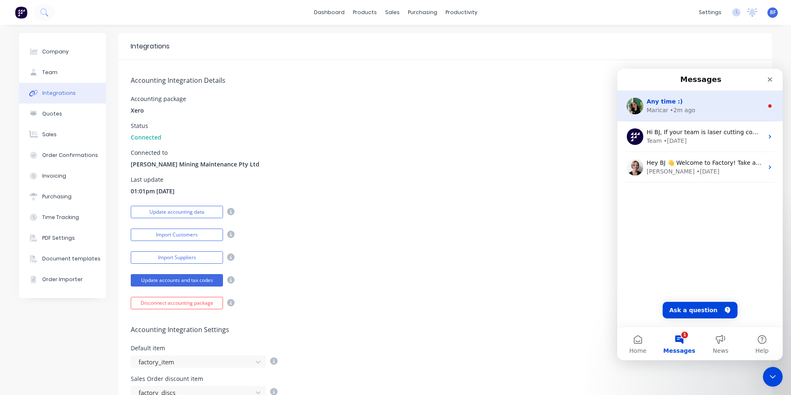
click at [681, 103] on div "Any time :)" at bounding box center [705, 101] width 117 height 9
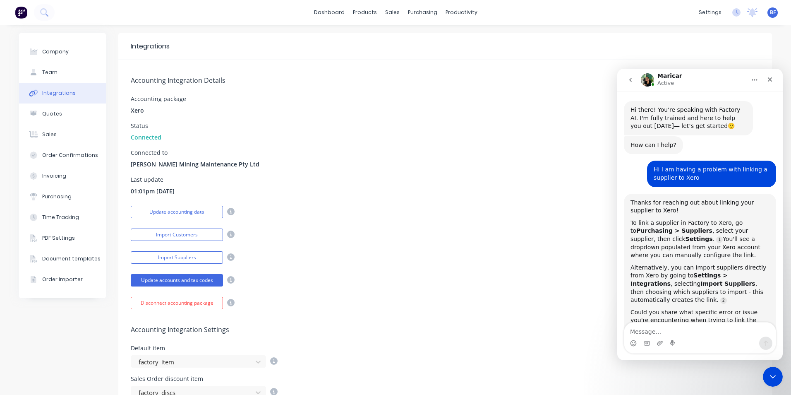
scroll to position [1, 0]
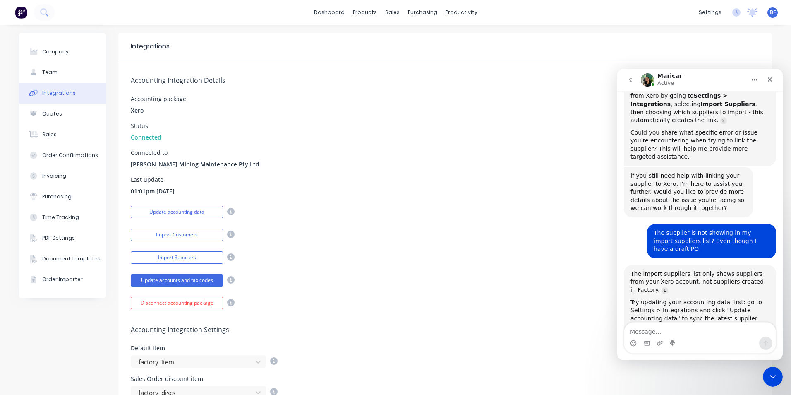
click at [472, 148] on div "Accounting Integration Details Accounting package Xero Status Connected Connect…" at bounding box center [445, 184] width 654 height 249
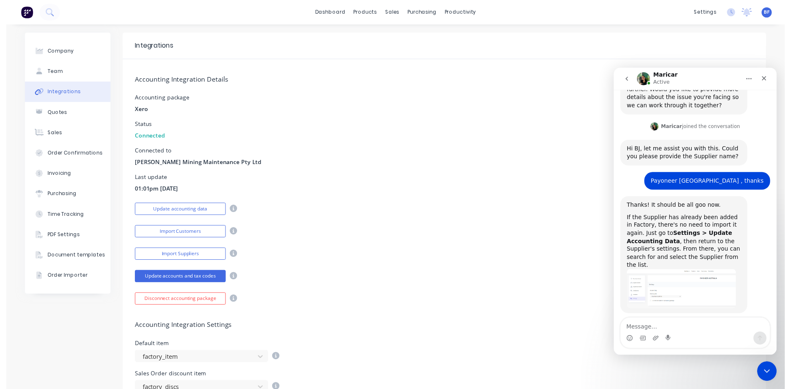
scroll to position [548, 0]
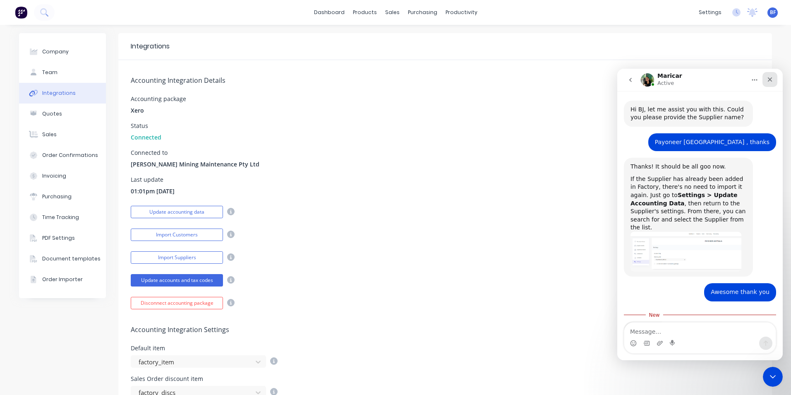
click at [770, 80] on icon "Close" at bounding box center [770, 79] width 7 height 7
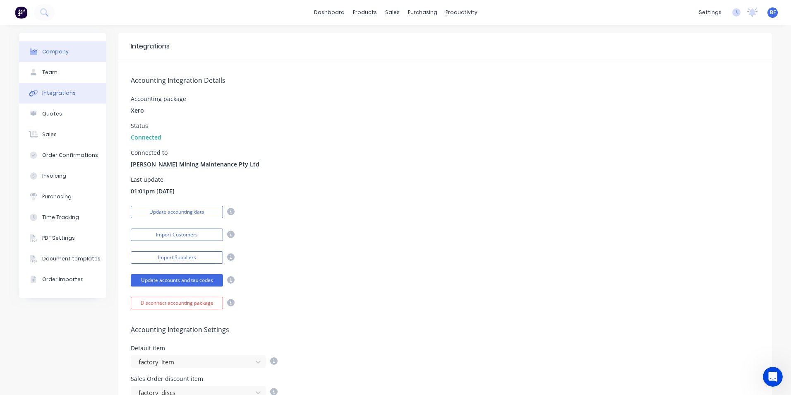
click at [68, 46] on button "Company" at bounding box center [62, 51] width 87 height 21
select select "AU"
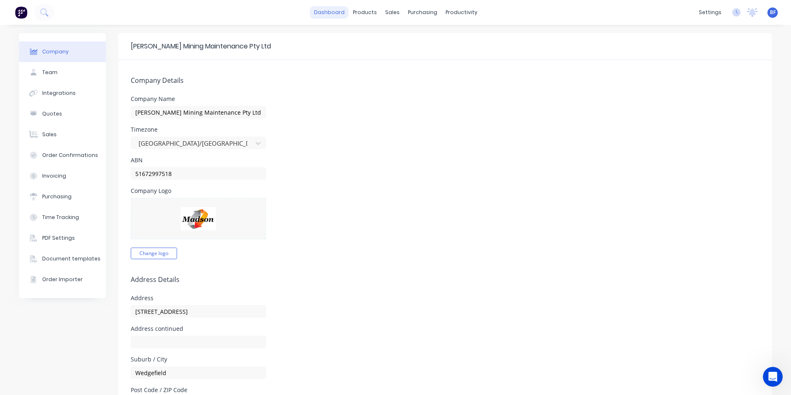
click at [325, 16] on link "dashboard" at bounding box center [329, 12] width 39 height 12
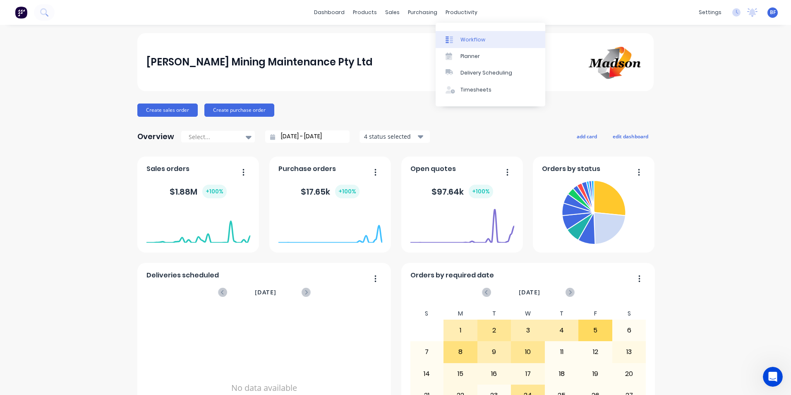
click at [469, 40] on div "Workflow" at bounding box center [473, 39] width 25 height 7
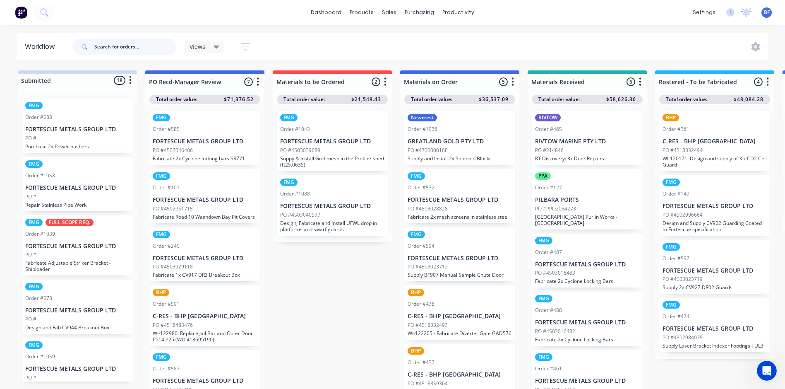
click at [103, 48] on input "text" at bounding box center [135, 46] width 82 height 17
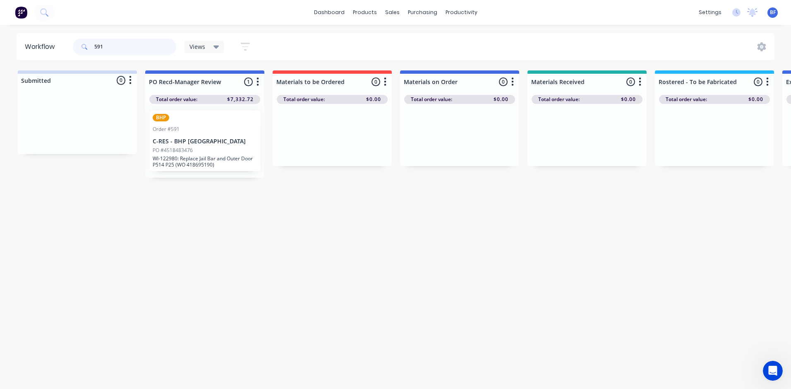
type input "591"
click at [180, 157] on p "WI-122980: Replace Jail Bar and Outer Door P514 P25 (WO 418695190)" at bounding box center [205, 161] width 104 height 12
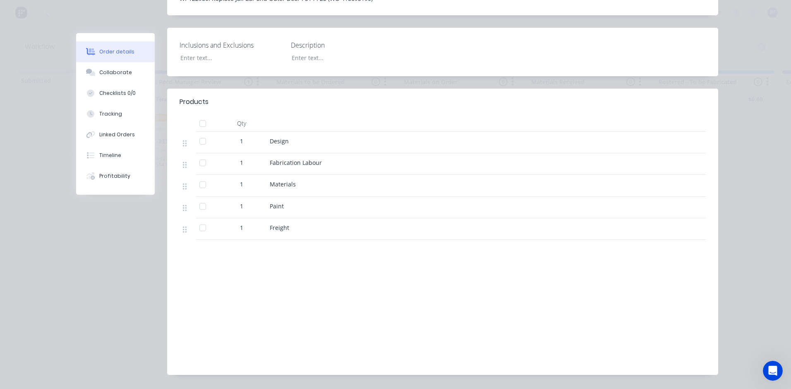
scroll to position [231, 0]
click at [111, 74] on div "Collaborate" at bounding box center [115, 72] width 33 height 7
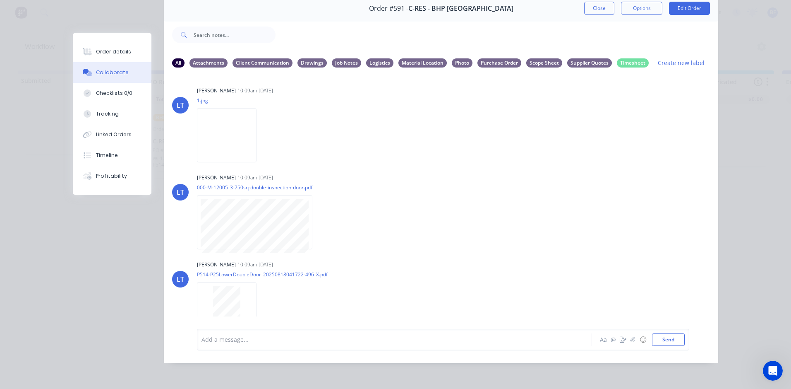
scroll to position [0, 0]
click at [493, 58] on div "Purchase Order" at bounding box center [500, 62] width 44 height 9
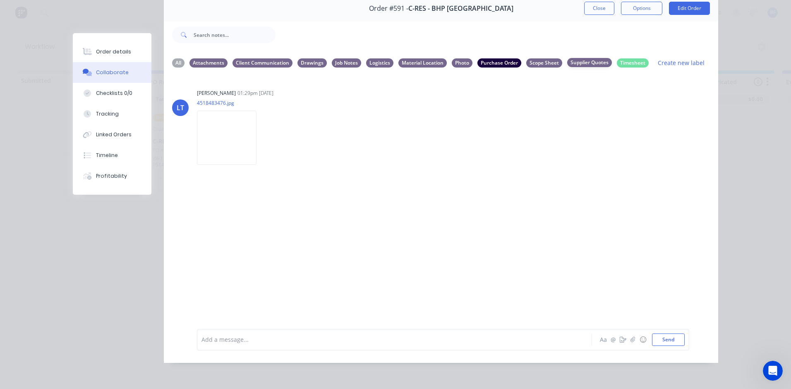
click at [583, 60] on div "Supplier Quotes" at bounding box center [589, 62] width 45 height 9
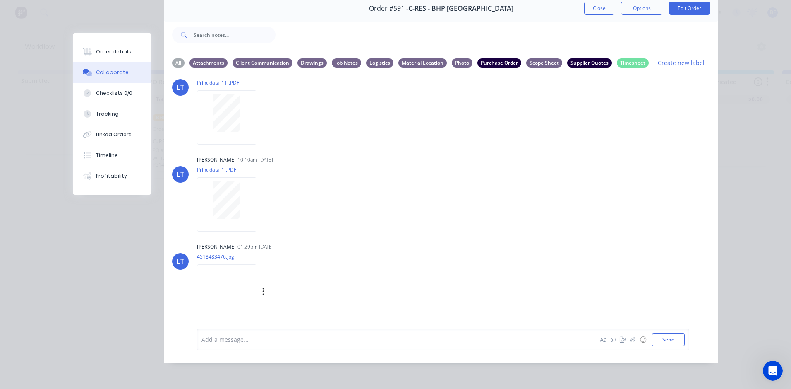
scroll to position [44, 0]
click at [631, 340] on icon "button" at bounding box center [633, 340] width 5 height 6
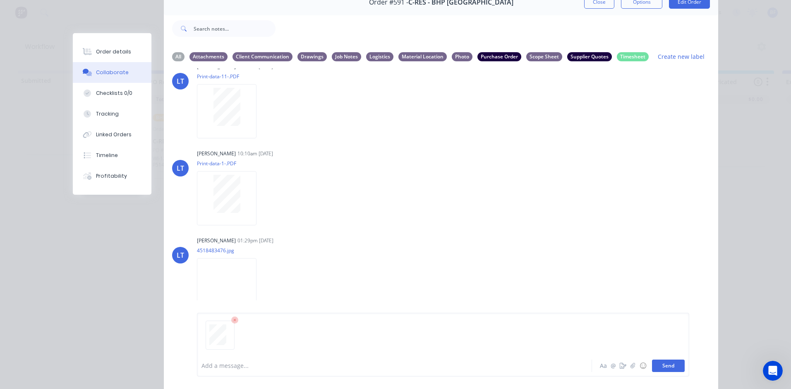
click at [671, 363] on button "Send" at bounding box center [668, 365] width 33 height 12
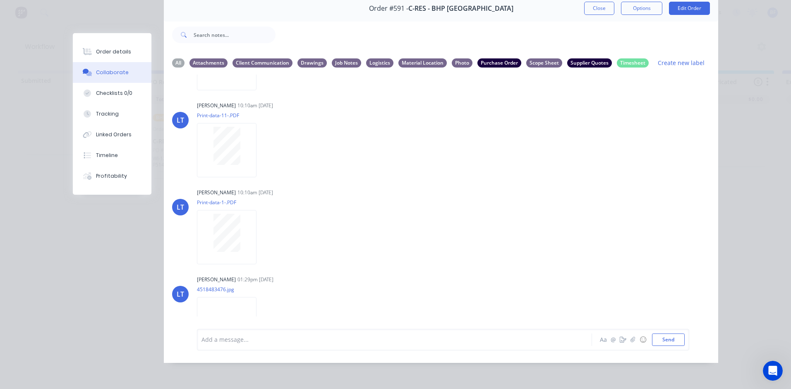
scroll to position [281, 0]
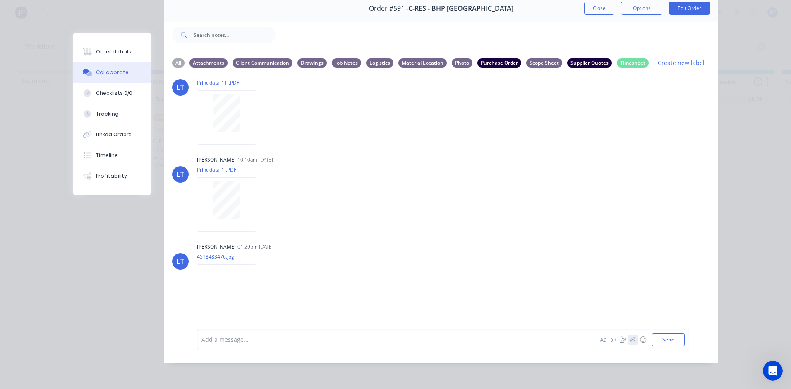
click at [631, 340] on icon "button" at bounding box center [633, 340] width 5 height 6
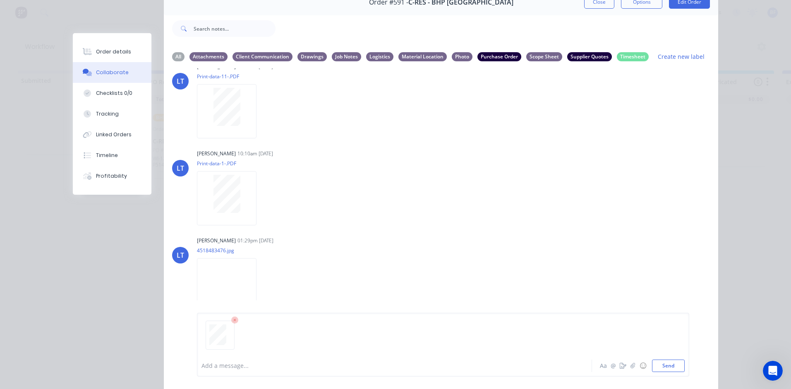
click at [231, 320] on icon at bounding box center [234, 320] width 7 height 7
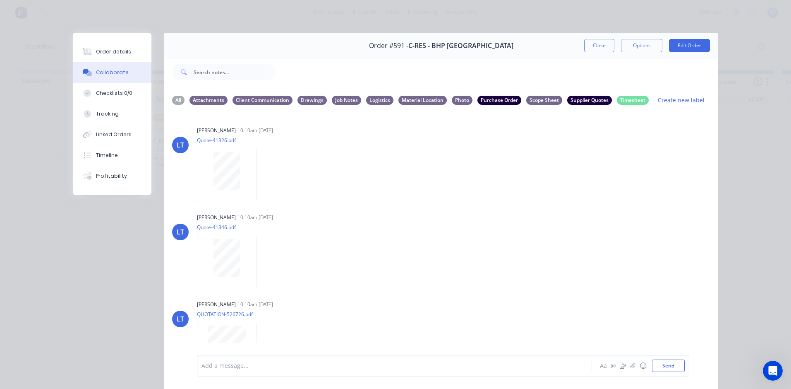
scroll to position [0, 0]
click at [631, 366] on icon "button" at bounding box center [633, 366] width 5 height 6
click at [670, 364] on button "Send" at bounding box center [668, 365] width 33 height 12
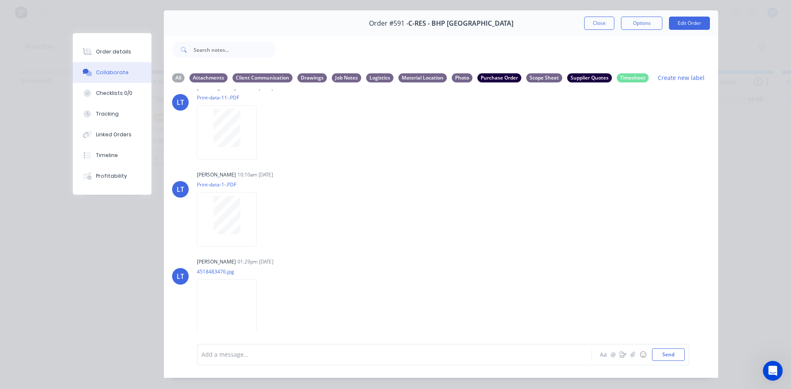
scroll to position [44, 0]
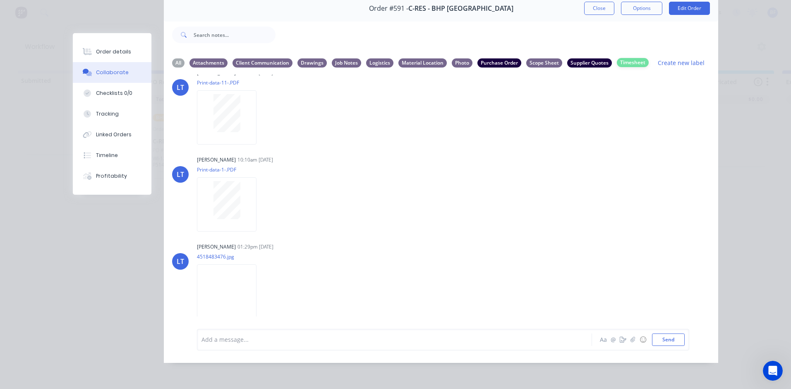
click at [631, 58] on div "Timesheet" at bounding box center [633, 62] width 32 height 9
click at [586, 58] on div "Supplier Quotes" at bounding box center [589, 62] width 45 height 9
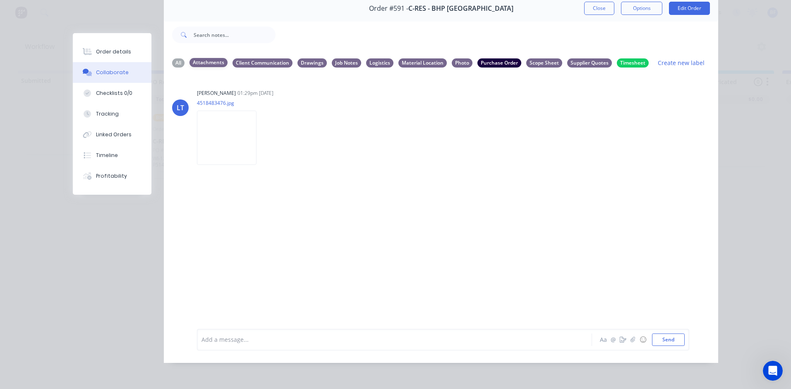
click at [208, 58] on div "Attachments" at bounding box center [209, 62] width 38 height 9
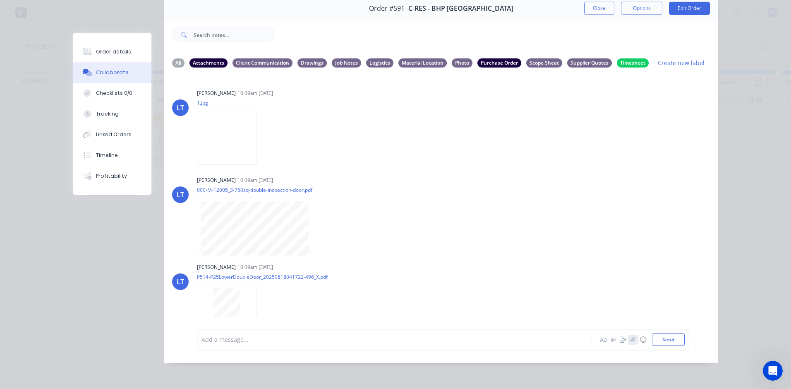
click at [631, 339] on icon "button" at bounding box center [633, 340] width 5 height 6
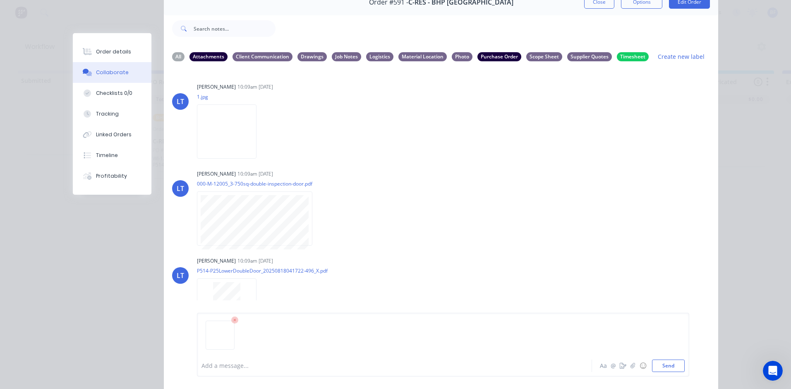
click at [231, 320] on icon at bounding box center [234, 320] width 7 height 7
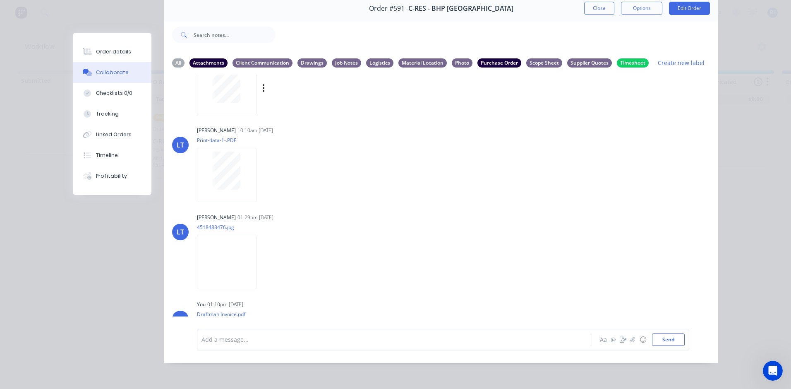
scroll to position [890, 0]
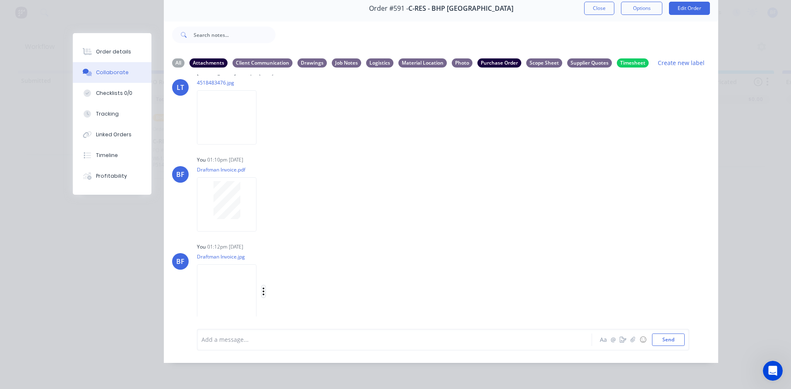
click at [262, 286] on icon "button" at bounding box center [263, 291] width 2 height 10
click at [287, 266] on button "Labels" at bounding box center [318, 274] width 93 height 19
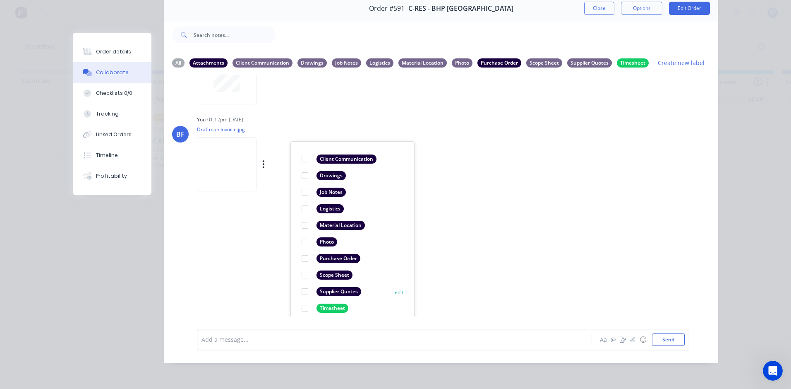
scroll to position [1017, 0]
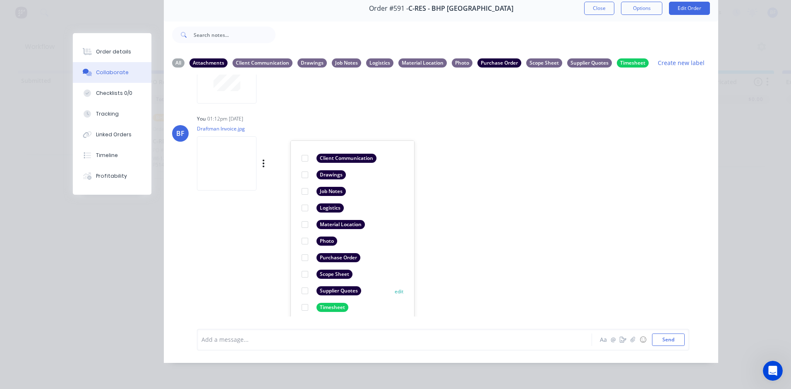
click at [302, 284] on div at bounding box center [305, 290] width 17 height 17
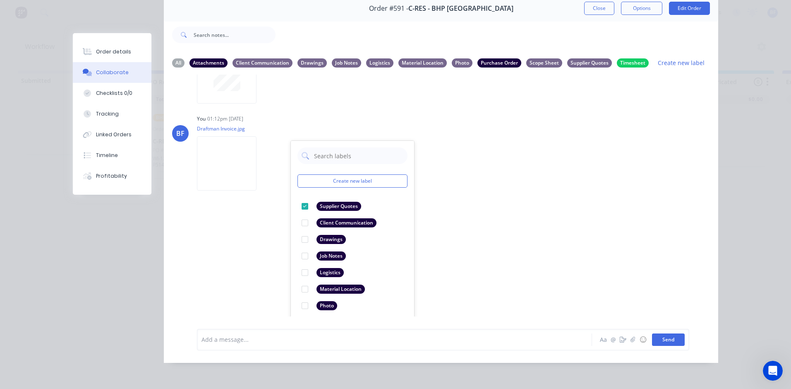
click at [660, 341] on button "Send" at bounding box center [668, 339] width 33 height 12
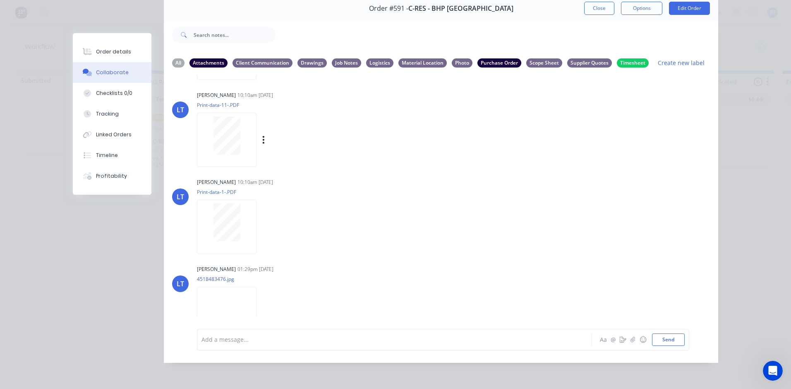
scroll to position [683, 0]
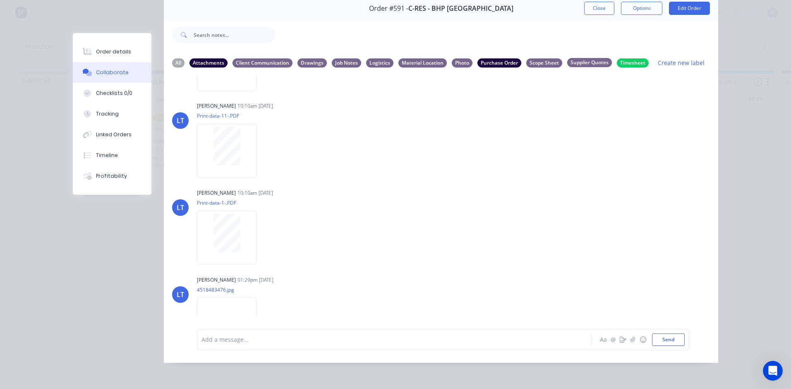
click at [584, 58] on div "Supplier Quotes" at bounding box center [589, 62] width 45 height 9
click at [582, 58] on div "Supplier Quotes" at bounding box center [589, 62] width 45 height 9
click at [581, 58] on div "Supplier Quotes" at bounding box center [589, 62] width 45 height 9
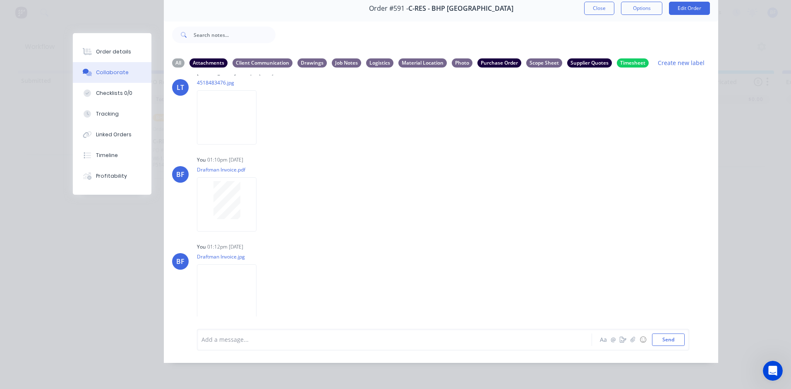
click at [0, 0] on icon "button" at bounding box center [0, 0] width 0 height 0
click at [0, 0] on button "Labels" at bounding box center [0, 0] width 0 height 0
click at [524, 241] on div "BF You 01:12pm 10/09/25 Draftman Invoice.jpg Labels Download Delete Create new …" at bounding box center [441, 277] width 555 height 75
click at [627, 58] on div "Timesheet" at bounding box center [633, 62] width 32 height 9
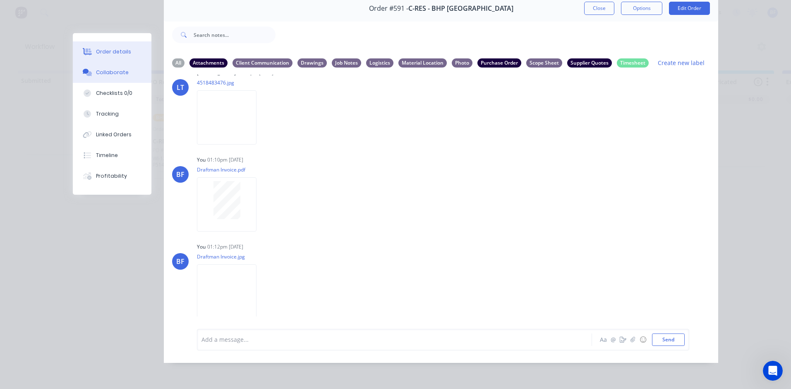
click at [111, 50] on div "Order details" at bounding box center [113, 51] width 35 height 7
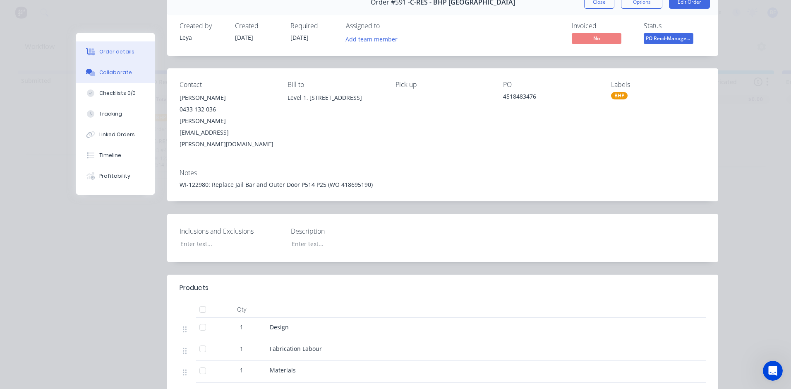
click at [118, 74] on div "Collaborate" at bounding box center [115, 72] width 33 height 7
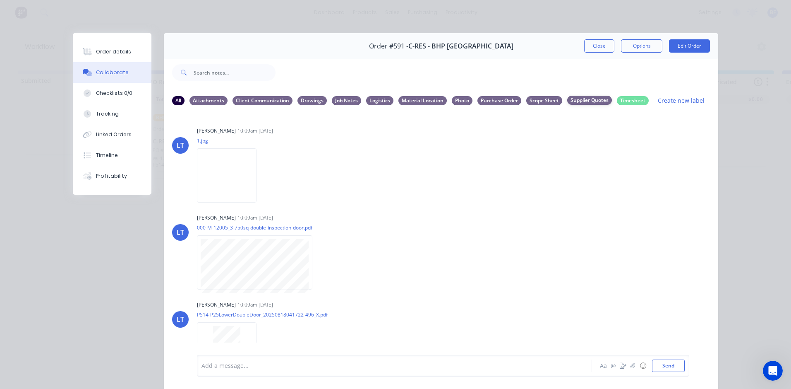
click at [584, 101] on div "Supplier Quotes" at bounding box center [589, 100] width 45 height 9
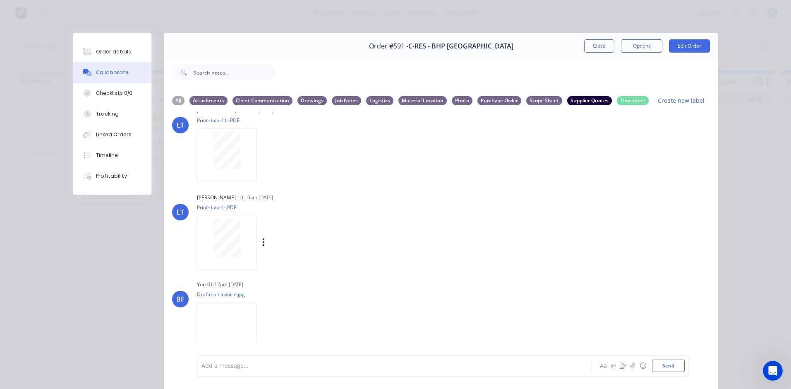
scroll to position [44, 0]
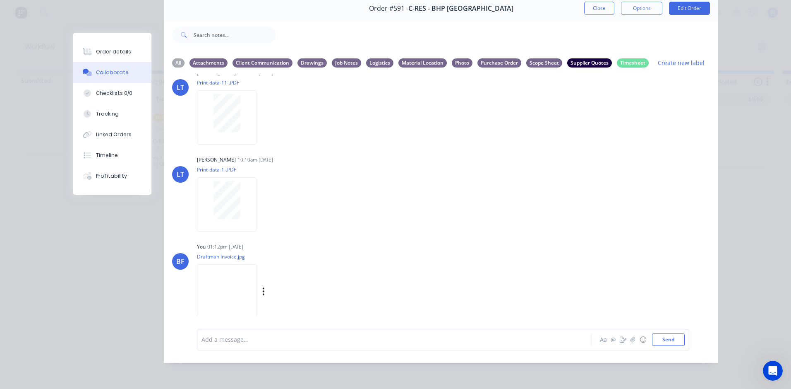
click at [218, 284] on img at bounding box center [227, 291] width 60 height 54
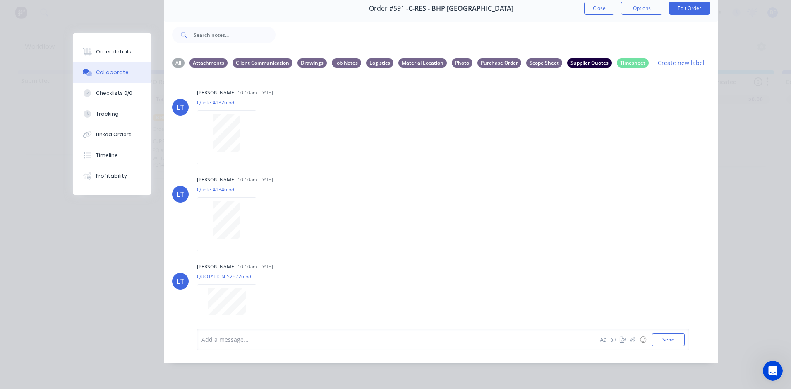
scroll to position [0, 0]
click at [123, 138] on button "Linked Orders" at bounding box center [112, 134] width 79 height 21
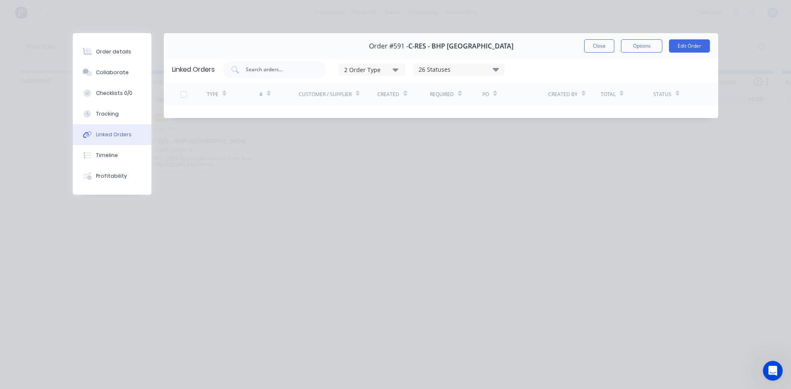
click at [394, 71] on icon "button" at bounding box center [396, 69] width 6 height 9
click at [410, 88] on div "button" at bounding box center [408, 90] width 17 height 17
click at [442, 164] on div "Order details Collaborate Checklists 0/0 Tracking Linked Orders Timeline Profit…" at bounding box center [395, 194] width 791 height 389
click at [498, 68] on icon at bounding box center [496, 70] width 6 height 4
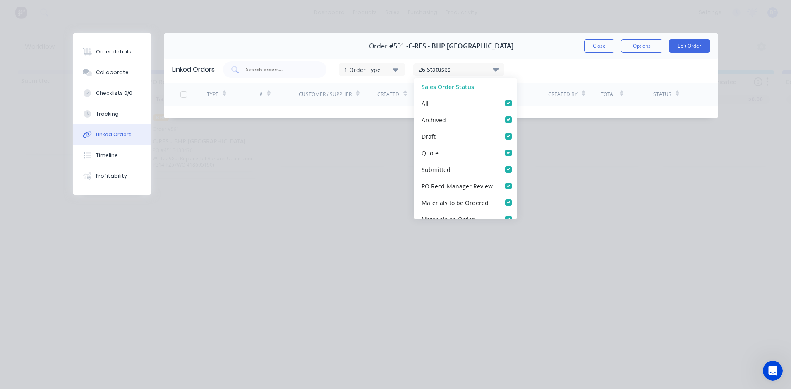
click at [228, 184] on div "Order details Collaborate Checklists 0/0 Tracking Linked Orders Timeline Profit…" at bounding box center [395, 194] width 791 height 389
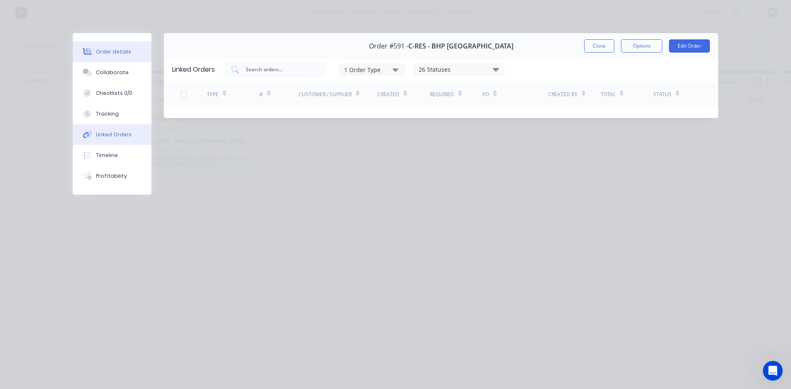
click at [116, 52] on div "Order details" at bounding box center [113, 51] width 35 height 7
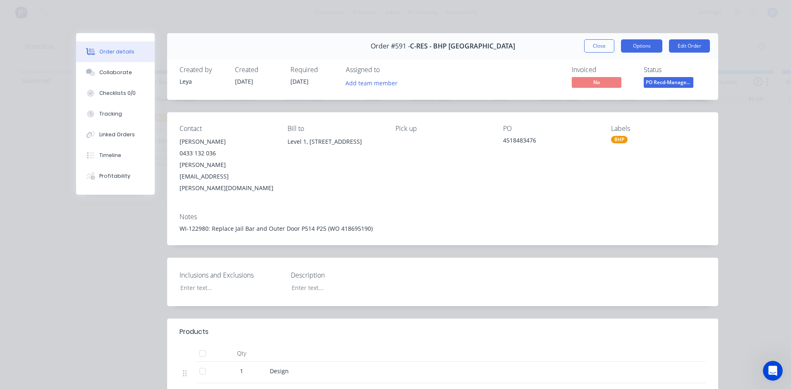
click at [632, 47] on button "Options" at bounding box center [641, 45] width 41 height 13
click at [116, 130] on button "Linked Orders" at bounding box center [115, 134] width 79 height 21
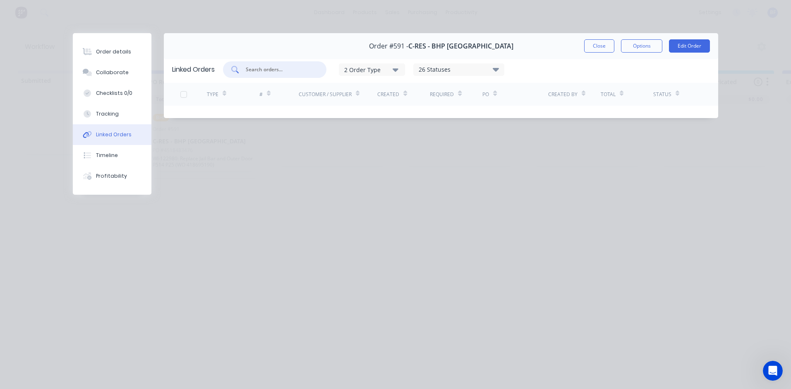
click at [251, 70] on input "text" at bounding box center [279, 69] width 69 height 8
click at [234, 71] on icon at bounding box center [234, 69] width 7 height 7
click at [355, 92] on div "Customer / Supplier" at bounding box center [329, 94] width 61 height 14
drag, startPoint x: 250, startPoint y: 70, endPoint x: 240, endPoint y: 70, distance: 10.8
click at [240, 70] on div "payoneer Austr" at bounding box center [274, 69] width 103 height 17
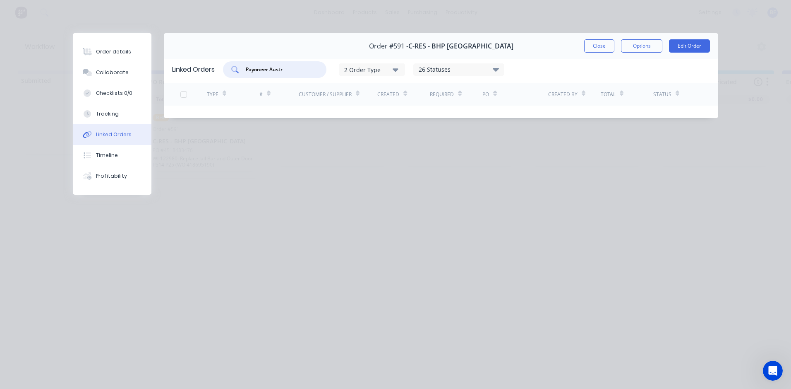
click at [287, 69] on input "Payoneer Austr" at bounding box center [279, 69] width 69 height 8
type input "Payoneer [GEOGRAPHIC_DATA]"
click at [424, 110] on div "Linked Orders Payoneer Australia 2 Order Type 26 Statuses Sales Order Status Al…" at bounding box center [441, 87] width 555 height 62
click at [641, 48] on button "Options" at bounding box center [641, 45] width 41 height 13
click at [534, 77] on div "Payoneer Australia 2 Order Type 26 Statuses Sales Order Status All Archived Dra…" at bounding box center [466, 69] width 487 height 17
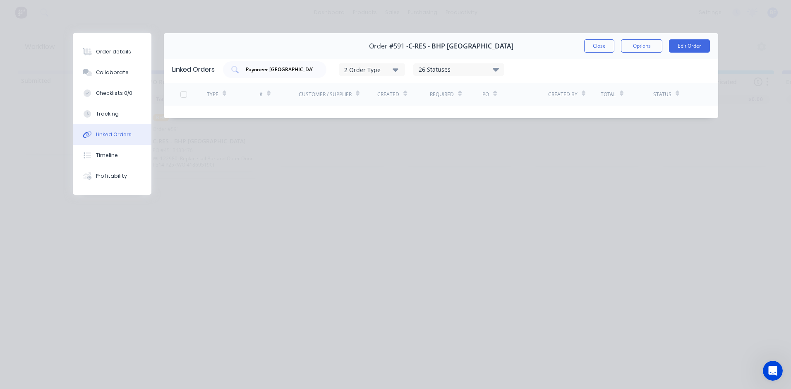
click at [499, 71] on icon at bounding box center [496, 69] width 6 height 10
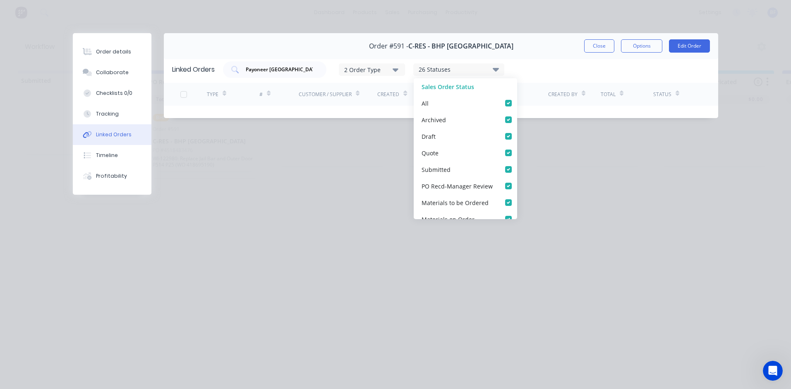
click at [398, 71] on icon "button" at bounding box center [396, 69] width 6 height 3
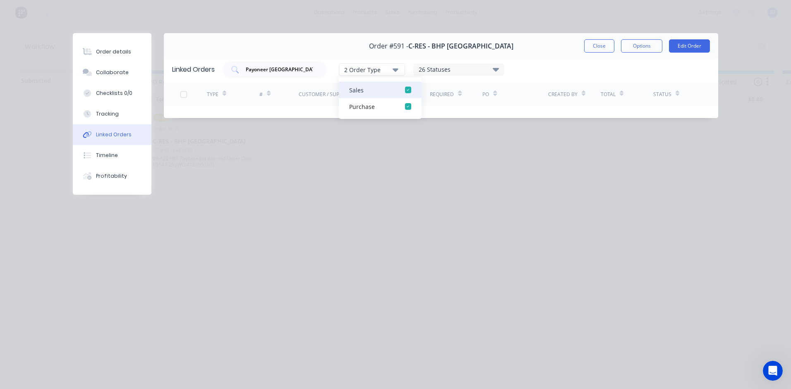
click at [412, 88] on div "button" at bounding box center [408, 90] width 17 height 17
click at [115, 50] on div "Order details" at bounding box center [113, 51] width 35 height 7
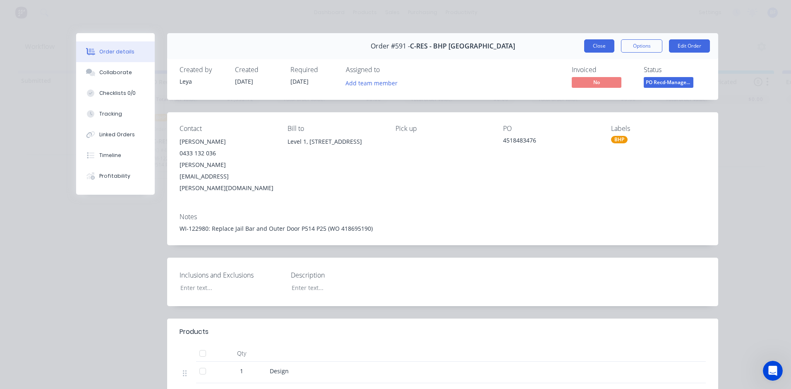
click at [590, 45] on button "Close" at bounding box center [599, 45] width 30 height 13
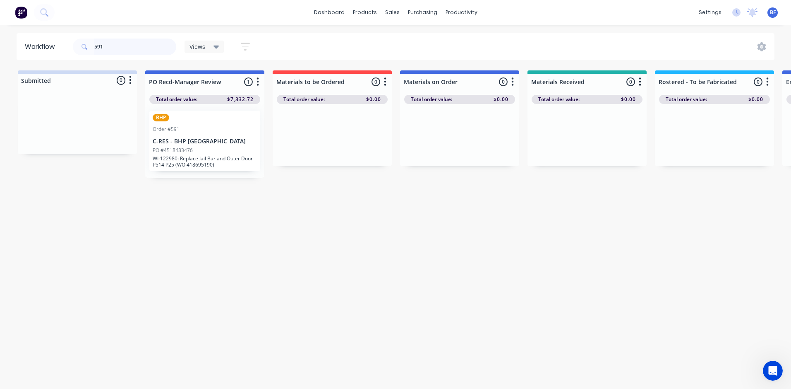
drag, startPoint x: 107, startPoint y: 44, endPoint x: 82, endPoint y: 43, distance: 25.3
click at [82, 43] on div "591" at bounding box center [124, 46] width 103 height 17
click at [83, 44] on icon at bounding box center [85, 47] width 6 height 6
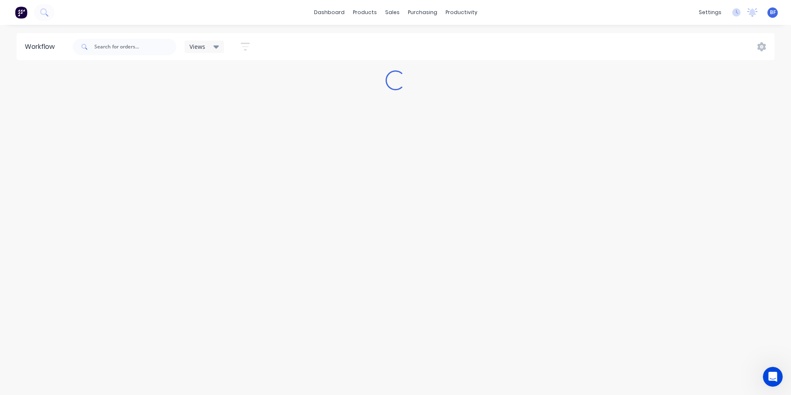
click at [83, 46] on icon at bounding box center [85, 47] width 6 height 6
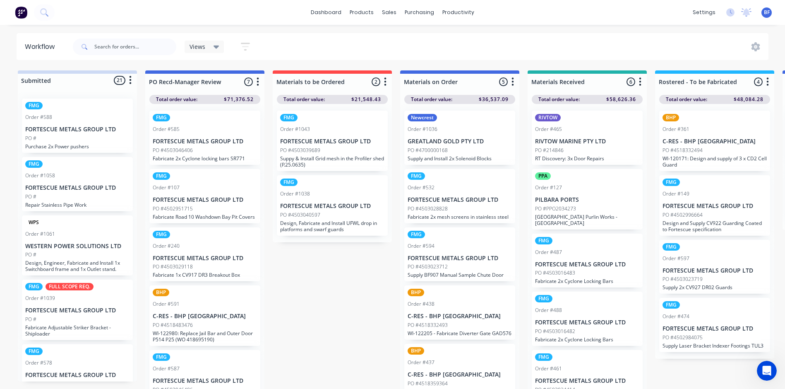
click at [291, 123] on div "FMG Order #1043 FORTESCUE METALS GROUP LTD PO #4503039689 Suppy & Install Grid …" at bounding box center [332, 141] width 111 height 60
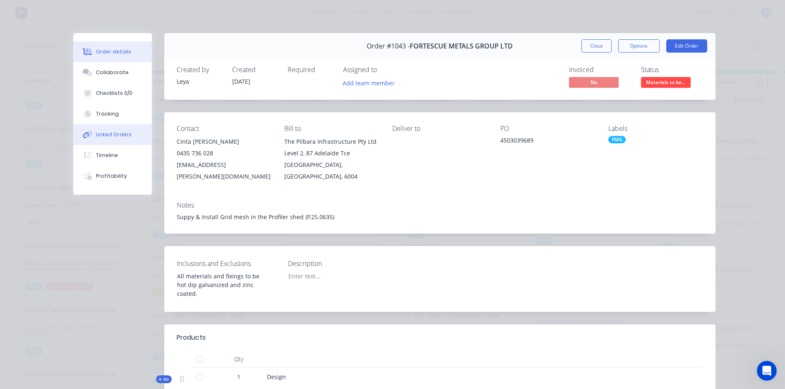
click at [120, 132] on div "Linked Orders" at bounding box center [114, 134] width 36 height 7
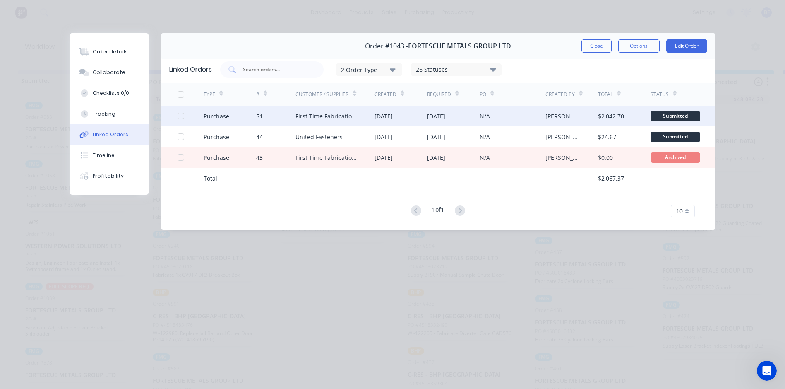
click at [323, 114] on div "First Time Fabrication Pty ltd" at bounding box center [327, 116] width 63 height 9
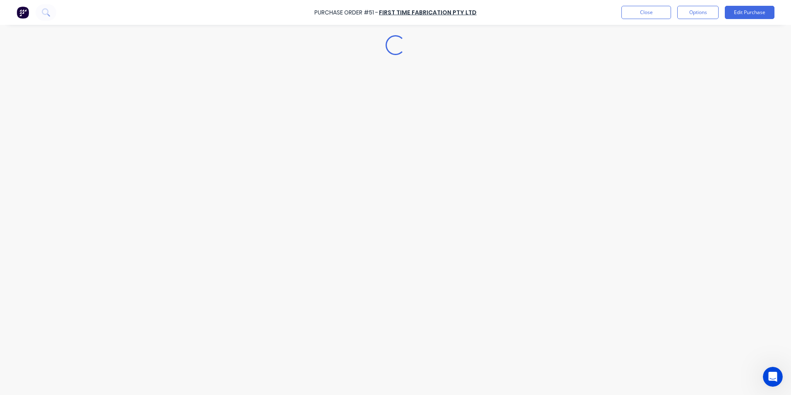
type textarea "x"
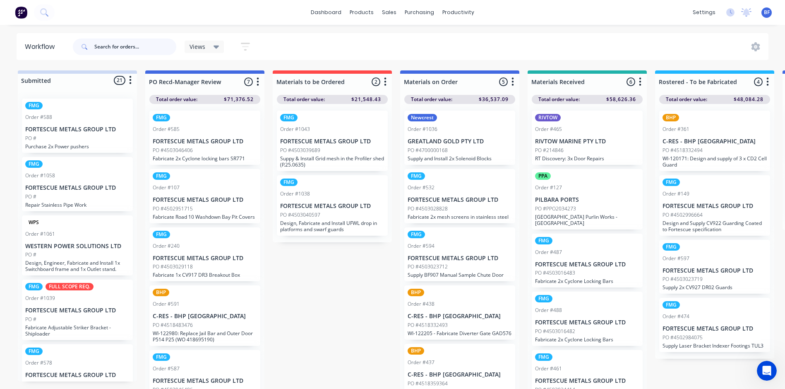
click at [102, 48] on input "text" at bounding box center [135, 46] width 82 height 17
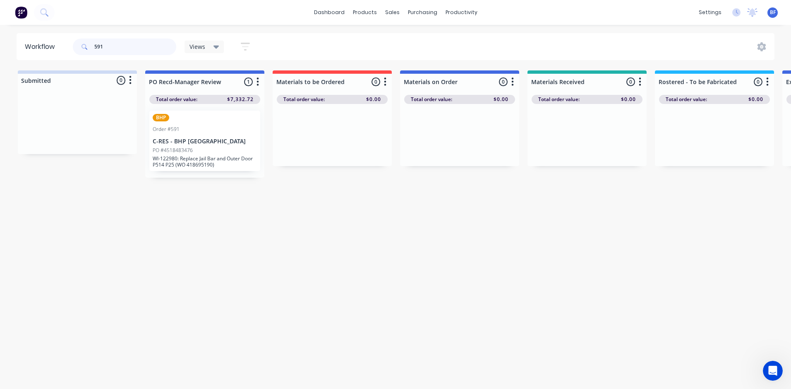
type input "591"
click at [216, 106] on div "BHP Order #591 C-RES - BHP Port Hedland PO #4518483476 WI-122980: Replace Jail …" at bounding box center [204, 141] width 119 height 74
click at [257, 79] on icon "button" at bounding box center [258, 82] width 2 height 10
click at [135, 141] on div at bounding box center [77, 123] width 119 height 62
click at [182, 137] on div "BHP Order #591 C-RES - BHP Port Hedland PO #4518483476 WI-122980: Replace Jail …" at bounding box center [204, 141] width 111 height 60
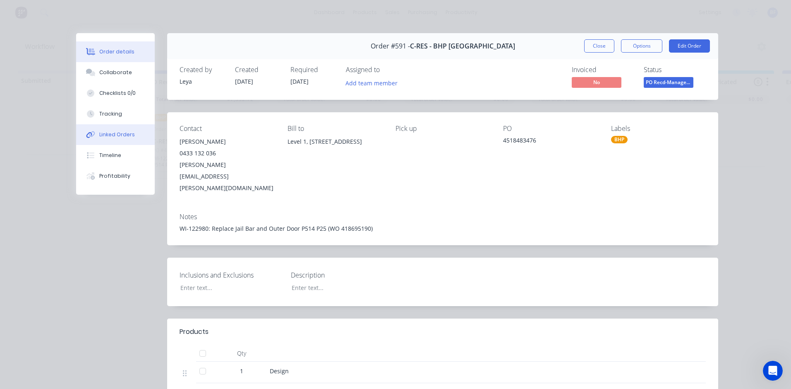
click at [119, 133] on div "Linked Orders" at bounding box center [117, 134] width 36 height 7
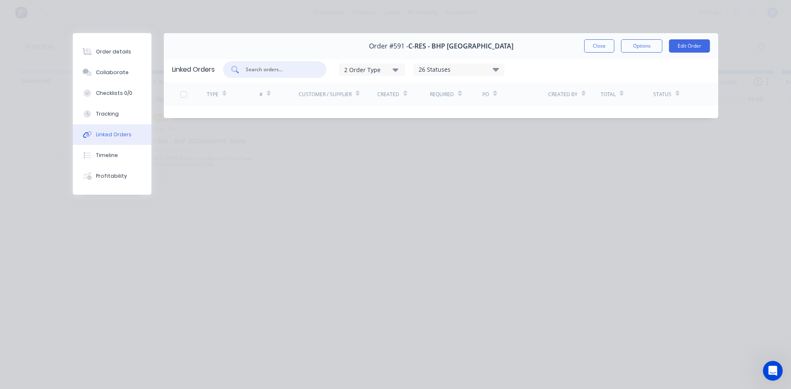
click at [267, 69] on input "text" at bounding box center [279, 69] width 69 height 8
click at [398, 70] on icon "button" at bounding box center [396, 69] width 6 height 3
click at [411, 89] on div "button" at bounding box center [408, 90] width 17 height 17
click at [277, 70] on input "Payoneer" at bounding box center [279, 69] width 69 height 8
type input "Payoneer Austalia"
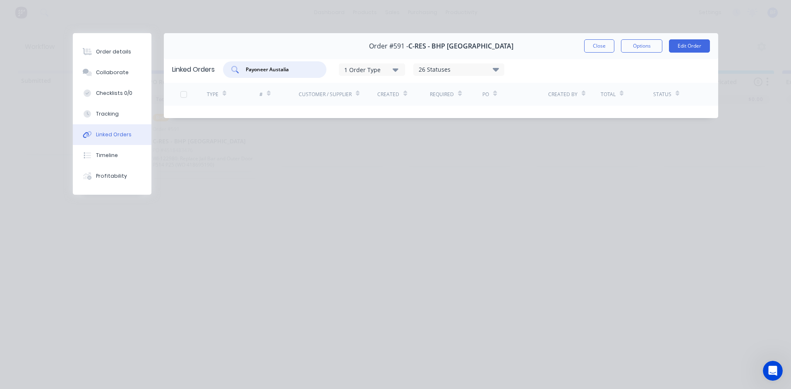
click at [583, 96] on icon at bounding box center [584, 95] width 4 height 2
click at [582, 92] on icon at bounding box center [584, 93] width 4 height 6
click at [112, 53] on div "Order details" at bounding box center [113, 51] width 35 height 7
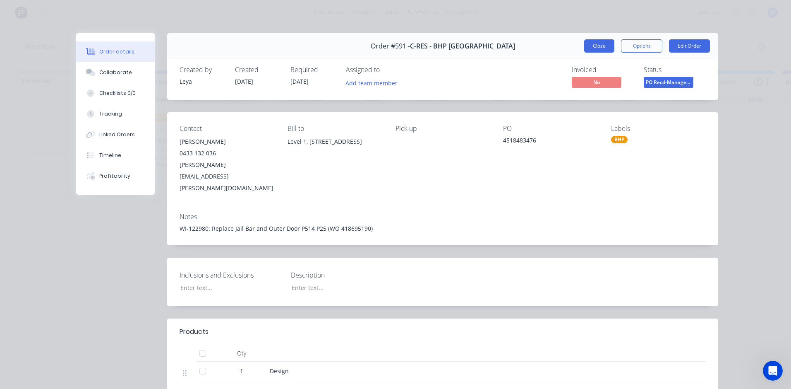
click at [595, 45] on button "Close" at bounding box center [599, 45] width 30 height 13
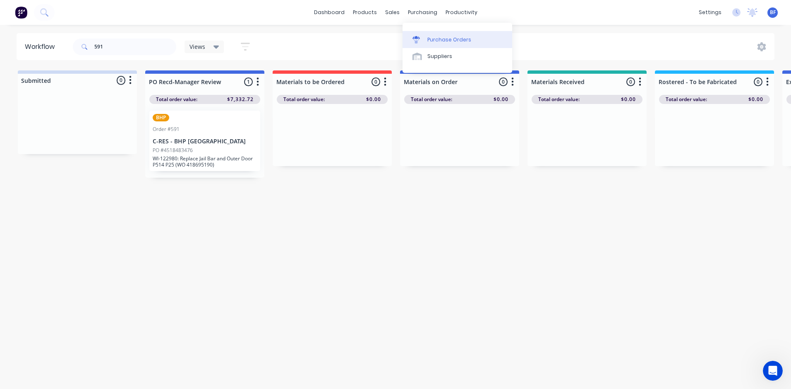
click at [435, 41] on div "Purchase Orders" at bounding box center [450, 39] width 44 height 7
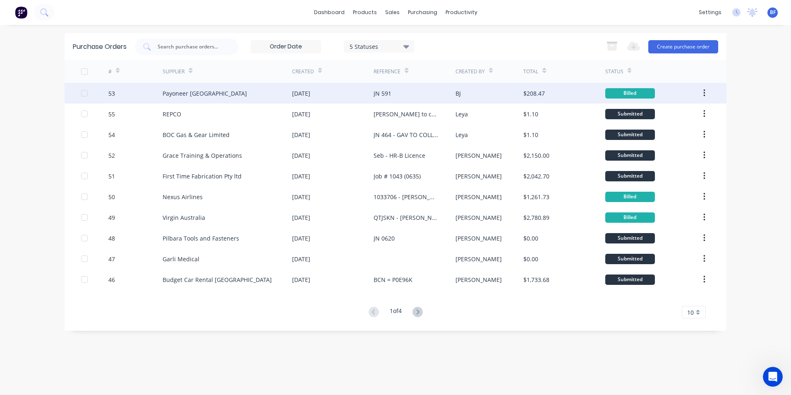
click at [702, 90] on button "button" at bounding box center [704, 93] width 19 height 15
click at [383, 92] on div "JN 591" at bounding box center [383, 93] width 18 height 9
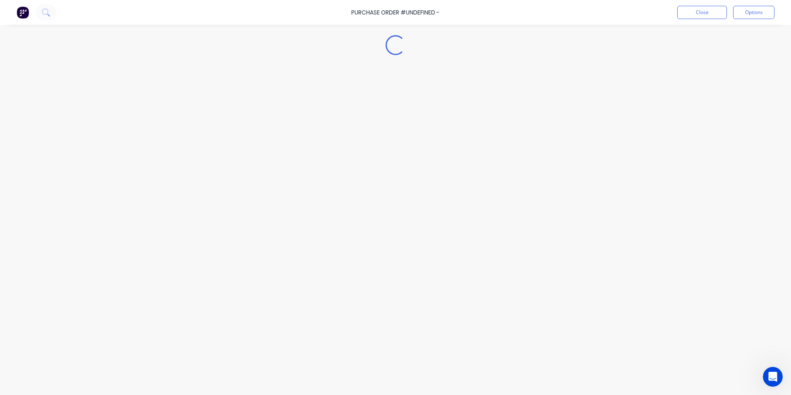
type textarea "x"
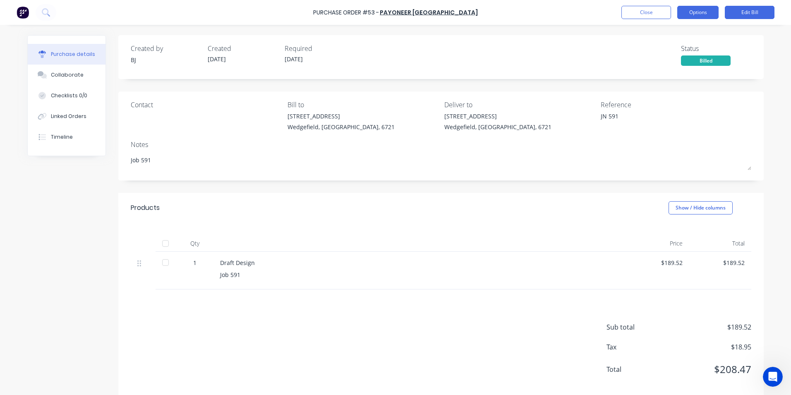
click at [695, 11] on button "Options" at bounding box center [698, 12] width 41 height 13
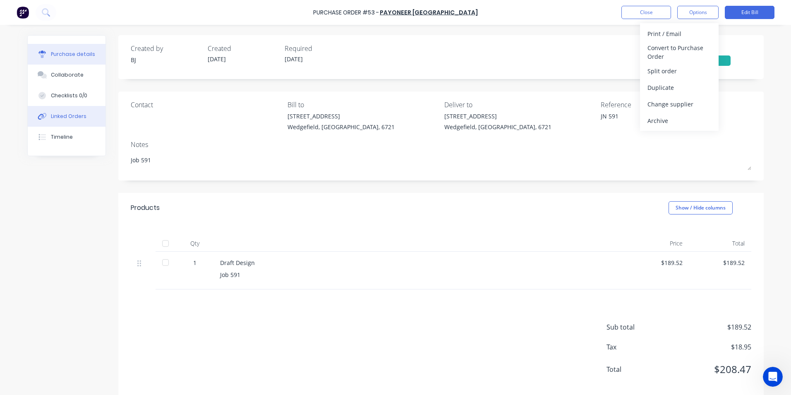
click at [72, 117] on div "Linked Orders" at bounding box center [69, 116] width 36 height 7
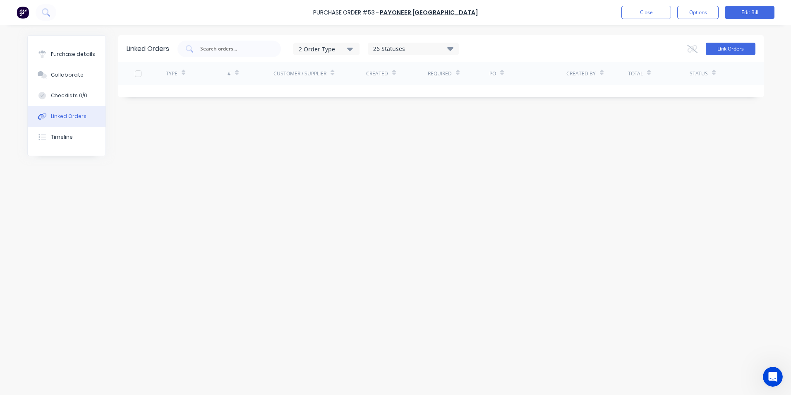
click at [733, 45] on button "Link Orders" at bounding box center [731, 49] width 50 height 12
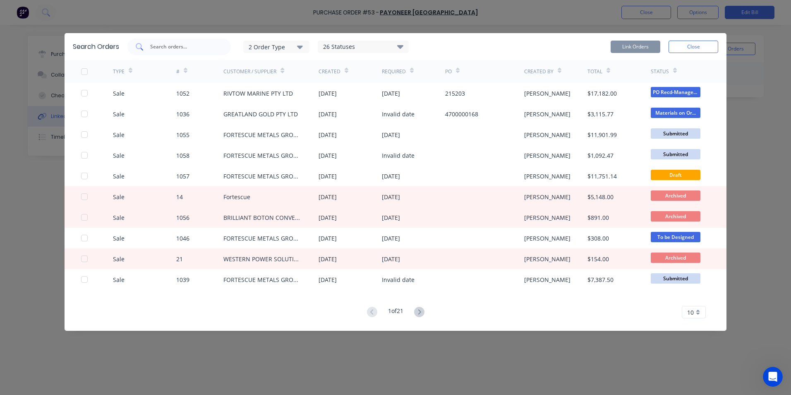
click at [162, 47] on input "text" at bounding box center [183, 47] width 69 height 8
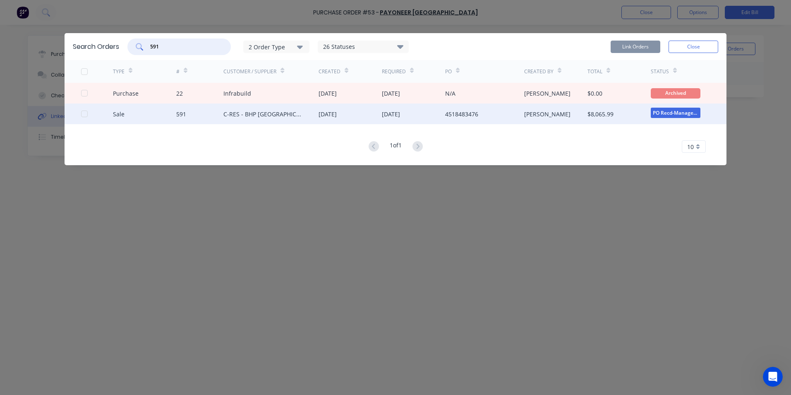
click at [83, 115] on div at bounding box center [84, 114] width 17 height 17
type input "591"
click at [630, 47] on button "Link Orders" at bounding box center [636, 47] width 50 height 12
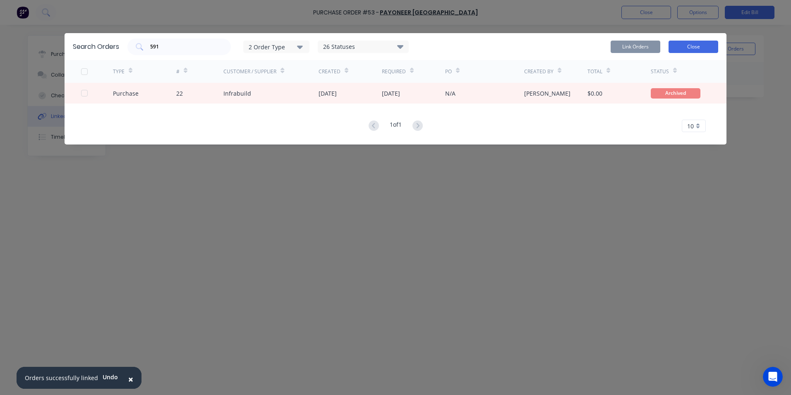
click at [693, 46] on button "Close" at bounding box center [694, 47] width 50 height 12
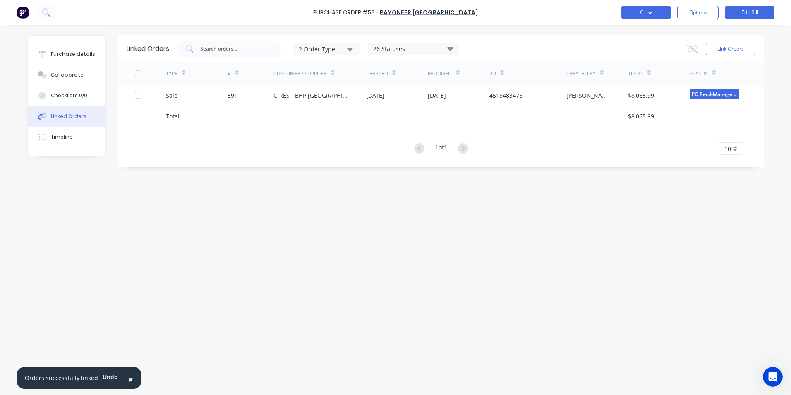
click at [651, 16] on button "Close" at bounding box center [647, 12] width 50 height 13
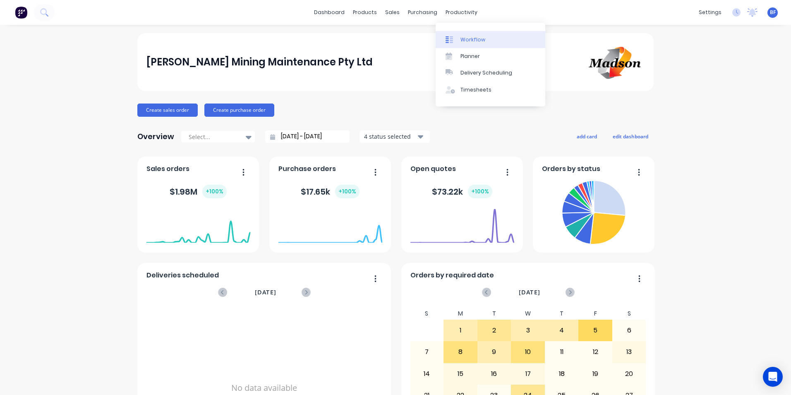
click at [474, 38] on div "Workflow" at bounding box center [473, 39] width 25 height 7
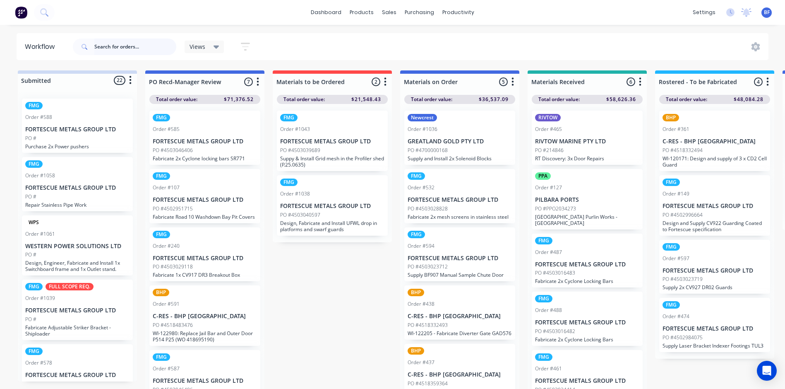
click at [119, 48] on input "text" at bounding box center [135, 46] width 82 height 17
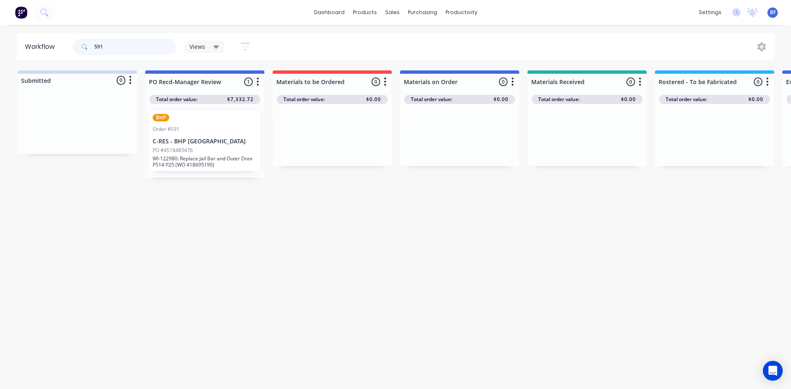
type input "591"
click at [179, 154] on p "PO #4518483476" at bounding box center [173, 150] width 40 height 7
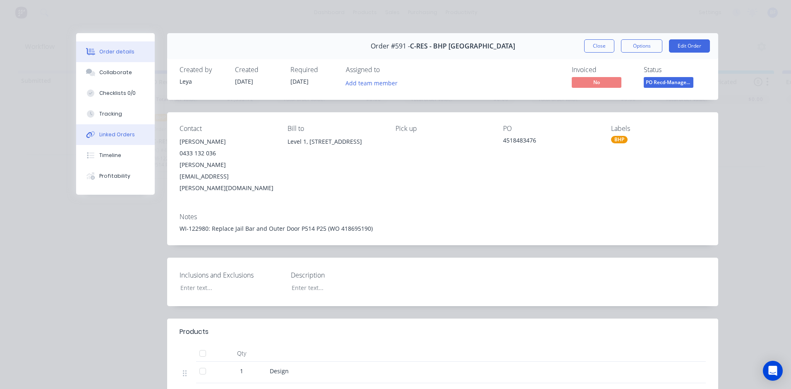
click at [115, 134] on div "Linked Orders" at bounding box center [117, 134] width 36 height 7
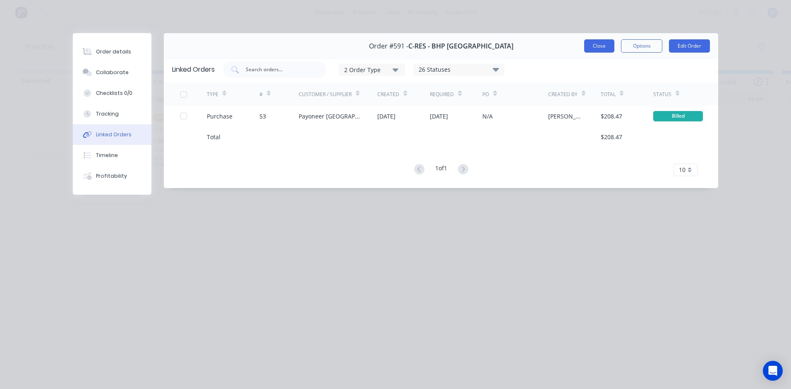
click at [605, 46] on button "Close" at bounding box center [599, 45] width 30 height 13
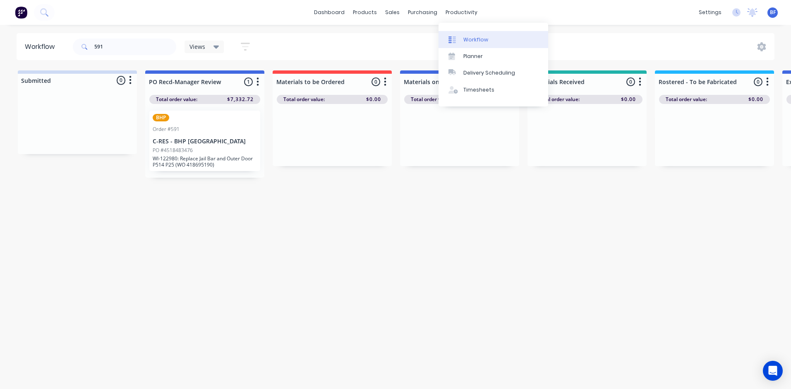
click at [477, 42] on div "Workflow" at bounding box center [476, 39] width 25 height 7
click at [472, 41] on div "Workflow" at bounding box center [476, 39] width 25 height 7
click at [477, 44] on link "Workflow" at bounding box center [494, 39] width 110 height 17
click at [452, 15] on div "productivity" at bounding box center [462, 12] width 40 height 12
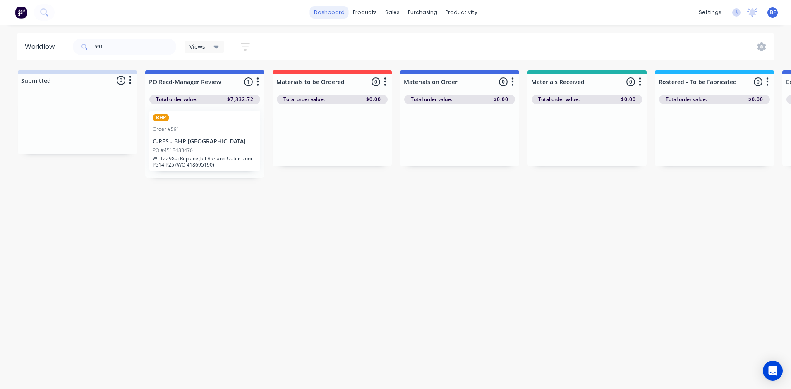
click at [344, 7] on link "dashboard" at bounding box center [329, 12] width 39 height 12
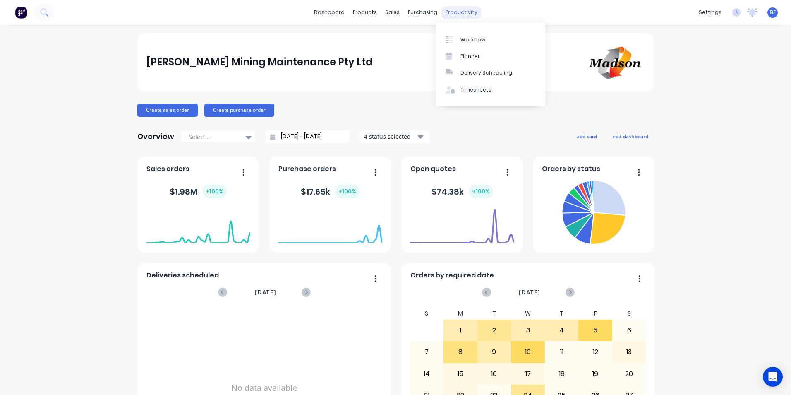
click at [454, 12] on div "productivity" at bounding box center [462, 12] width 40 height 12
click at [470, 41] on div "Workflow" at bounding box center [473, 39] width 25 height 7
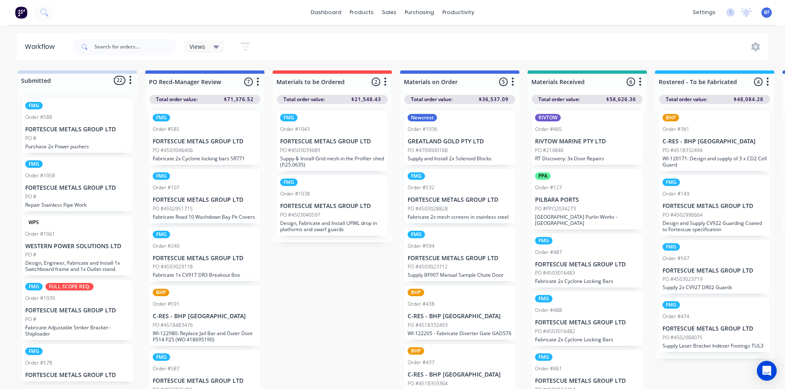
click at [327, 214] on div "PO #4503040597" at bounding box center [332, 214] width 104 height 7
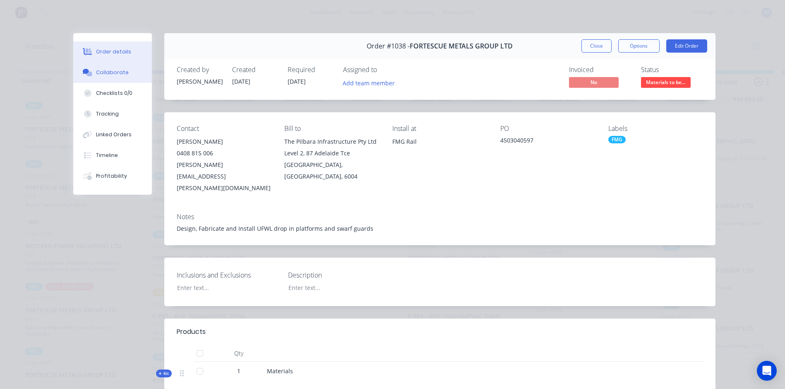
click at [106, 75] on div "Collaborate" at bounding box center [112, 72] width 33 height 7
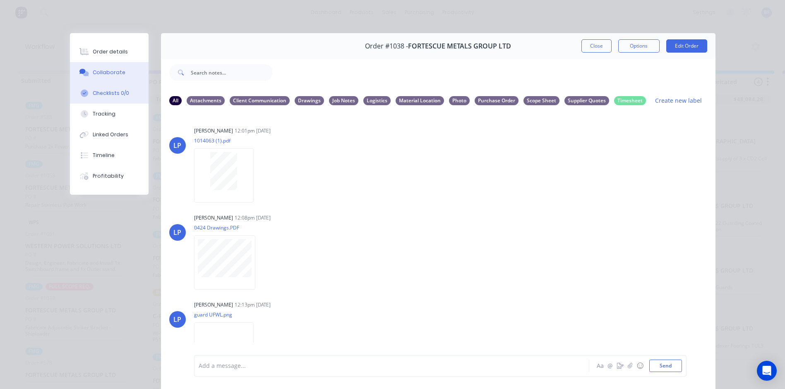
click at [105, 95] on div "Checklists 0/0" at bounding box center [111, 92] width 36 height 7
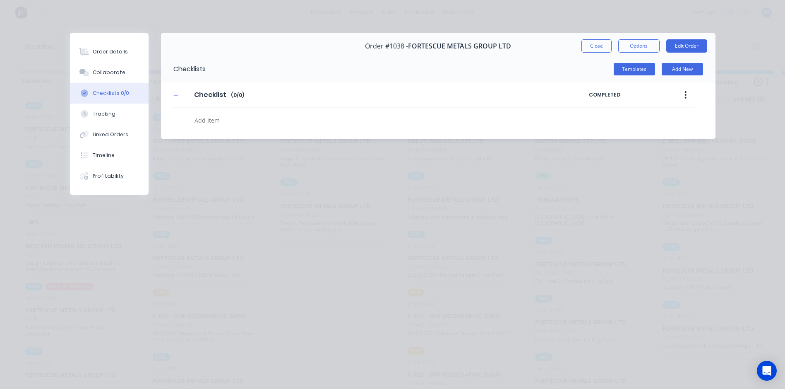
click at [686, 93] on icon "button" at bounding box center [686, 94] width 2 height 9
click at [379, 120] on textarea at bounding box center [358, 120] width 334 height 12
type textarea "x"
click at [99, 113] on div "Tracking" at bounding box center [104, 113] width 23 height 7
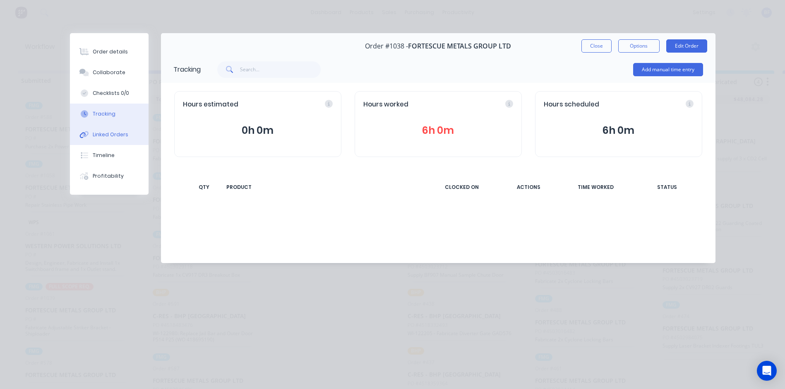
click at [111, 136] on div "Linked Orders" at bounding box center [111, 134] width 36 height 7
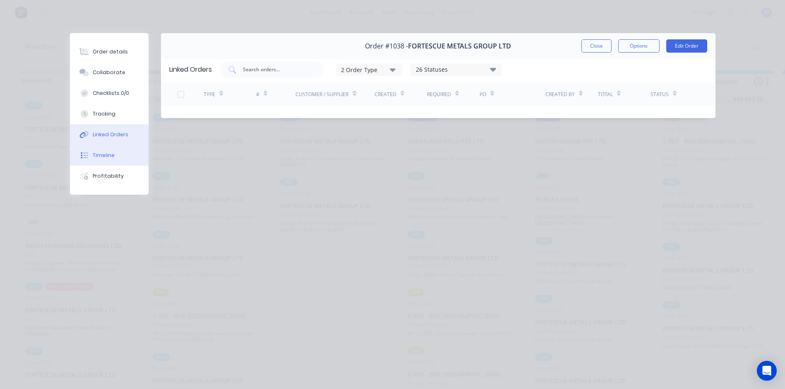
click at [113, 156] on div "Timeline" at bounding box center [104, 154] width 22 height 7
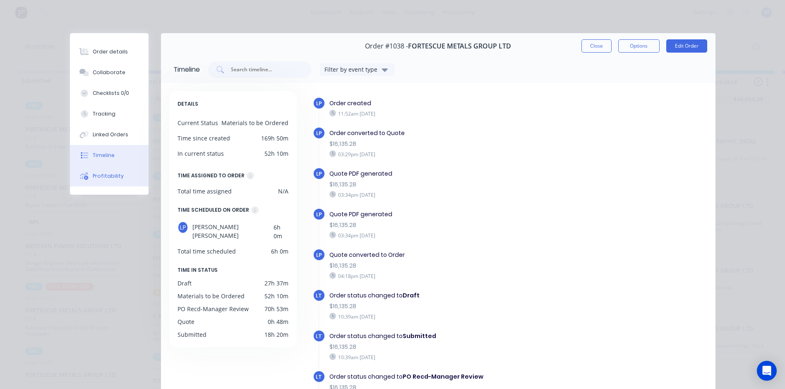
click at [107, 174] on div "Profitability" at bounding box center [108, 175] width 31 height 7
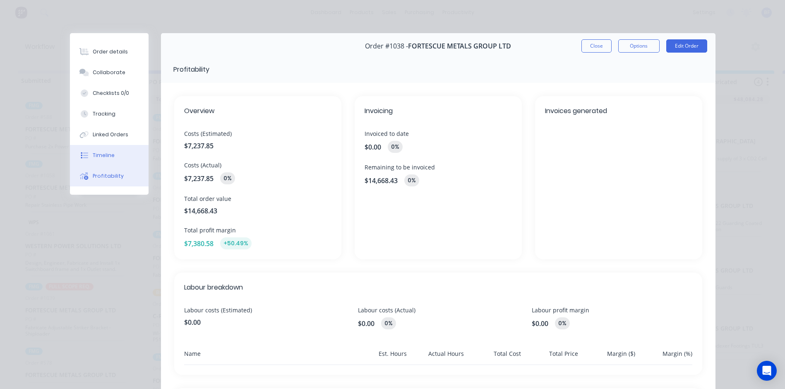
click at [106, 159] on button "Timeline" at bounding box center [109, 155] width 79 height 21
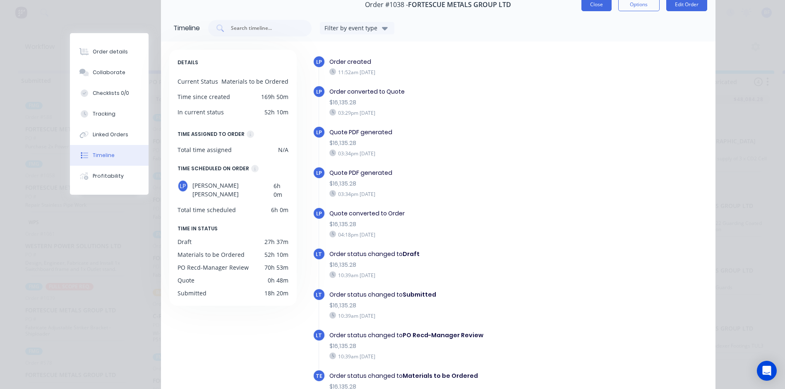
click at [599, 7] on button "Close" at bounding box center [597, 4] width 30 height 13
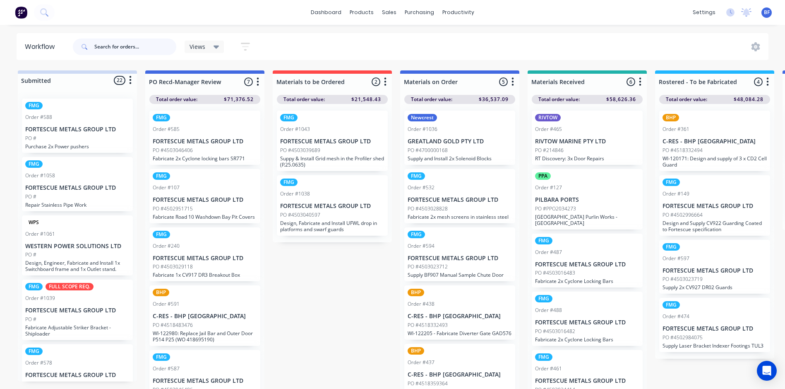
click at [118, 46] on input "text" at bounding box center [135, 46] width 82 height 17
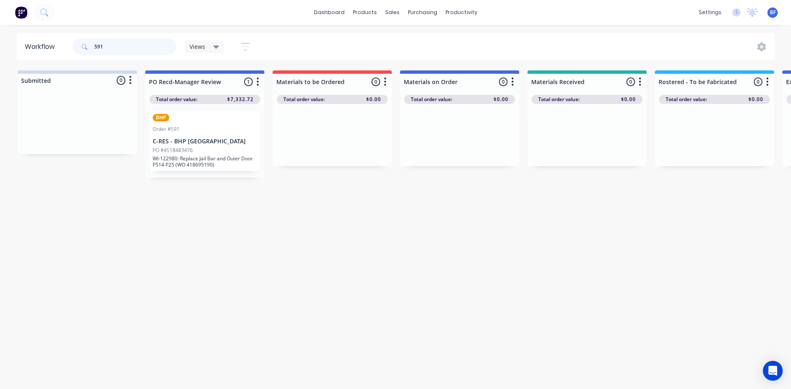
type input "591"
click at [173, 141] on p "C-RES - BHP Port Hedland" at bounding box center [205, 141] width 104 height 7
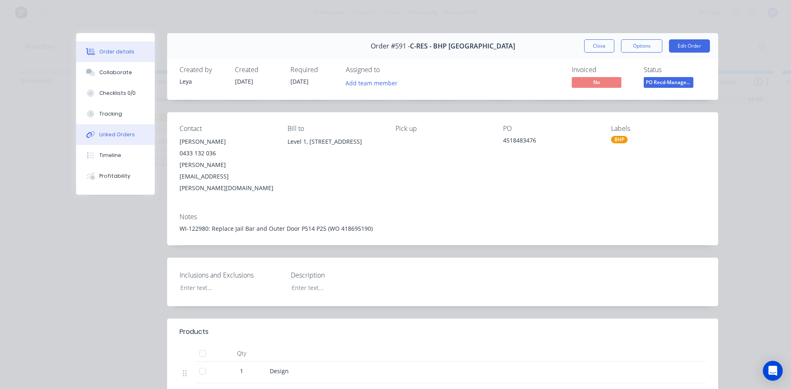
click at [115, 131] on div "Linked Orders" at bounding box center [117, 134] width 36 height 7
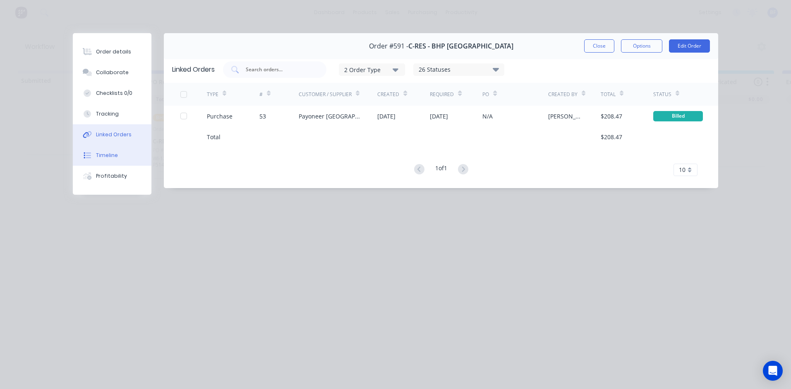
click at [108, 155] on div "Timeline" at bounding box center [107, 154] width 22 height 7
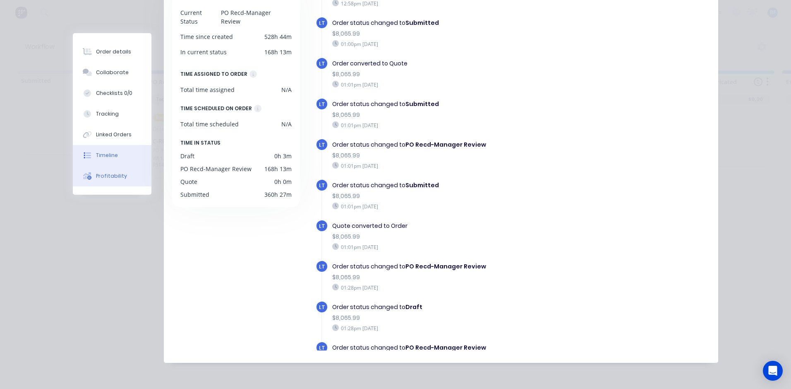
click at [116, 176] on div "Profitability" at bounding box center [111, 175] width 31 height 7
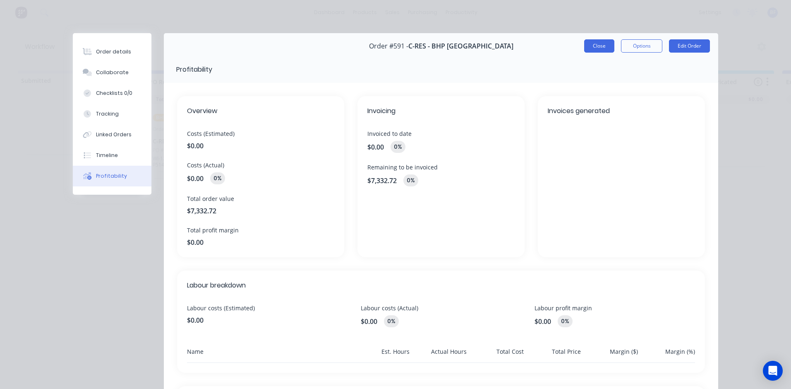
click at [593, 46] on button "Close" at bounding box center [599, 45] width 30 height 13
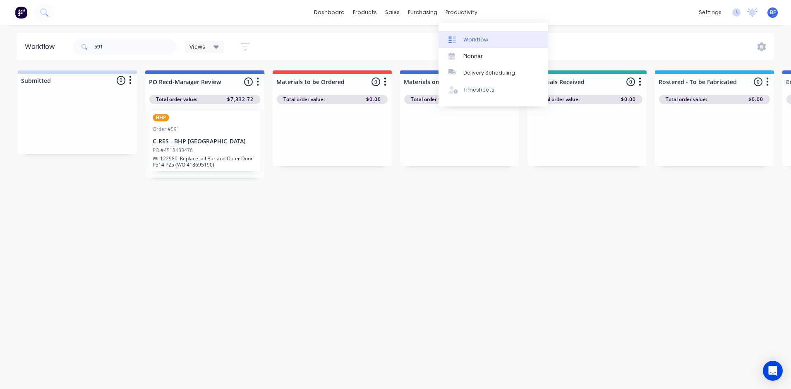
click at [480, 42] on div "Workflow" at bounding box center [476, 39] width 25 height 7
click at [478, 41] on div "Workflow" at bounding box center [476, 39] width 25 height 7
click at [476, 40] on div "Workflow" at bounding box center [476, 39] width 25 height 7
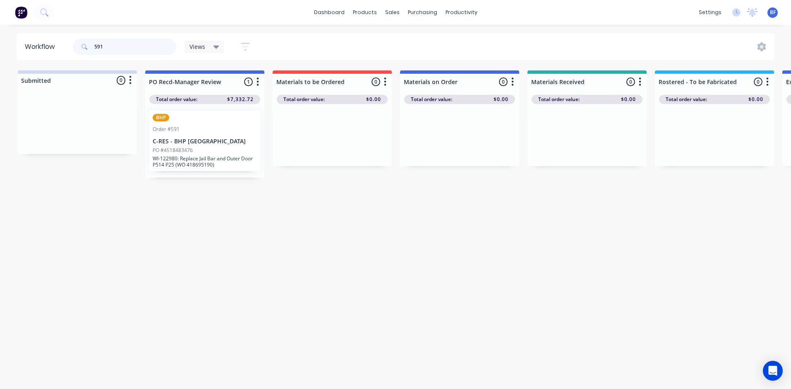
drag, startPoint x: 109, startPoint y: 47, endPoint x: 75, endPoint y: 48, distance: 33.5
click at [75, 48] on div "591" at bounding box center [124, 46] width 103 height 17
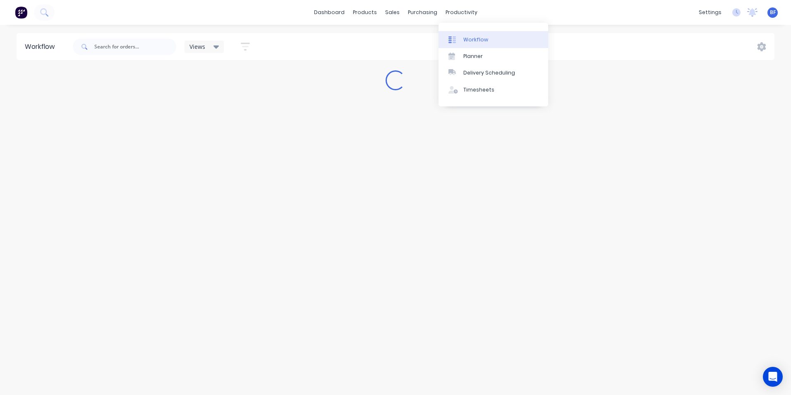
click at [471, 38] on div "Workflow" at bounding box center [476, 39] width 25 height 7
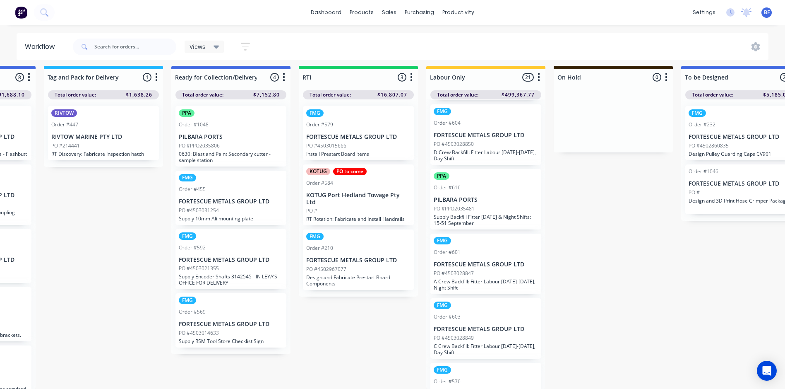
scroll to position [825, 0]
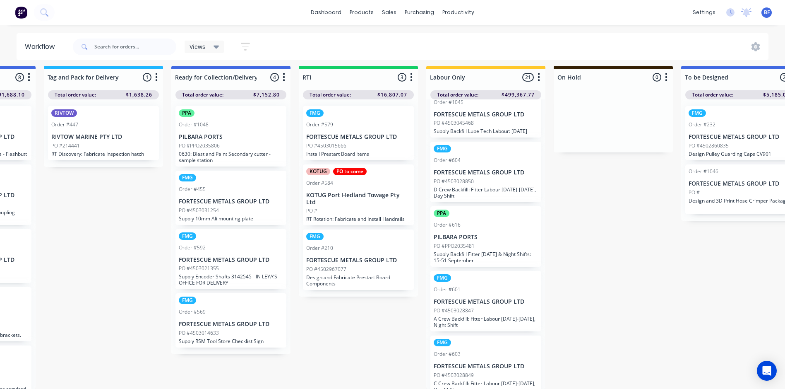
click at [471, 263] on p "Supply Backfill Fitter Labour - Day & Night Shifts: 15-51 September" at bounding box center [486, 257] width 104 height 12
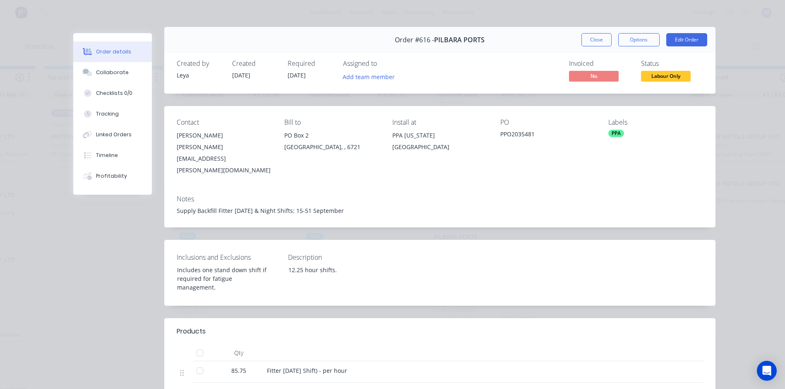
scroll to position [0, 0]
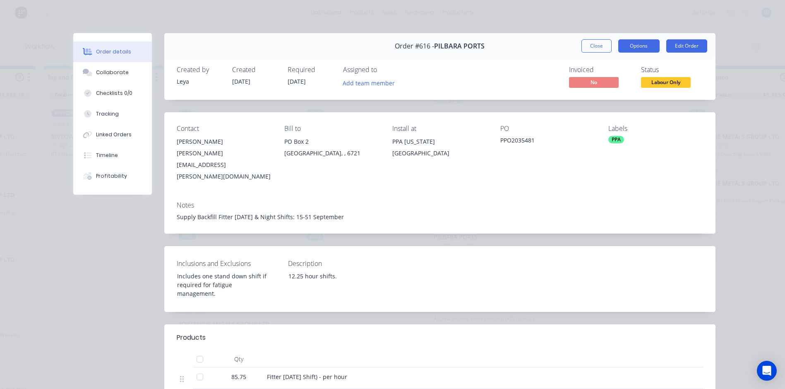
click at [641, 48] on button "Options" at bounding box center [638, 45] width 41 height 13
click at [575, 202] on div "Notes Supply Backfill Fitter Labour - Day & Night Shifts: 15-51 September" at bounding box center [439, 214] width 551 height 39
click at [106, 174] on div "Profitability" at bounding box center [111, 175] width 31 height 7
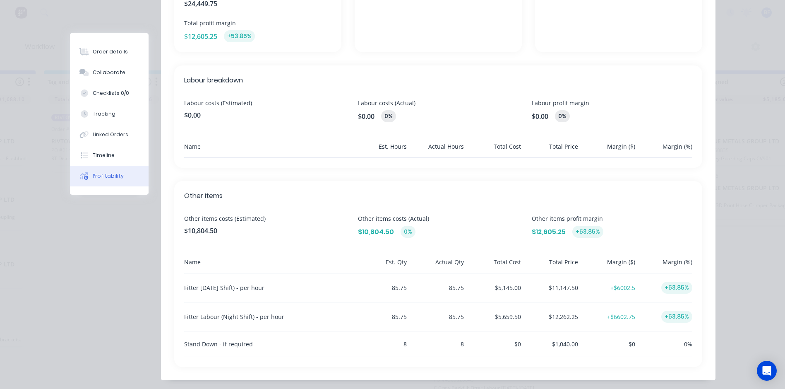
scroll to position [238, 0]
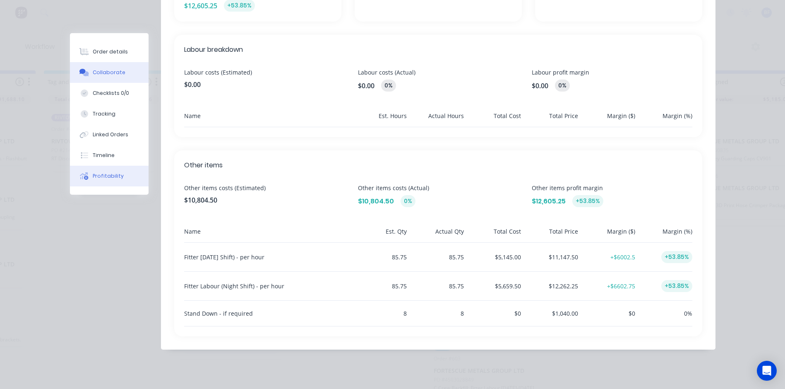
click at [106, 75] on div "Collaborate" at bounding box center [109, 72] width 33 height 7
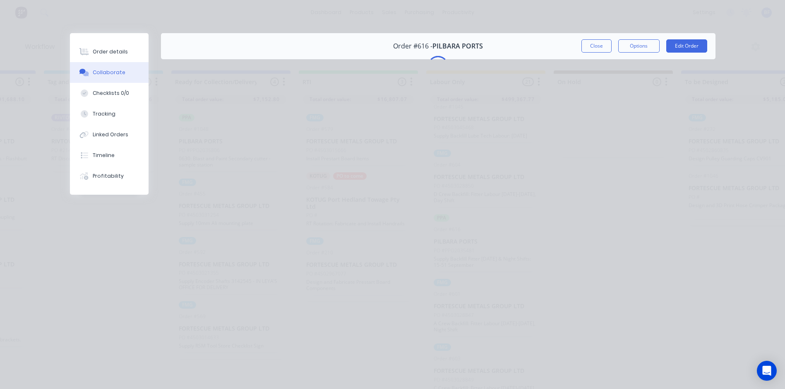
scroll to position [0, 0]
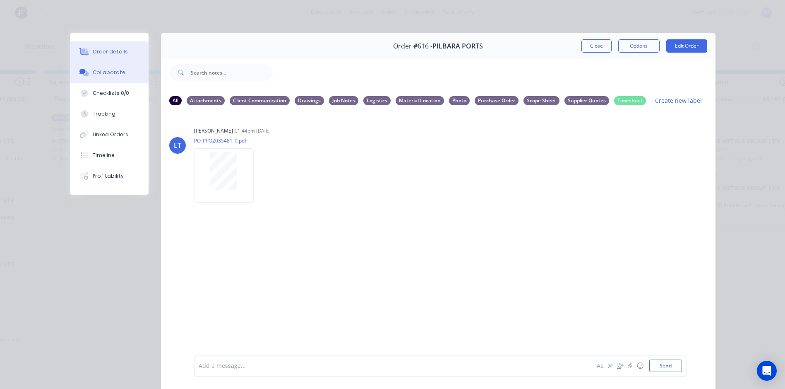
click at [105, 48] on div "Order details" at bounding box center [110, 51] width 35 height 7
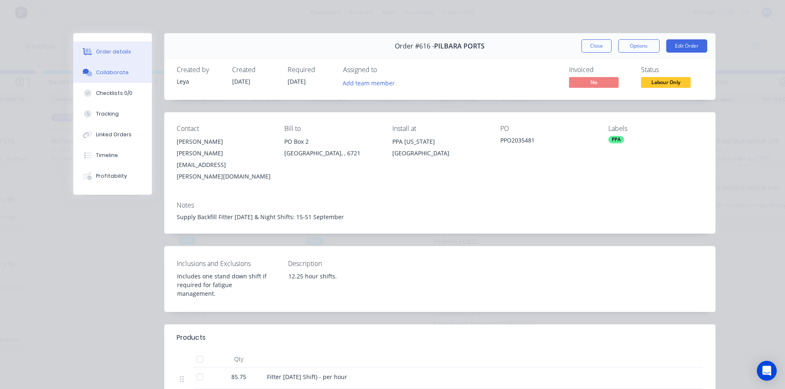
click at [112, 73] on div "Collaborate" at bounding box center [112, 72] width 33 height 7
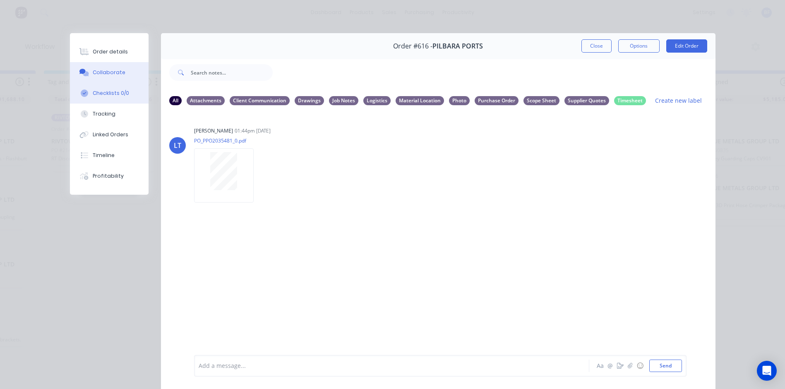
click at [115, 95] on div "Checklists 0/0" at bounding box center [111, 92] width 36 height 7
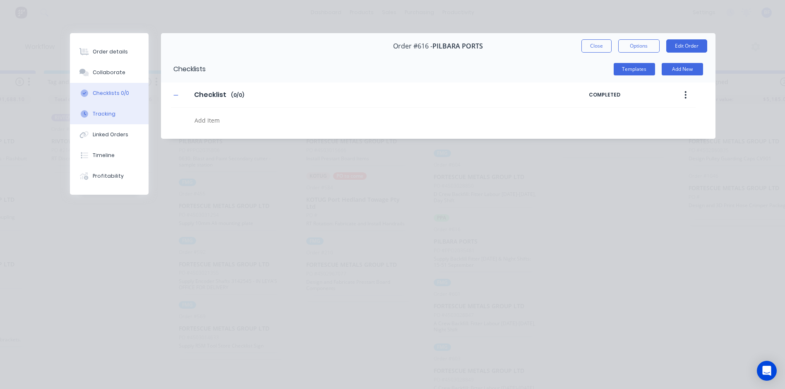
click at [112, 112] on div "Tracking" at bounding box center [104, 113] width 23 height 7
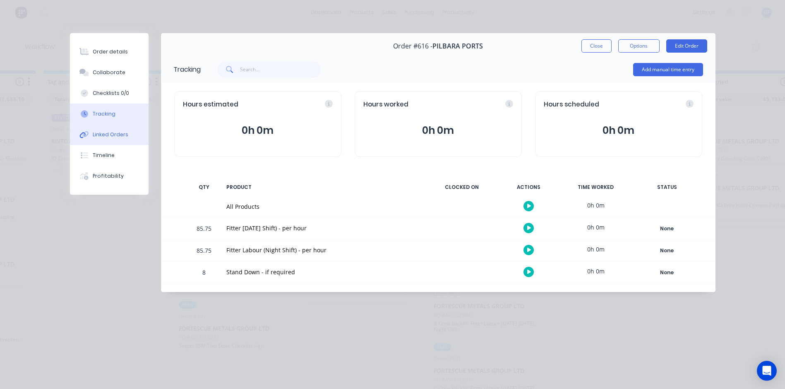
click at [111, 133] on div "Linked Orders" at bounding box center [111, 134] width 36 height 7
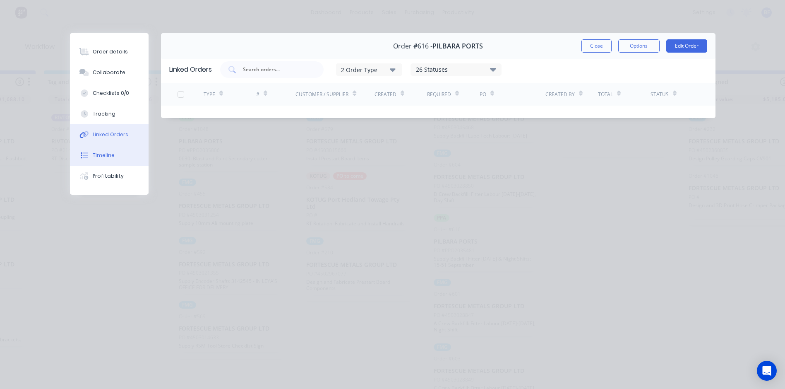
click at [108, 155] on div "Timeline" at bounding box center [104, 154] width 22 height 7
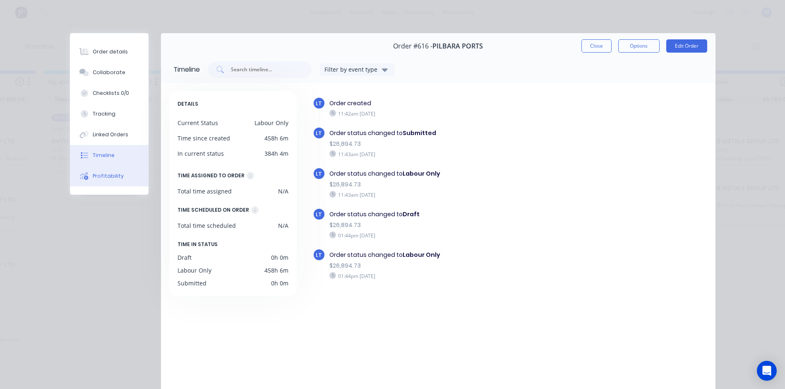
click at [111, 174] on div "Profitability" at bounding box center [108, 175] width 31 height 7
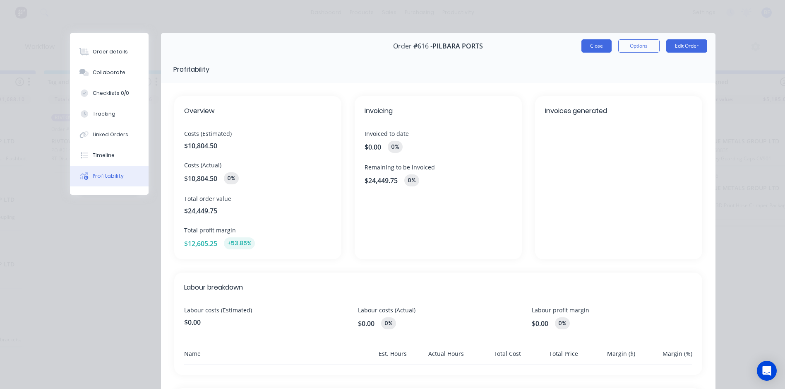
click at [586, 45] on button "Close" at bounding box center [597, 45] width 30 height 13
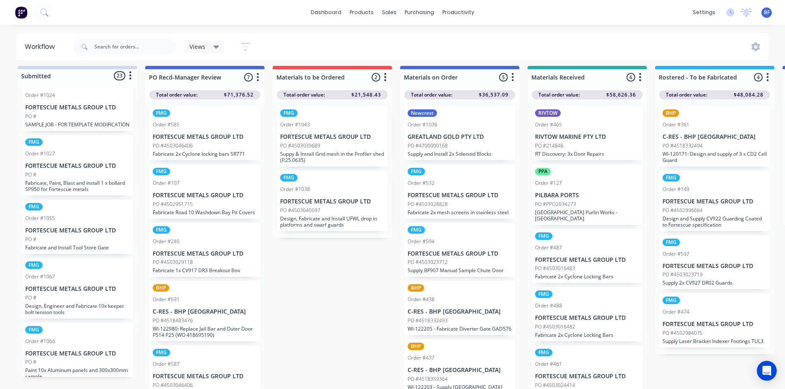
scroll to position [1141, 0]
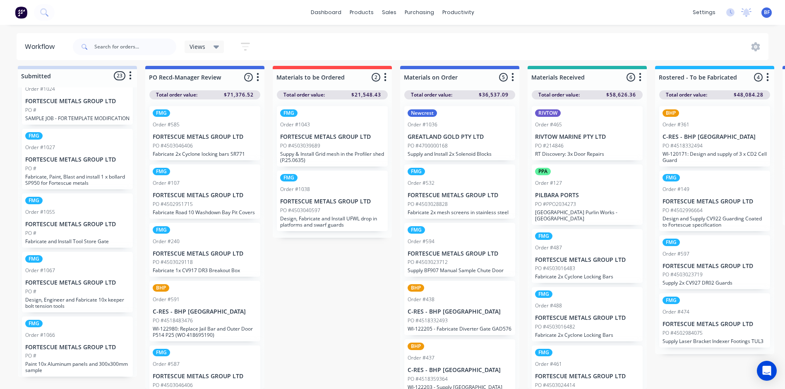
click at [72, 344] on div "FMG Order #1066 FORTESCUE METALS GROUP LTD PO # Paint 10x Aluminum panels and 3…" at bounding box center [77, 346] width 111 height 60
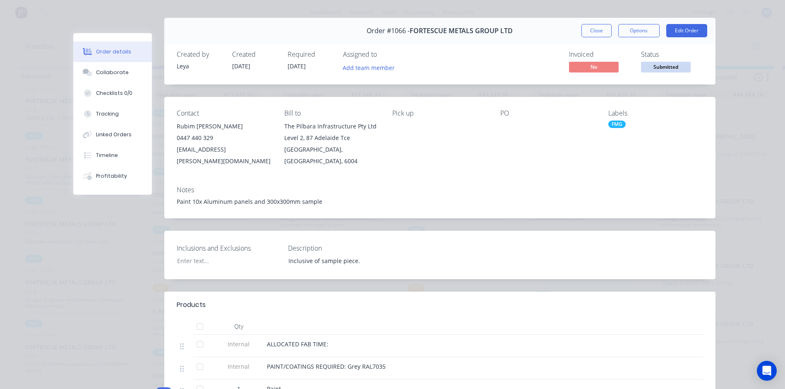
scroll to position [0, 0]
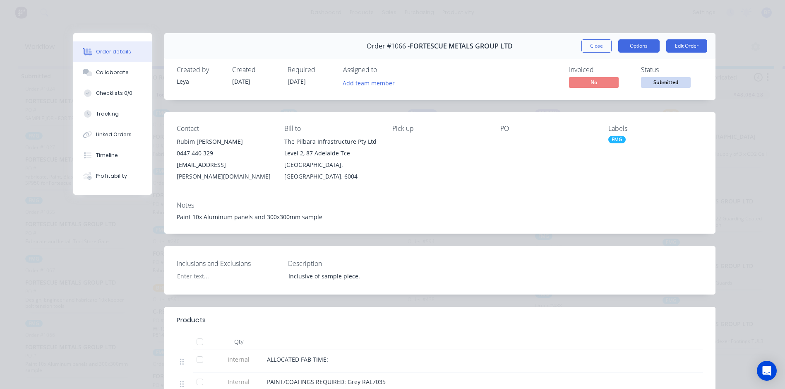
click at [643, 46] on button "Options" at bounding box center [638, 45] width 41 height 13
click at [542, 162] on div "PO" at bounding box center [547, 154] width 95 height 58
click at [105, 154] on div "Timeline" at bounding box center [107, 154] width 22 height 7
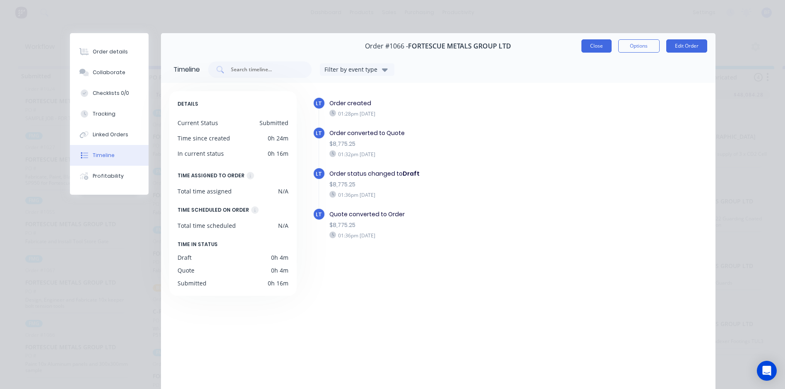
click at [598, 46] on button "Close" at bounding box center [597, 45] width 30 height 13
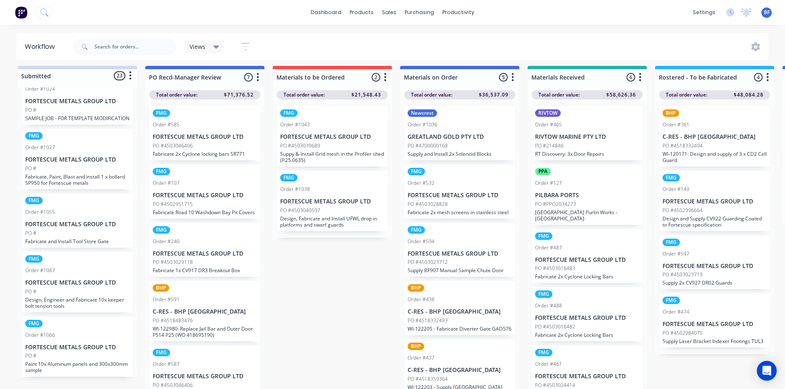
click at [53, 115] on p "SAMPLE JOB - FOR TEMPLATE MODIFICATION" at bounding box center [77, 118] width 104 height 6
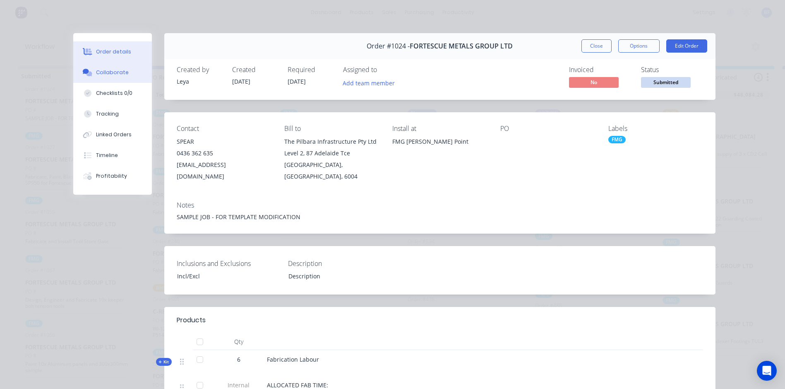
click at [115, 77] on button "Collaborate" at bounding box center [112, 72] width 79 height 21
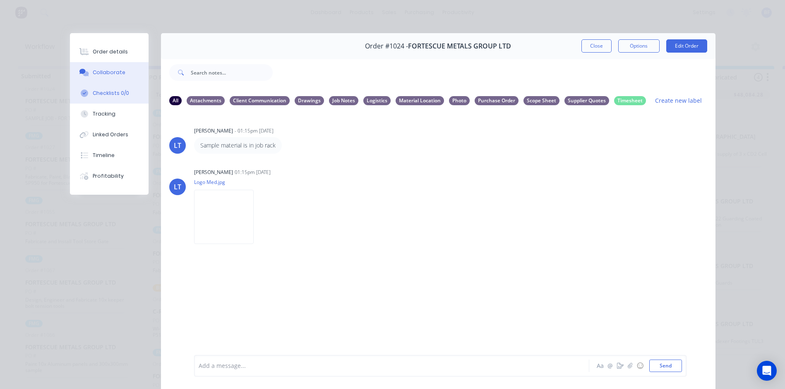
click at [115, 91] on div "Checklists 0/0" at bounding box center [111, 92] width 36 height 7
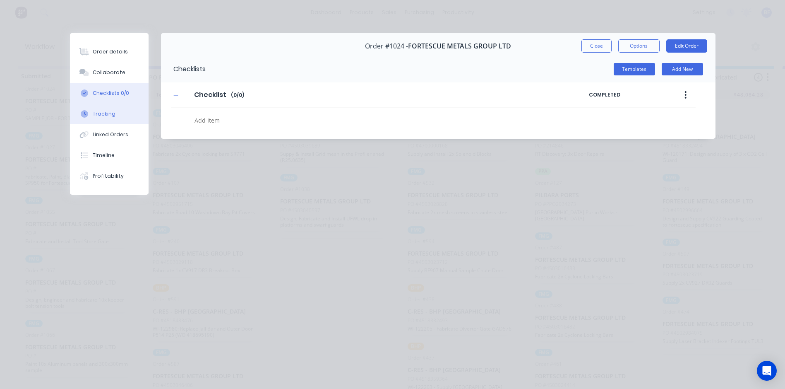
click at [114, 112] on button "Tracking" at bounding box center [109, 113] width 79 height 21
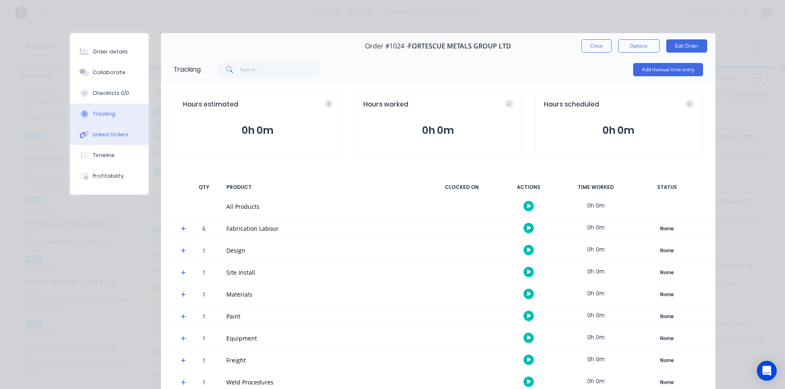
click at [113, 134] on div "Linked Orders" at bounding box center [111, 134] width 36 height 7
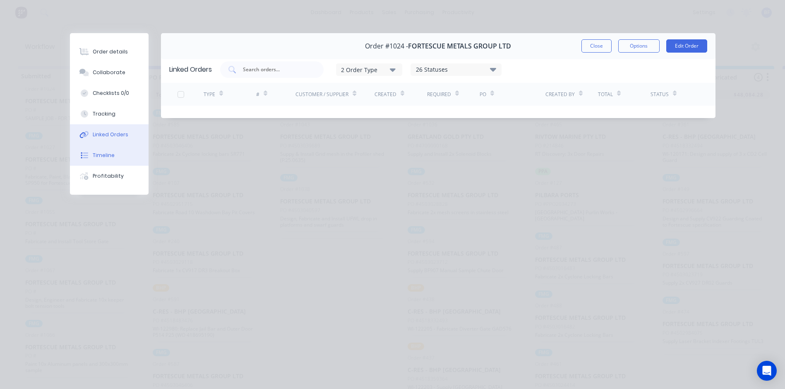
click at [115, 158] on button "Timeline" at bounding box center [109, 155] width 79 height 21
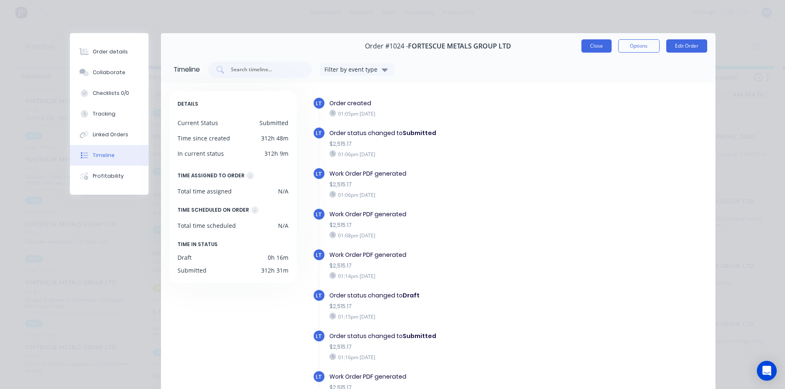
click at [598, 46] on button "Close" at bounding box center [597, 45] width 30 height 13
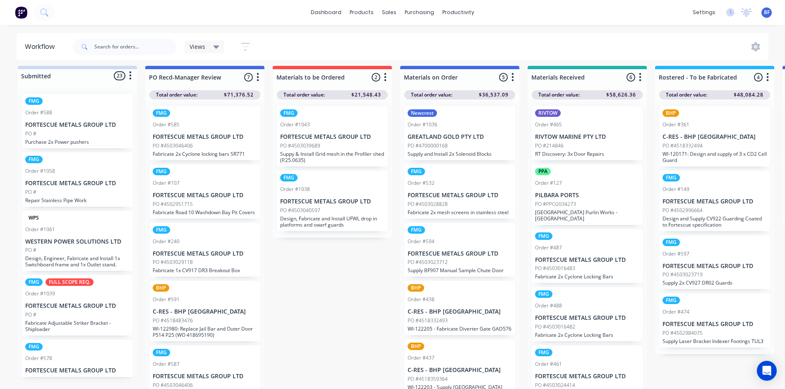
click at [192, 142] on p "PO #4503046406" at bounding box center [173, 145] width 40 height 7
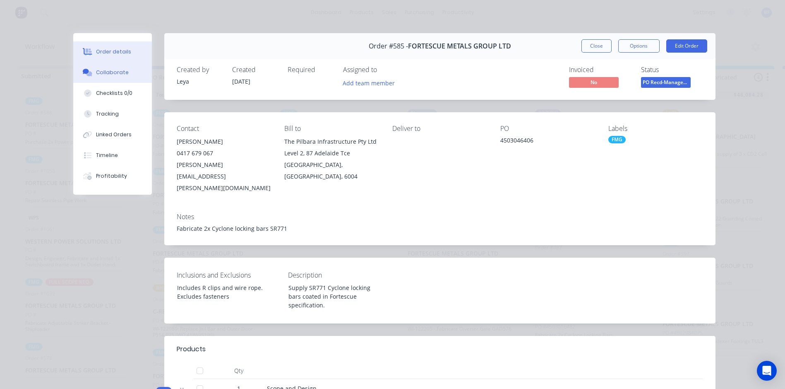
click at [107, 74] on div "Collaborate" at bounding box center [112, 72] width 33 height 7
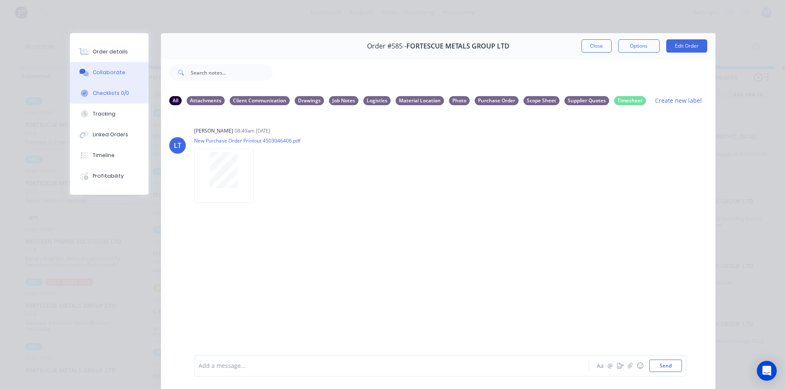
click at [108, 94] on div "Checklists 0/0" at bounding box center [111, 92] width 36 height 7
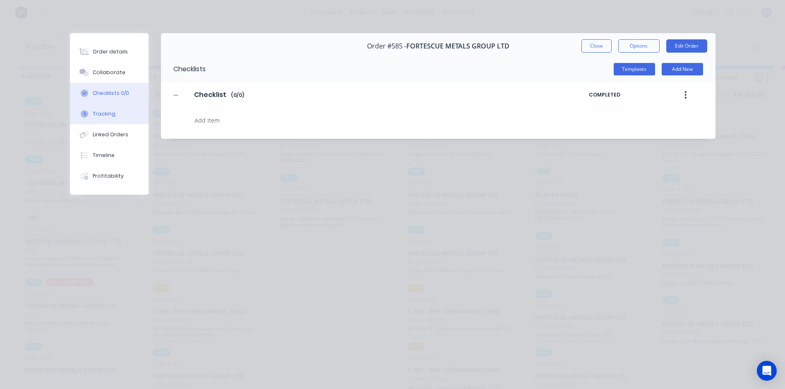
click at [108, 117] on div "Tracking" at bounding box center [104, 113] width 23 height 7
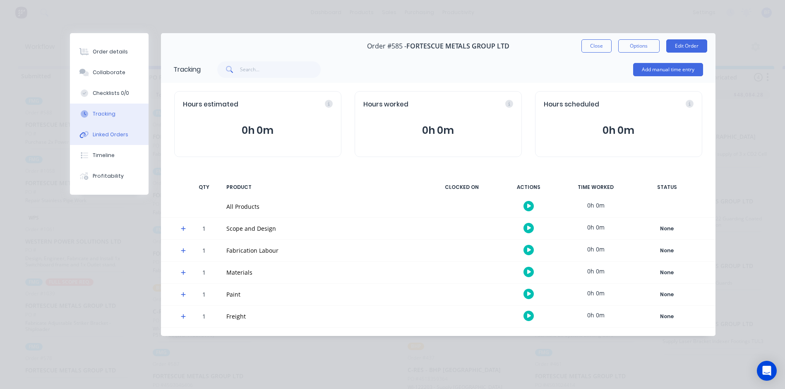
click at [99, 137] on div "Linked Orders" at bounding box center [111, 134] width 36 height 7
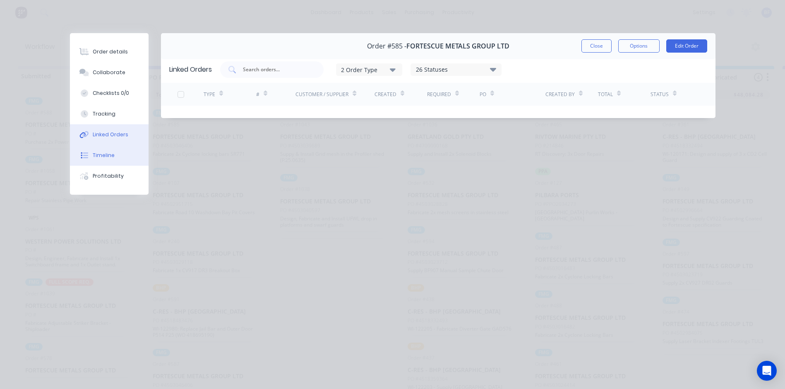
click at [106, 158] on div "Timeline" at bounding box center [104, 154] width 22 height 7
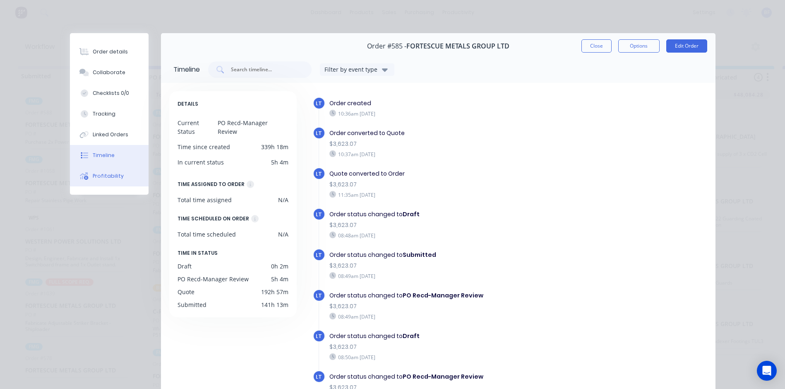
click at [103, 174] on div "Profitability" at bounding box center [108, 175] width 31 height 7
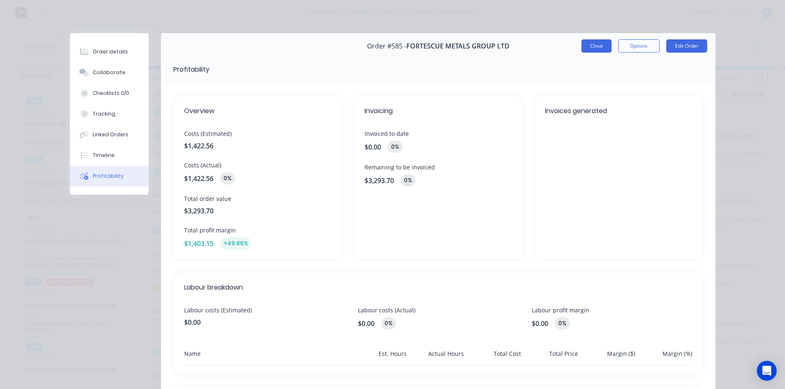
click at [596, 50] on button "Close" at bounding box center [597, 45] width 30 height 13
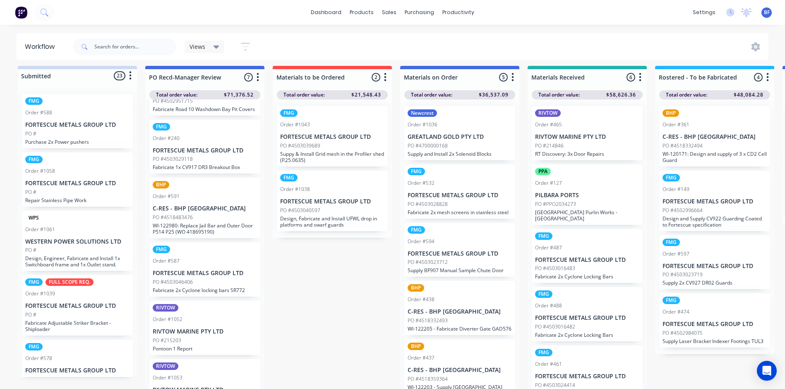
scroll to position [134, 0]
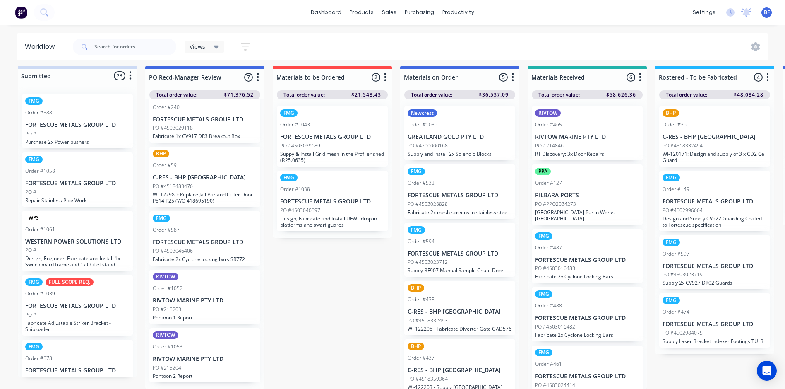
click at [171, 310] on p "PO #215203" at bounding box center [167, 308] width 29 height 7
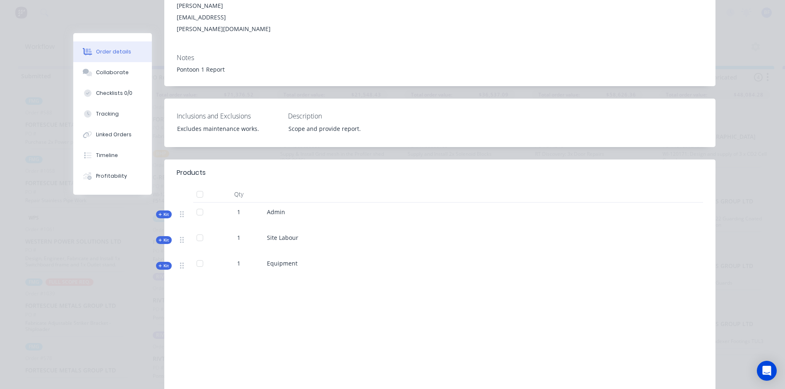
scroll to position [0, 0]
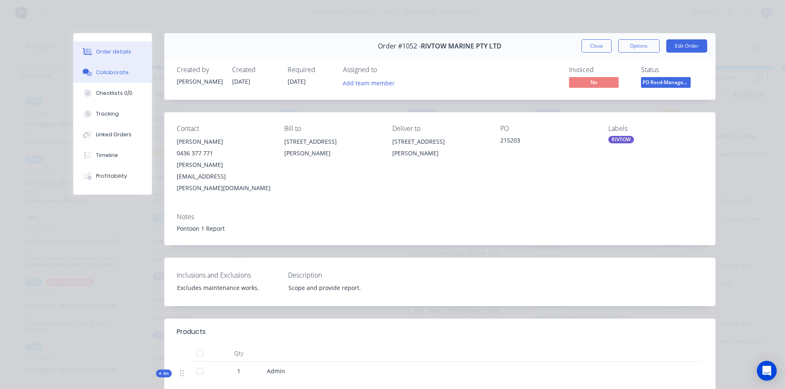
click at [116, 76] on button "Collaborate" at bounding box center [112, 72] width 79 height 21
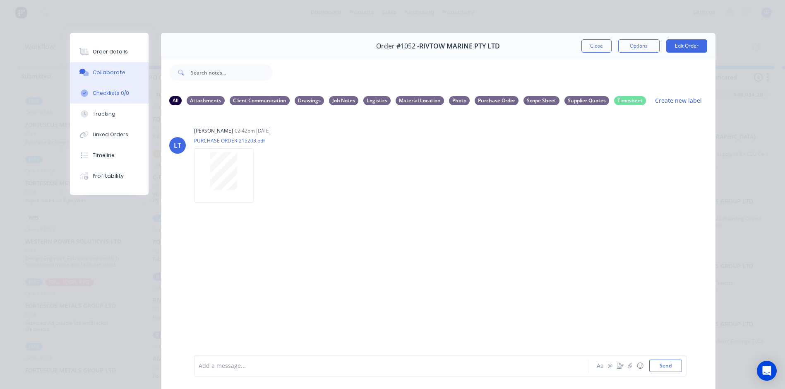
click at [104, 87] on button "Checklists 0/0" at bounding box center [109, 93] width 79 height 21
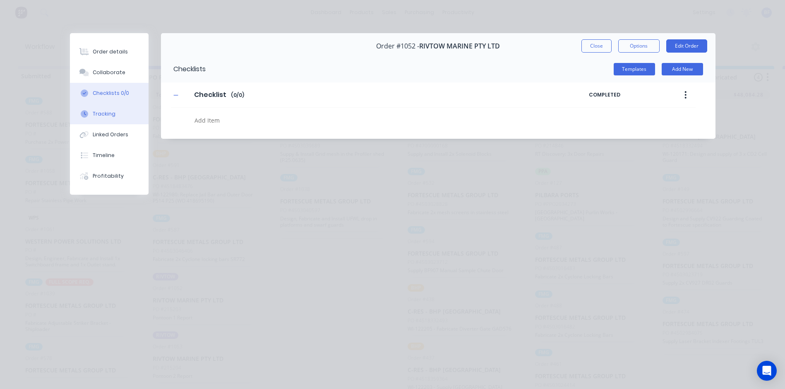
click at [107, 117] on div "Tracking" at bounding box center [104, 113] width 23 height 7
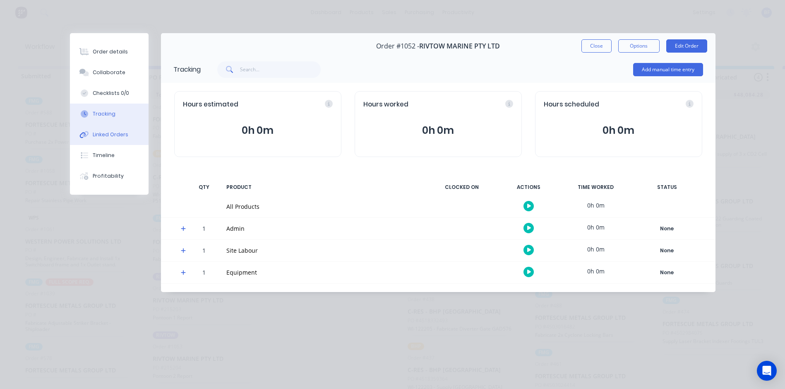
click at [108, 137] on div "Linked Orders" at bounding box center [111, 134] width 36 height 7
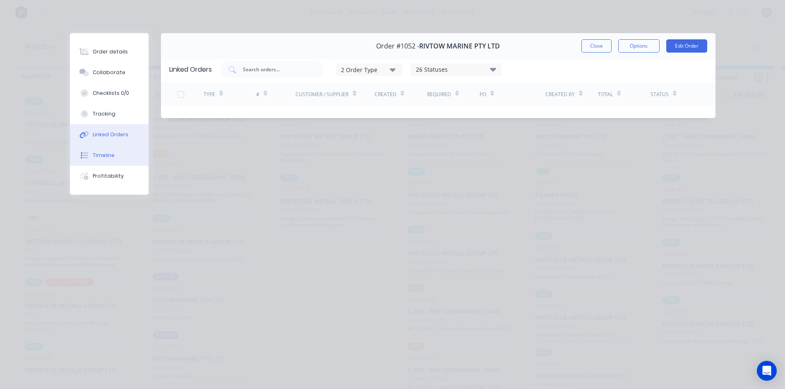
click at [109, 157] on div "Timeline" at bounding box center [104, 154] width 22 height 7
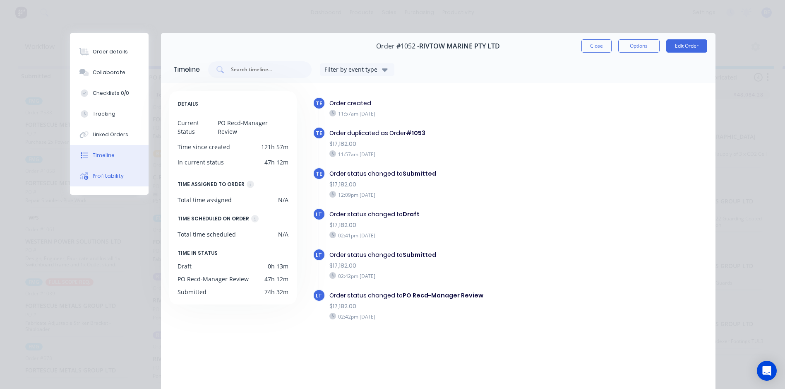
click at [107, 179] on div "Profitability" at bounding box center [108, 175] width 31 height 7
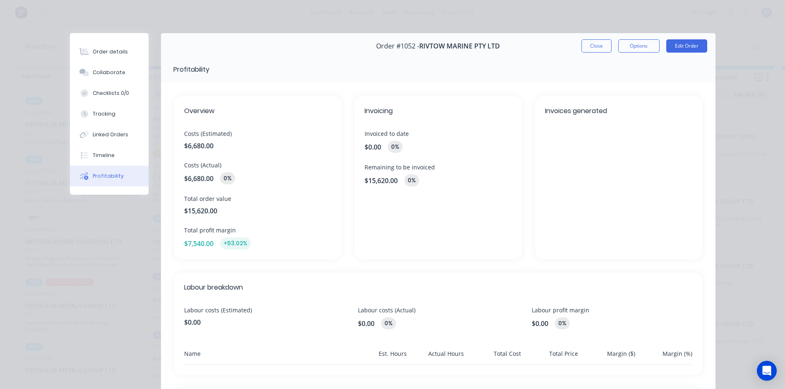
click at [596, 44] on button "Close" at bounding box center [597, 45] width 30 height 13
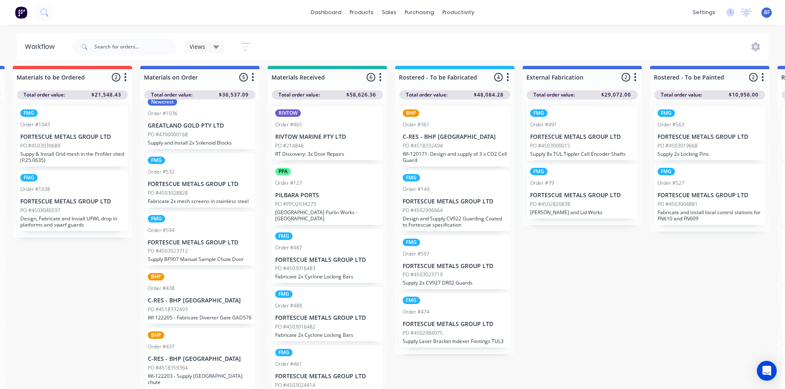
scroll to position [11, 271]
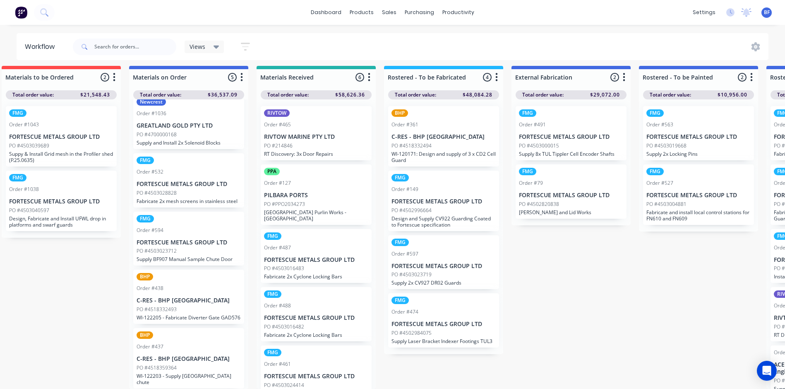
click at [427, 142] on p "PO #4518332494" at bounding box center [412, 145] width 40 height 7
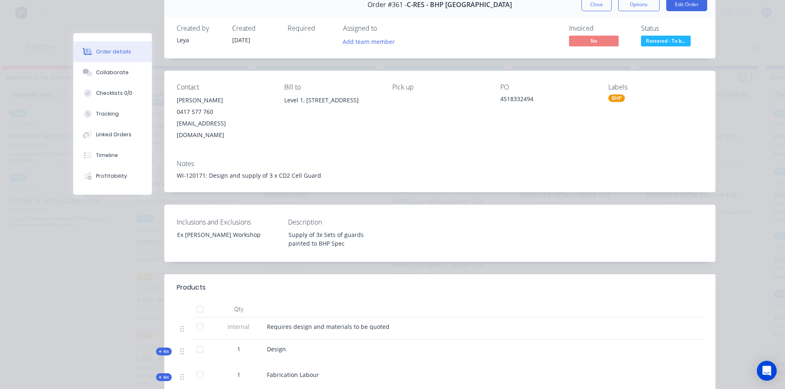
scroll to position [0, 0]
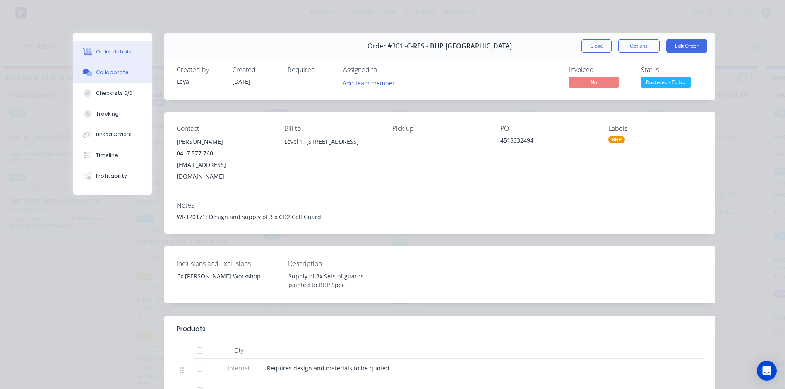
click at [96, 76] on div "Collaborate" at bounding box center [112, 72] width 33 height 7
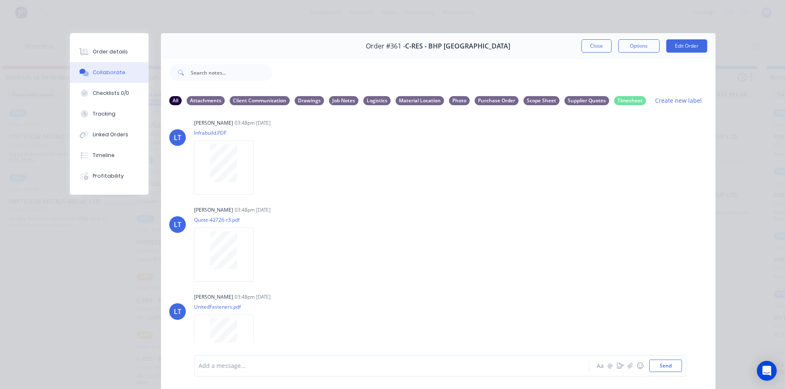
scroll to position [107, 0]
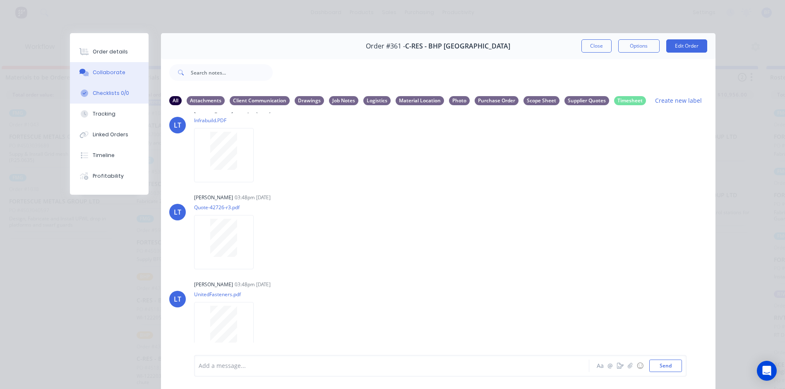
click at [99, 97] on button "Checklists 0/0" at bounding box center [109, 93] width 79 height 21
type textarea "x"
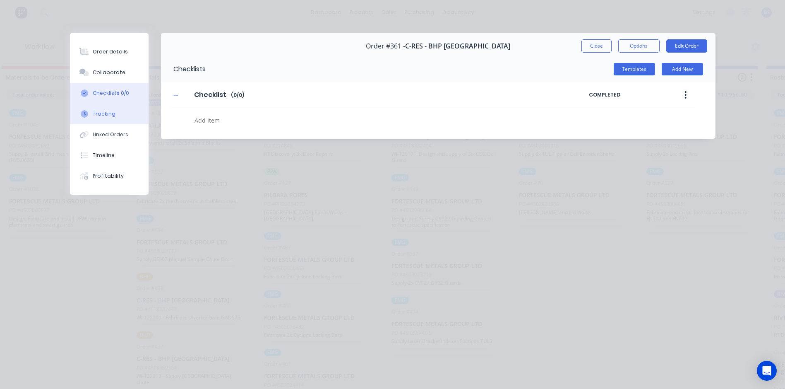
click at [99, 111] on div "Tracking" at bounding box center [104, 113] width 23 height 7
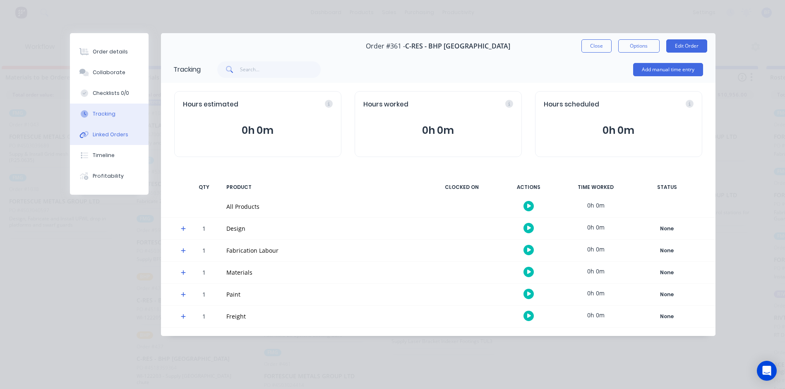
click at [97, 136] on div "Linked Orders" at bounding box center [111, 134] width 36 height 7
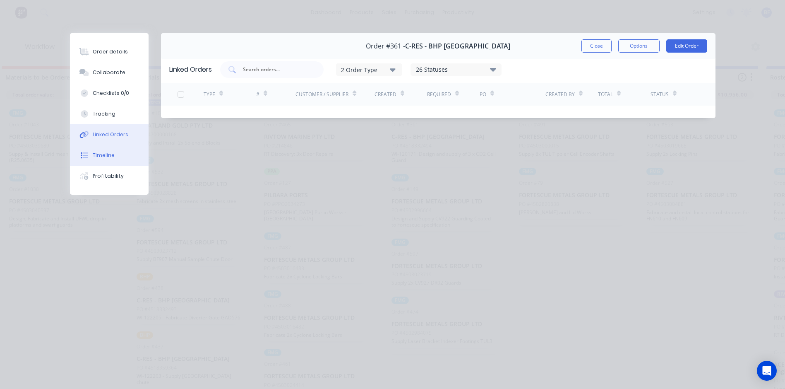
click at [99, 157] on div "Timeline" at bounding box center [104, 154] width 22 height 7
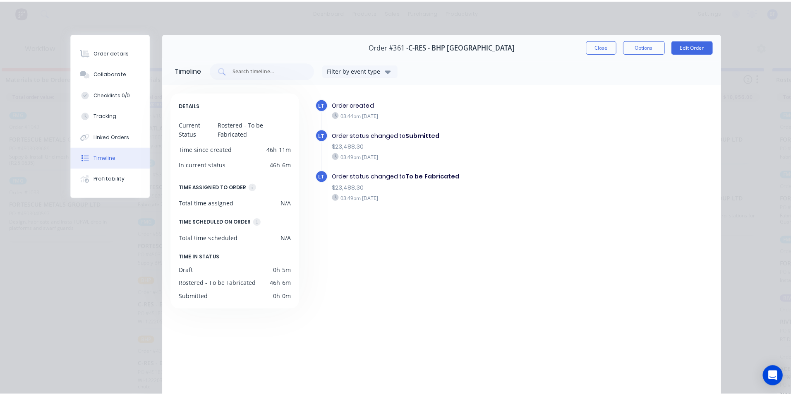
scroll to position [0, 0]
click at [597, 41] on button "Close" at bounding box center [597, 45] width 30 height 13
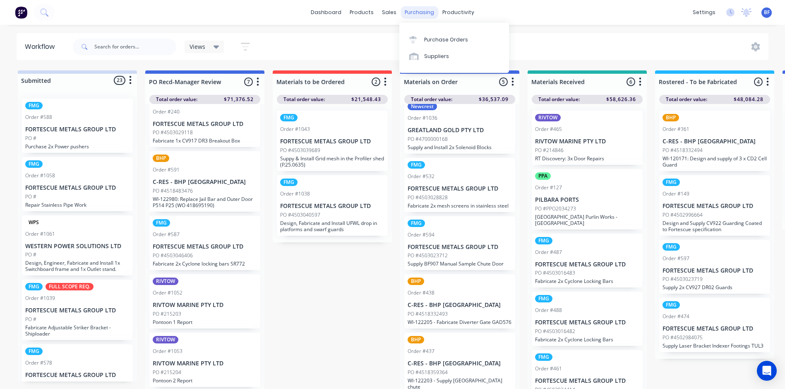
click at [423, 14] on div "purchasing" at bounding box center [420, 12] width 38 height 12
click at [432, 41] on div "Purchase Orders" at bounding box center [446, 39] width 44 height 7
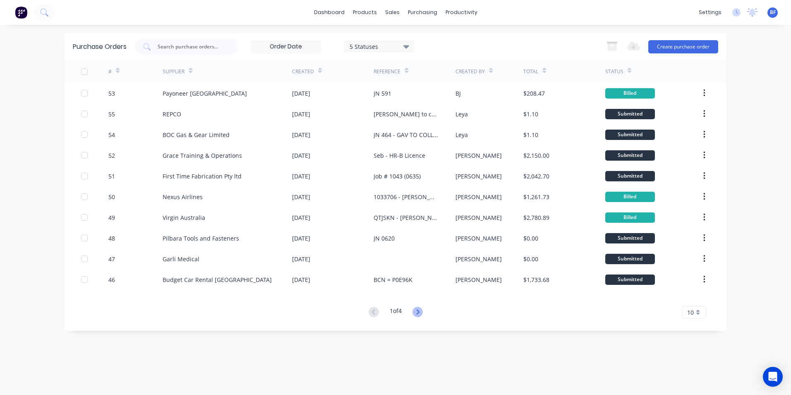
click at [422, 311] on icon at bounding box center [418, 312] width 10 height 10
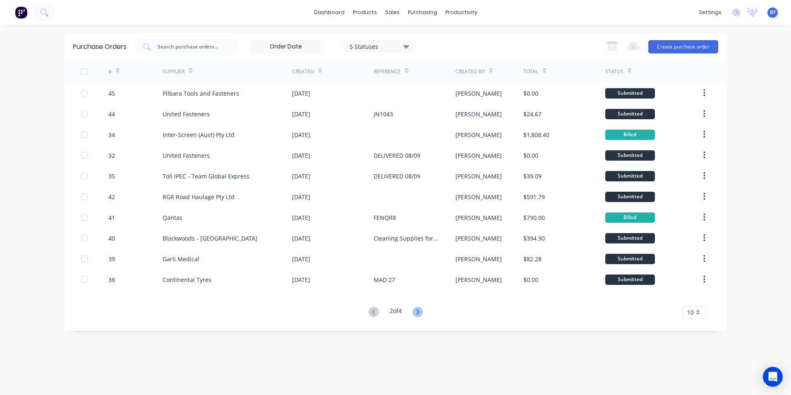
click at [419, 311] on icon at bounding box center [417, 311] width 3 height 5
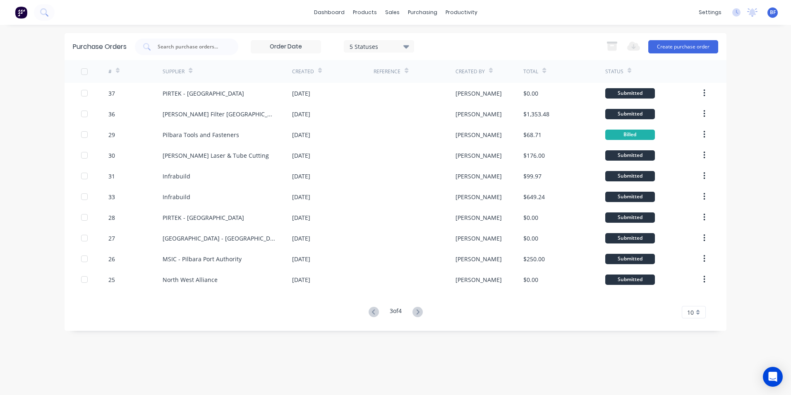
click at [419, 311] on icon at bounding box center [417, 311] width 3 height 5
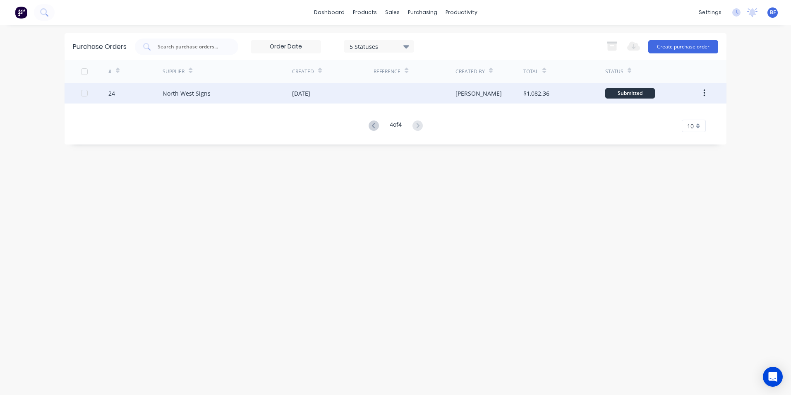
click at [619, 95] on div "Submitted" at bounding box center [631, 93] width 50 height 10
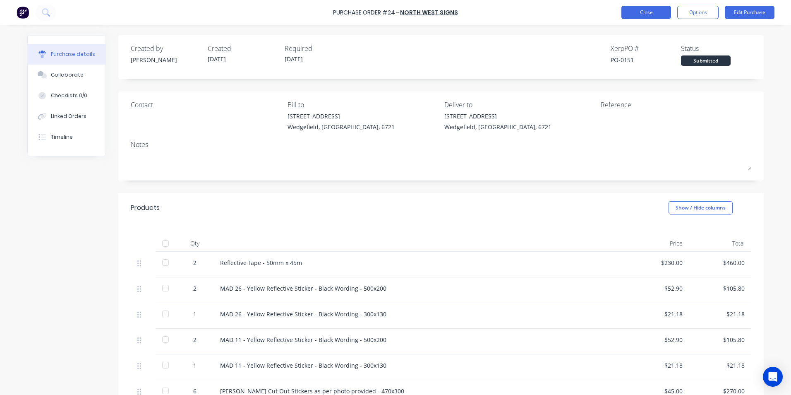
click at [647, 16] on button "Close" at bounding box center [647, 12] width 50 height 13
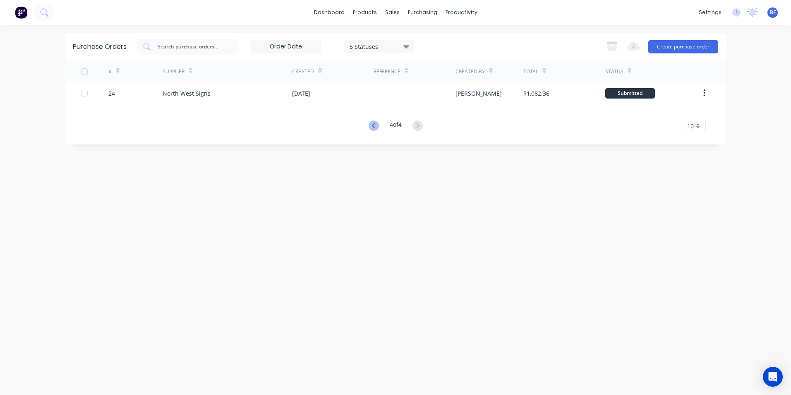
click at [372, 126] on icon at bounding box center [373, 125] width 3 height 5
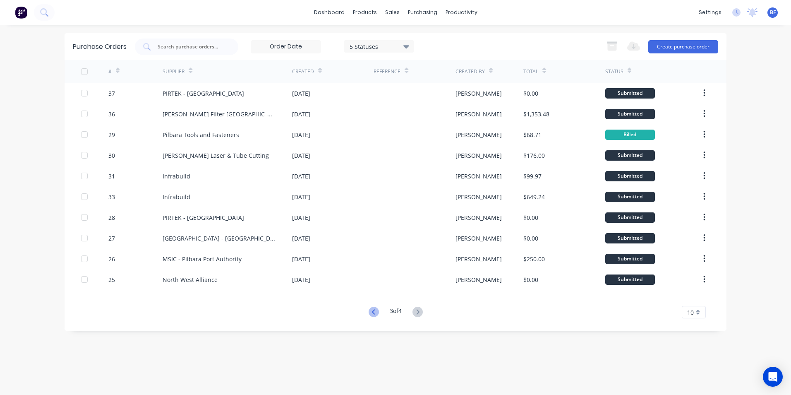
click at [369, 312] on icon at bounding box center [374, 312] width 10 height 10
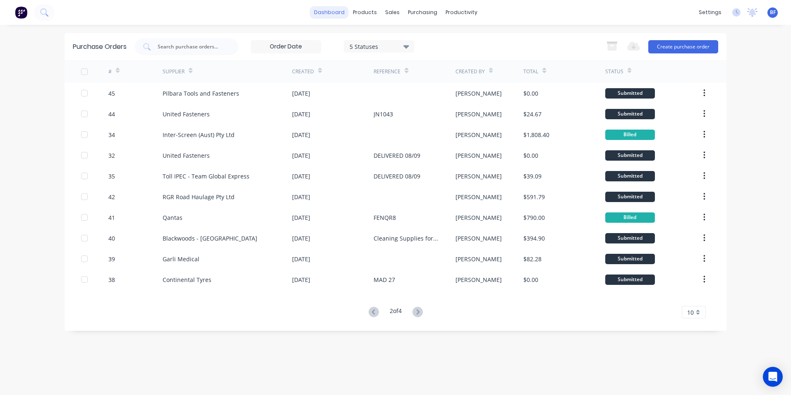
click at [332, 15] on link "dashboard" at bounding box center [329, 12] width 39 height 12
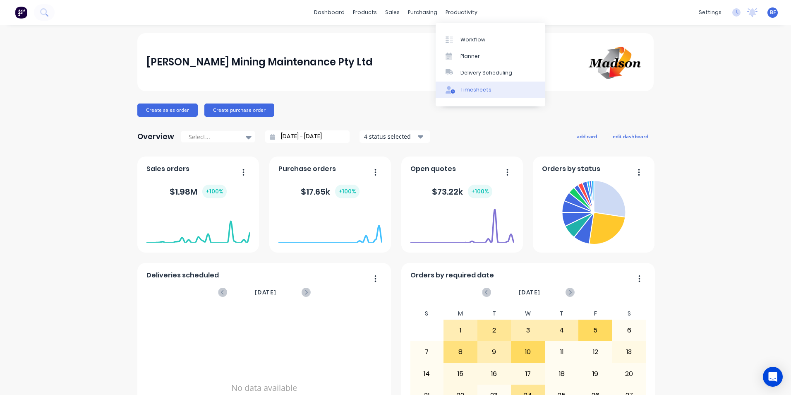
click at [467, 91] on div "Timesheets" at bounding box center [476, 89] width 31 height 7
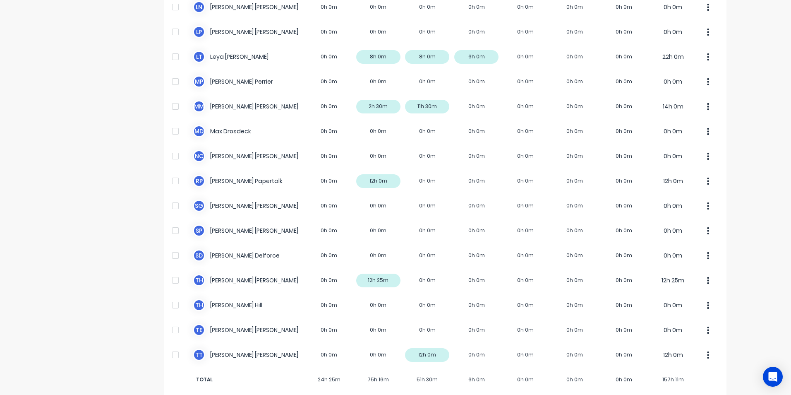
scroll to position [474, 0]
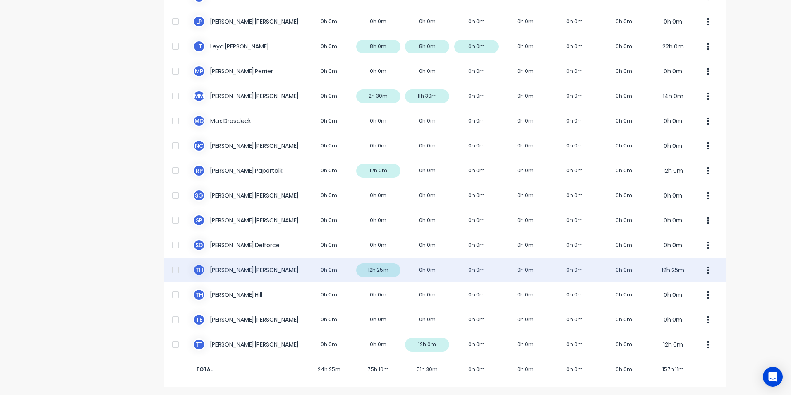
click at [707, 269] on icon "button" at bounding box center [708, 270] width 2 height 9
click at [668, 313] on div "Unapprove" at bounding box center [677, 309] width 64 height 12
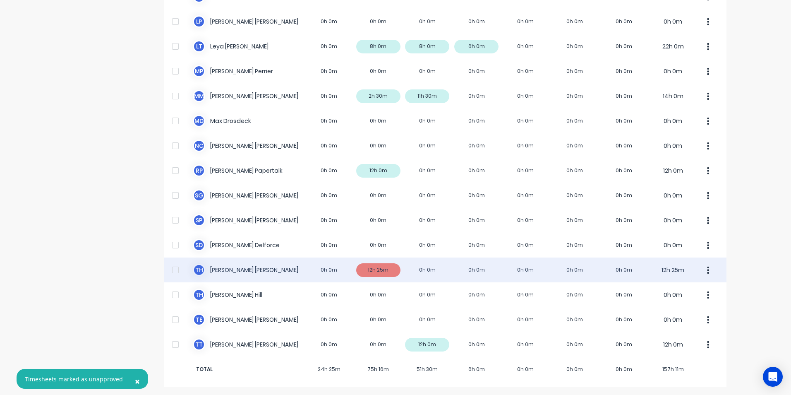
click at [373, 270] on div "T H Tamara Hannah 0h 0m 12h 25m 0h 0m 0h 0m 0h 0m 0h 0m 0h 0m 12h 25m" at bounding box center [445, 269] width 563 height 25
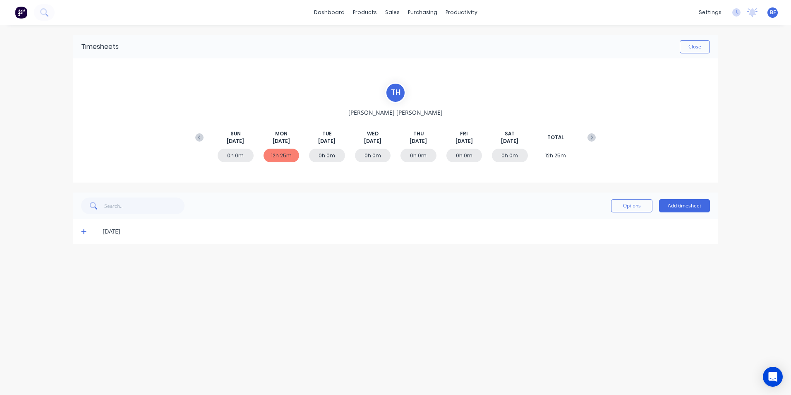
click at [83, 230] on icon at bounding box center [83, 231] width 5 height 6
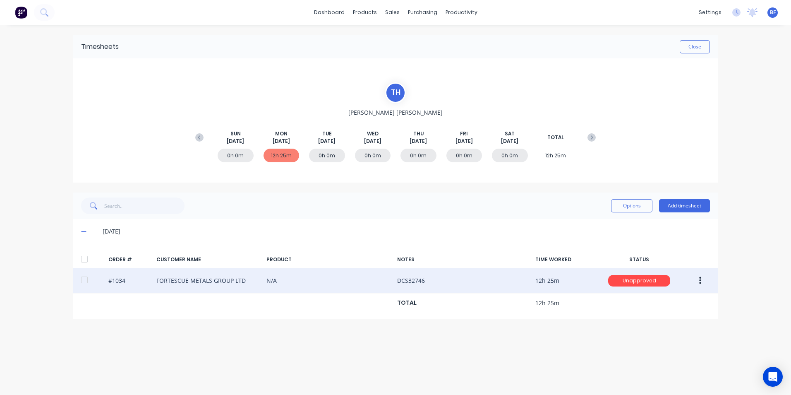
click at [700, 277] on icon "button" at bounding box center [701, 280] width 2 height 9
click at [651, 333] on div "Edit" at bounding box center [671, 335] width 64 height 12
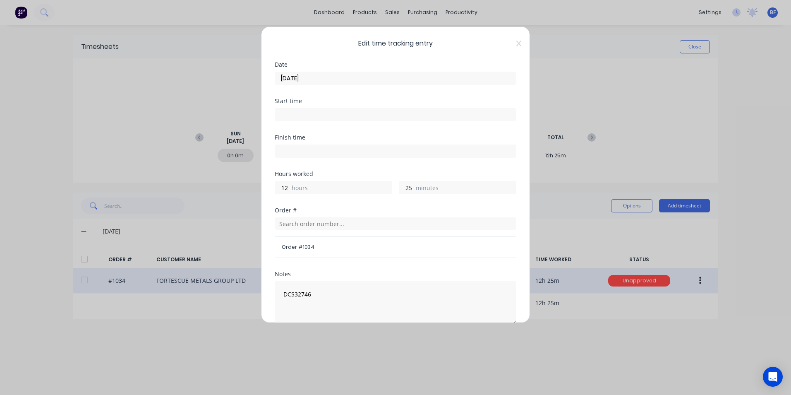
drag, startPoint x: 409, startPoint y: 186, endPoint x: 390, endPoint y: 185, distance: 19.5
click at [390, 185] on div "12 hours 25 minutes" at bounding box center [396, 186] width 242 height 15
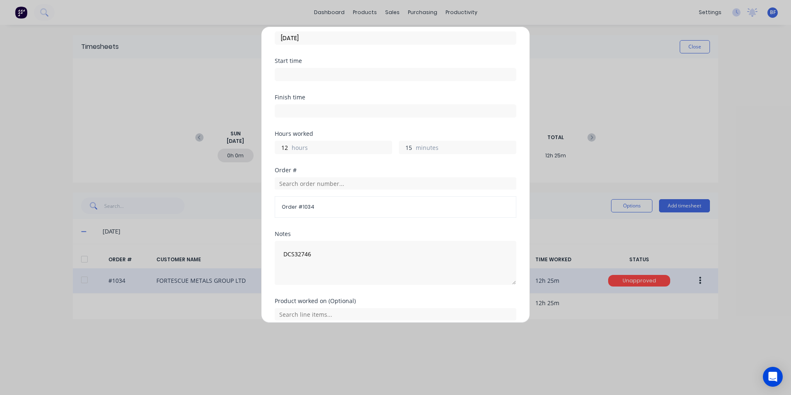
scroll to position [104, 0]
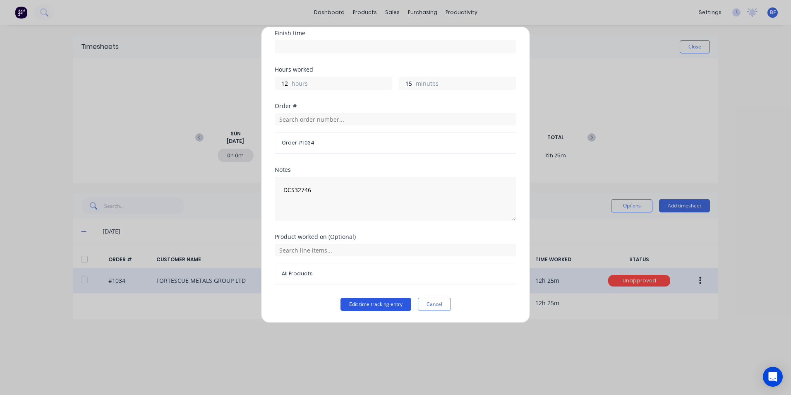
type input "15"
click at [388, 303] on button "Edit time tracking entry" at bounding box center [376, 304] width 71 height 13
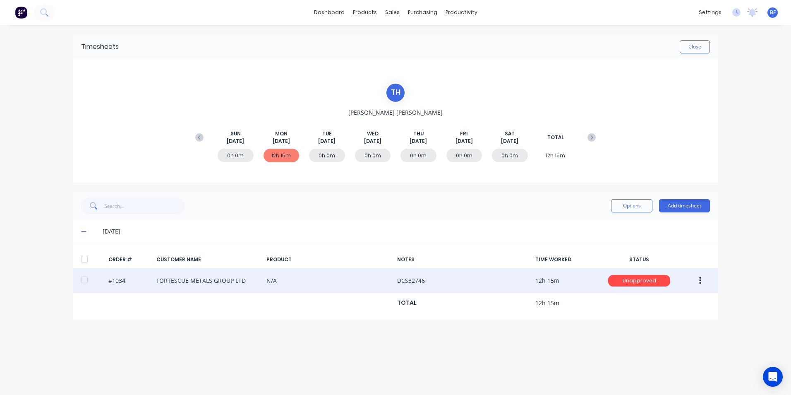
click at [701, 279] on icon "button" at bounding box center [701, 280] width 2 height 9
click at [663, 303] on div "Approve" at bounding box center [671, 302] width 64 height 12
click at [85, 281] on div at bounding box center [84, 280] width 17 height 17
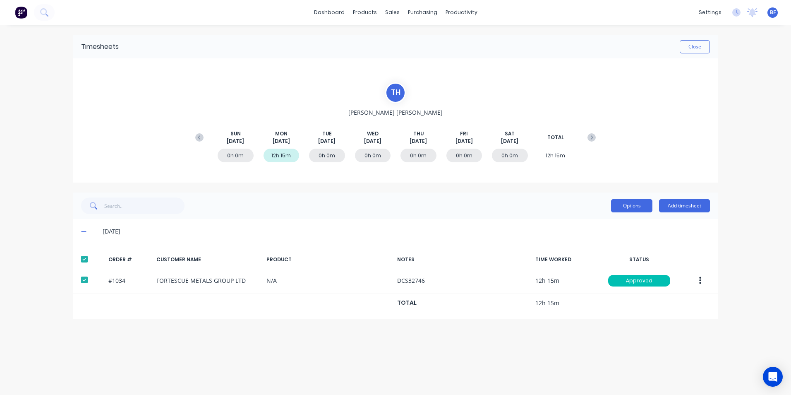
click at [630, 207] on button "Options" at bounding box center [631, 205] width 41 height 13
click at [82, 256] on div at bounding box center [84, 259] width 17 height 17
click at [201, 138] on icon at bounding box center [199, 137] width 8 height 8
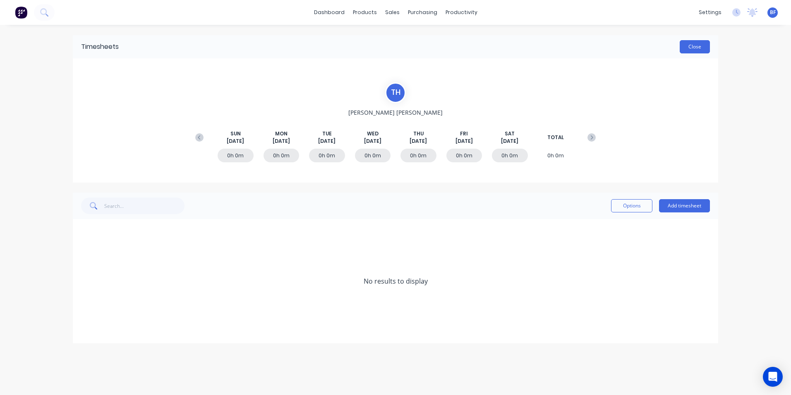
click at [698, 48] on button "Close" at bounding box center [695, 46] width 30 height 13
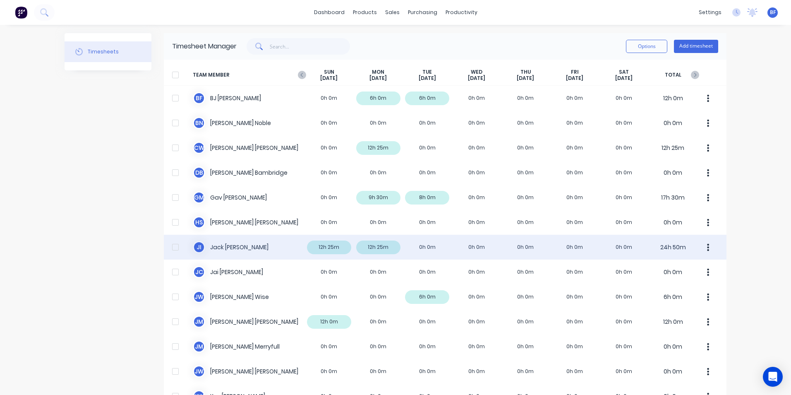
click at [707, 247] on icon "button" at bounding box center [708, 247] width 2 height 9
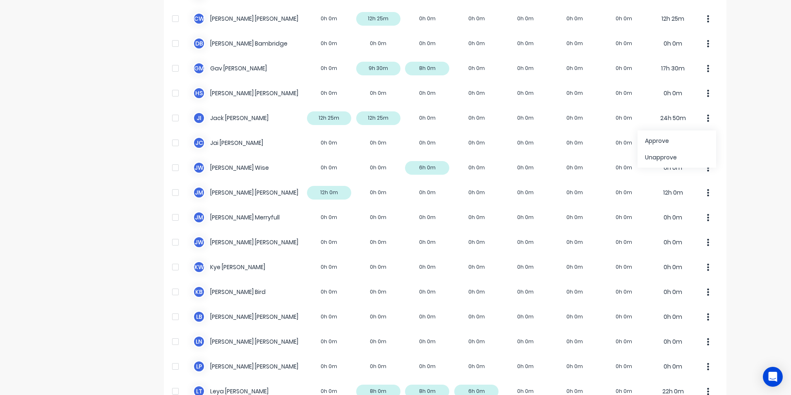
scroll to position [41, 0]
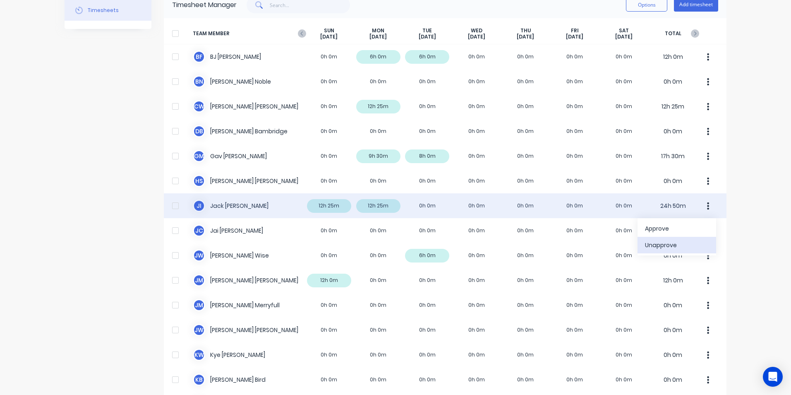
click at [676, 241] on div "Unapprove" at bounding box center [677, 245] width 64 height 12
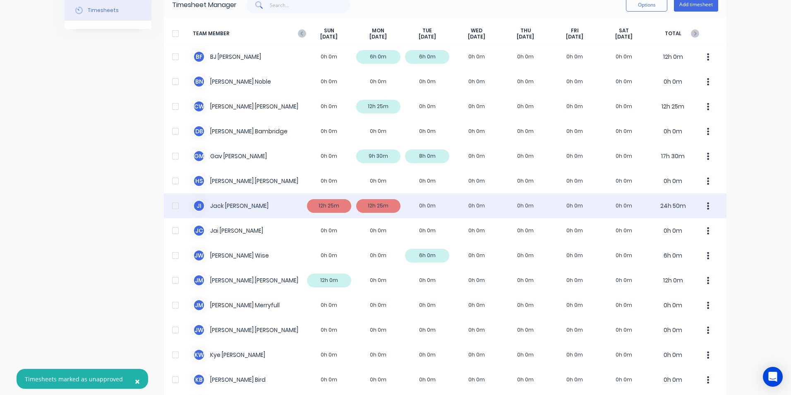
click at [329, 205] on div "J I Jack Isherwood 12h 25m 12h 25m 0h 0m 0h 0m 0h 0m 0h 0m 0h 0m 24h 50m" at bounding box center [445, 205] width 563 height 25
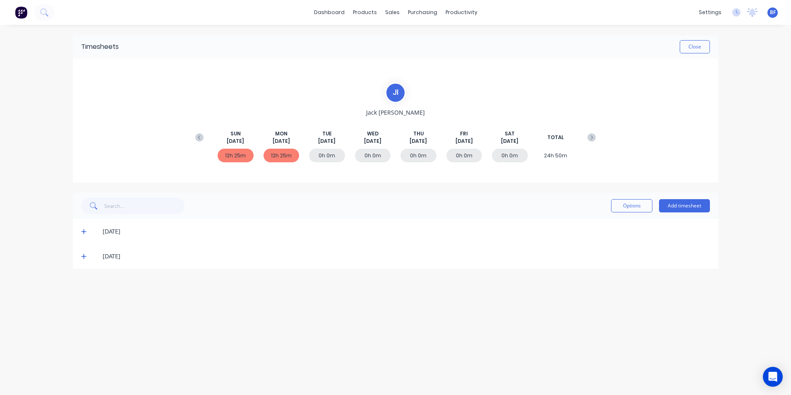
click at [84, 230] on icon at bounding box center [83, 231] width 5 height 6
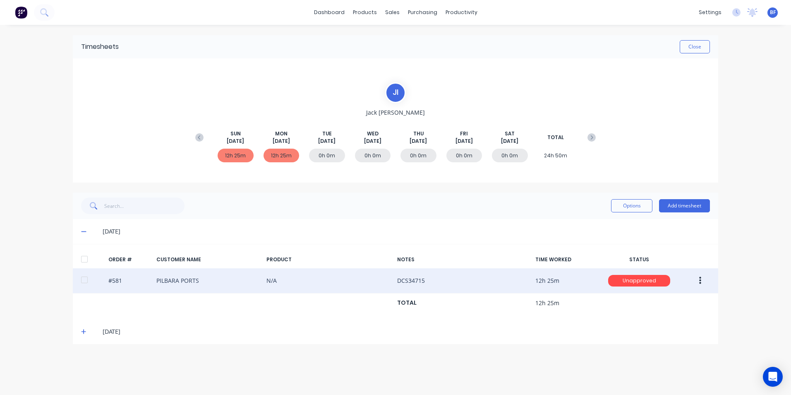
click at [699, 278] on button "button" at bounding box center [700, 280] width 19 height 15
click at [649, 334] on div "Edit" at bounding box center [671, 335] width 64 height 12
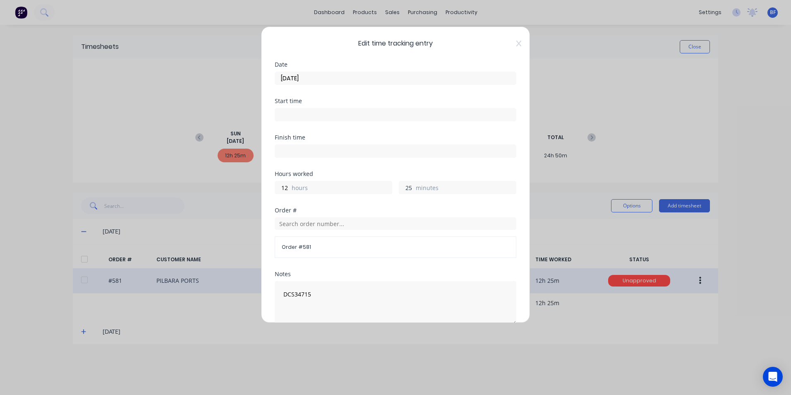
drag, startPoint x: 409, startPoint y: 190, endPoint x: 387, endPoint y: 190, distance: 22.4
click at [387, 190] on div "12 hours 25 minutes" at bounding box center [396, 186] width 242 height 15
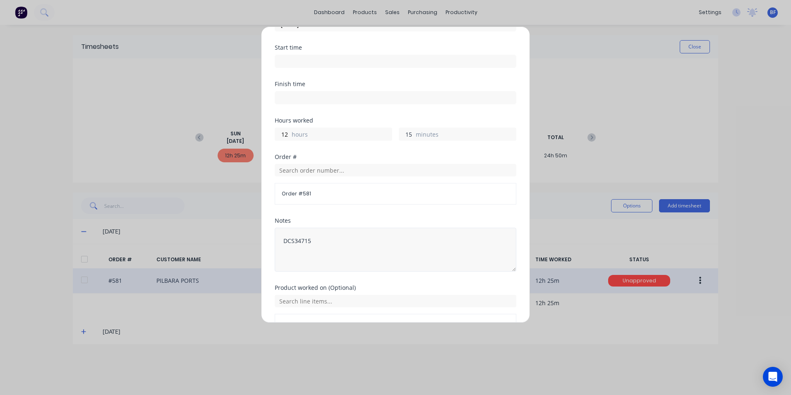
scroll to position [104, 0]
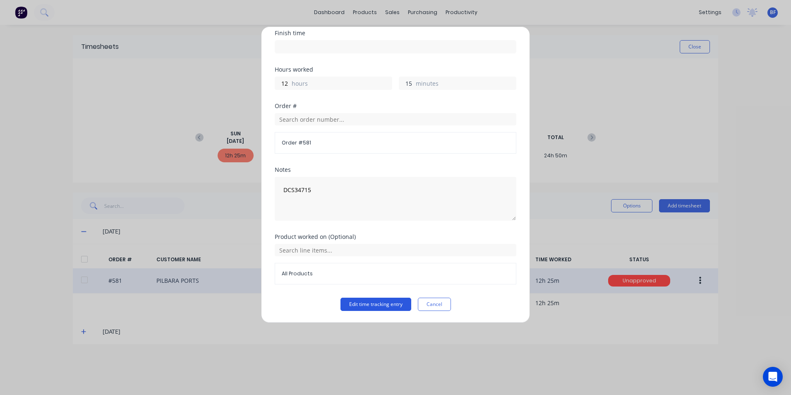
type input "15"
click at [368, 306] on button "Edit time tracking entry" at bounding box center [376, 304] width 71 height 13
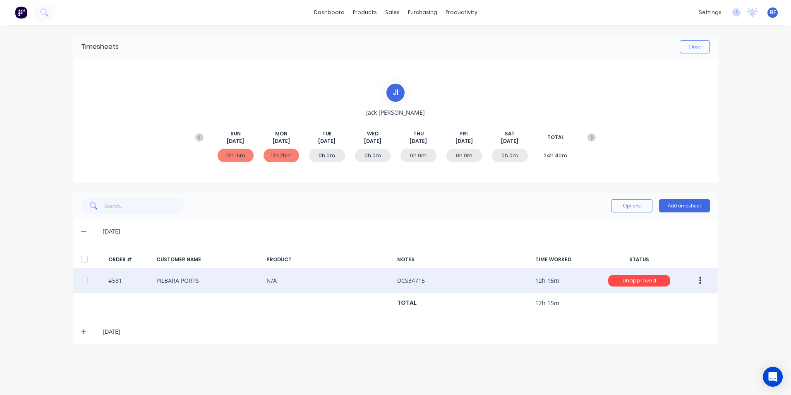
click at [84, 331] on icon at bounding box center [83, 332] width 5 height 6
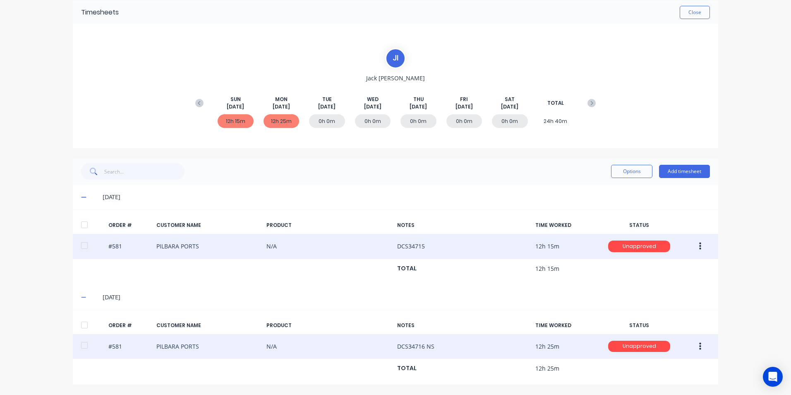
click at [702, 342] on button "button" at bounding box center [700, 346] width 19 height 15
click at [662, 382] on div "Unapprove" at bounding box center [671, 385] width 64 height 12
click at [701, 343] on button "button" at bounding box center [700, 346] width 19 height 15
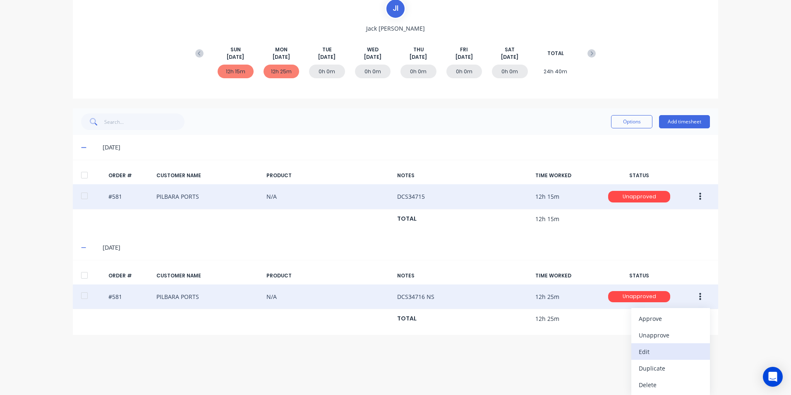
click at [647, 350] on div "Edit" at bounding box center [671, 352] width 64 height 12
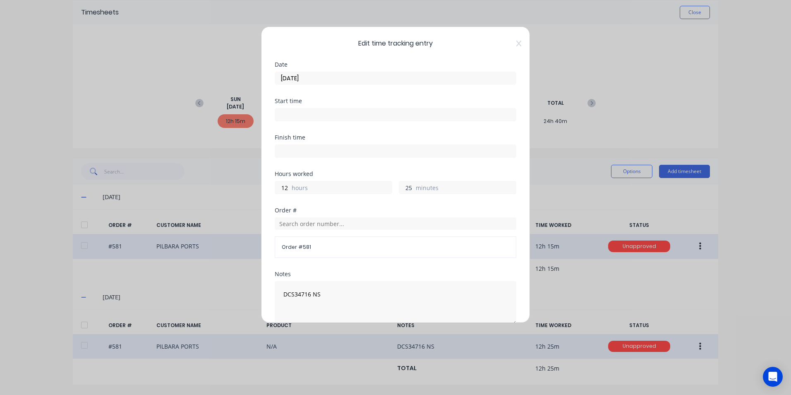
drag, startPoint x: 409, startPoint y: 188, endPoint x: 373, endPoint y: 186, distance: 36.1
click at [373, 186] on div "12 hours 25 minutes" at bounding box center [396, 186] width 242 height 15
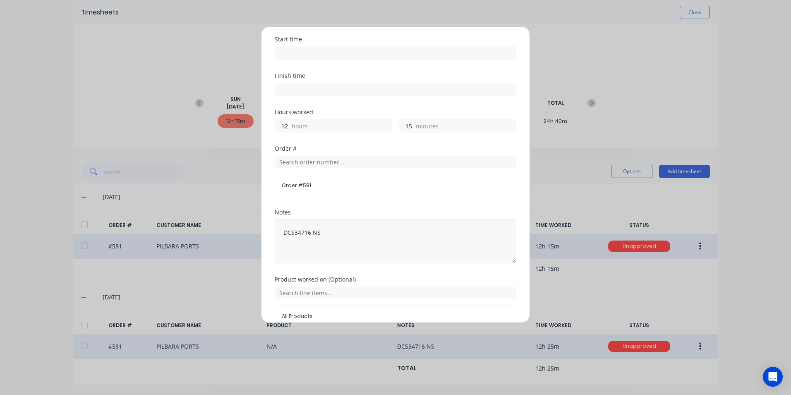
scroll to position [104, 0]
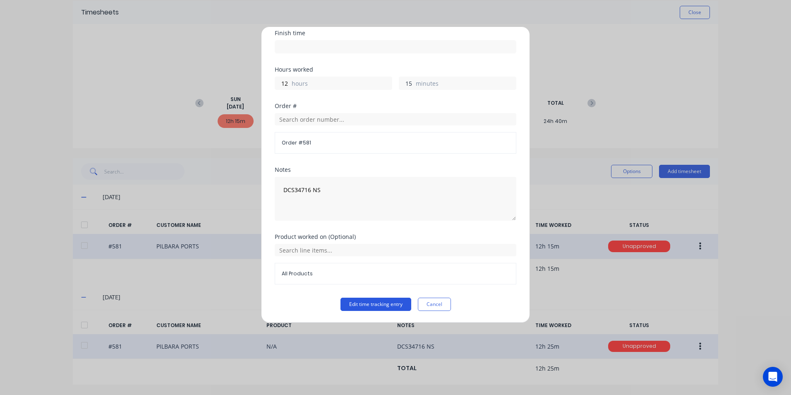
type input "15"
click at [379, 298] on button "Edit time tracking entry" at bounding box center [376, 304] width 71 height 13
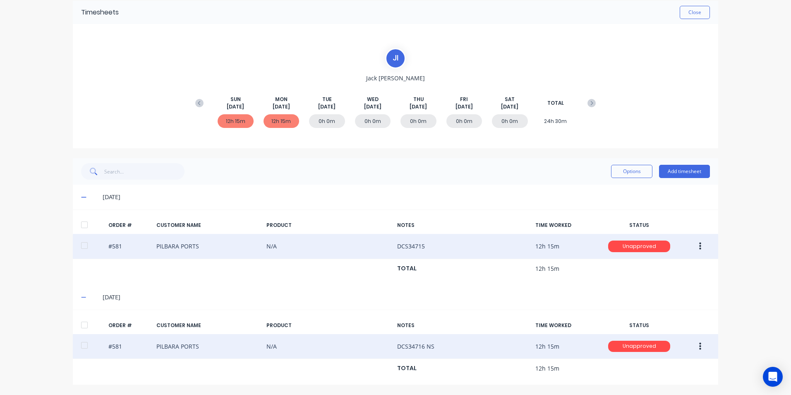
click at [699, 246] on button "button" at bounding box center [700, 246] width 19 height 15
click at [652, 268] on div "Approve" at bounding box center [671, 268] width 64 height 12
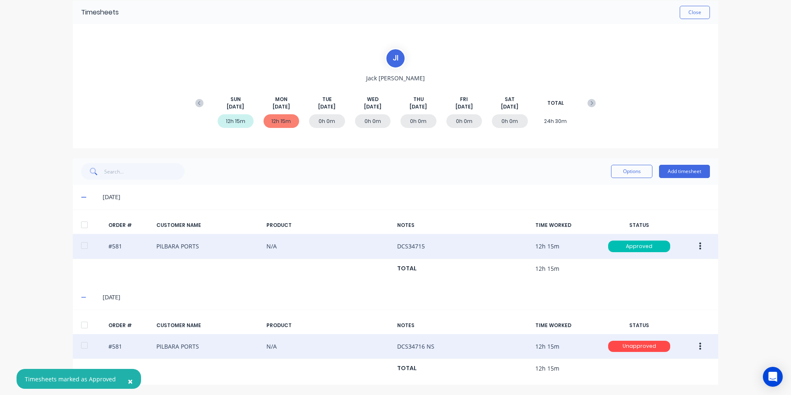
click at [700, 345] on icon "button" at bounding box center [701, 346] width 2 height 9
click at [671, 366] on div "Approve" at bounding box center [671, 368] width 64 height 12
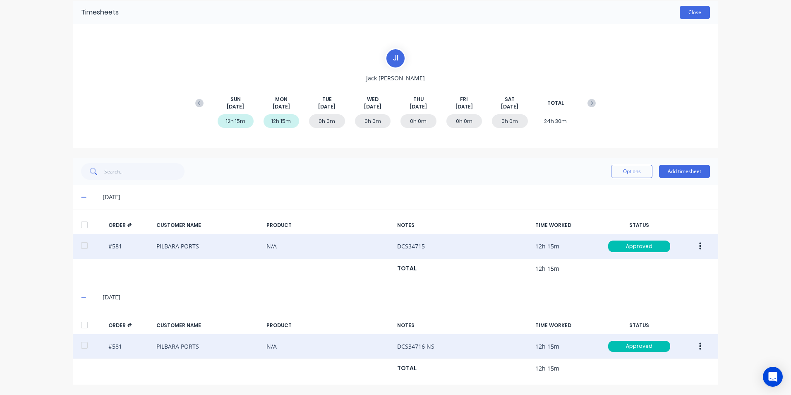
click at [700, 14] on button "Close" at bounding box center [695, 12] width 30 height 13
